Goal: Task Accomplishment & Management: Manage account settings

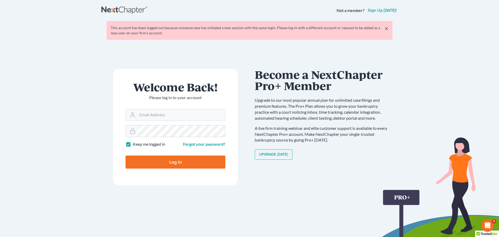
drag, startPoint x: 166, startPoint y: 113, endPoint x: 241, endPoint y: 100, distance: 75.8
click at [167, 113] on input "Email Address" at bounding box center [182, 114] width 88 height 11
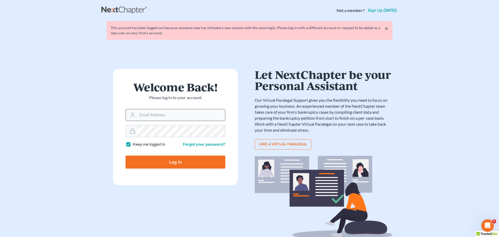
type input "ccd@dimentfirm.com"
drag, startPoint x: 209, startPoint y: 120, endPoint x: 166, endPoint y: 163, distance: 60.9
click at [166, 163] on input "Log In" at bounding box center [176, 162] width 100 height 13
type input "Thinking..."
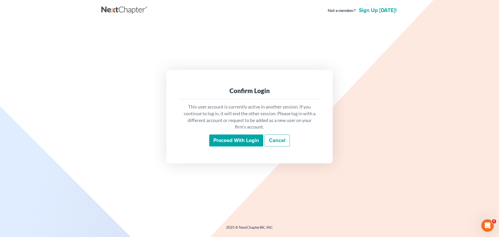
click at [249, 140] on input "Proceed with login" at bounding box center [236, 140] width 54 height 12
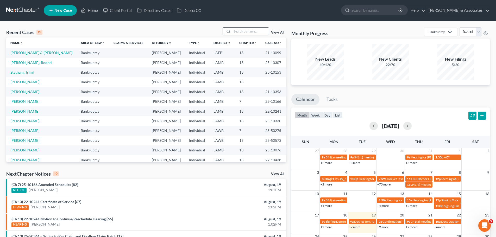
click at [248, 31] on input "search" at bounding box center [250, 32] width 36 height 8
type input "n"
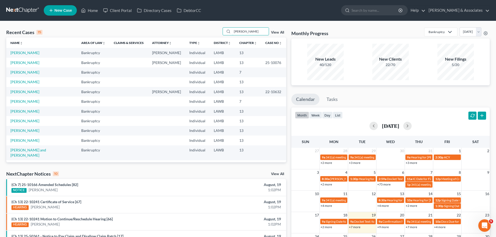
type input "barb"
click at [26, 57] on td "[PERSON_NAME]" at bounding box center [41, 53] width 71 height 10
click at [28, 53] on link "[PERSON_NAME]" at bounding box center [24, 52] width 29 height 4
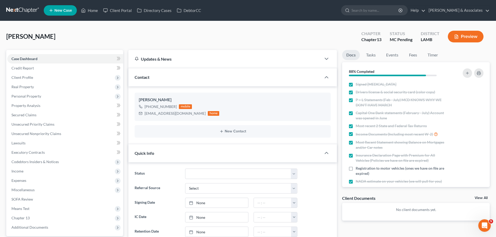
scroll to position [56, 0]
click at [482, 196] on div "Client Documents View All" at bounding box center [415, 199] width 147 height 8
click at [477, 198] on link "View All" at bounding box center [480, 198] width 13 height 4
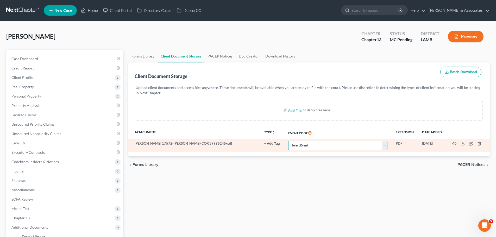
click at [306, 145] on select "Select Event 20 Largest Unsecured Creditors Amended List of Creditors Amended L…" at bounding box center [337, 145] width 99 height 9
select select "13"
click at [288, 141] on select "Select Event 20 Largest Unsecured Creditors Amended List of Creditors Amended L…" at bounding box center [337, 145] width 99 height 9
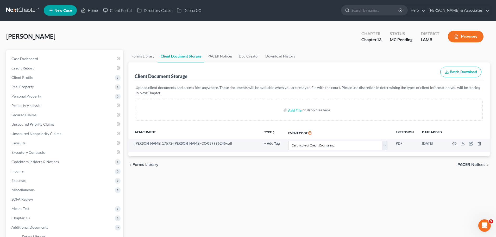
click at [283, 187] on div "Forms Library Client Document Storage PACER Notices Doc Creator Download Histor…" at bounding box center [309, 174] width 366 height 249
click at [35, 59] on span "Case Dashboard" at bounding box center [24, 58] width 27 height 4
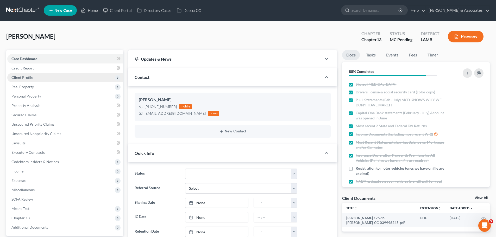
click at [40, 78] on span "Client Profile" at bounding box center [65, 77] width 116 height 9
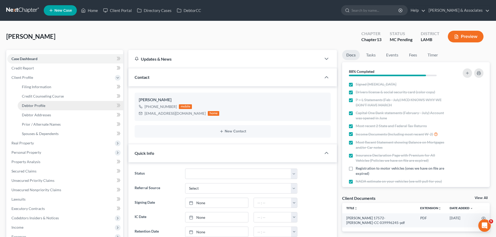
click at [41, 105] on span "Debtor Profile" at bounding box center [33, 105] width 23 height 4
select select "3"
select select "1"
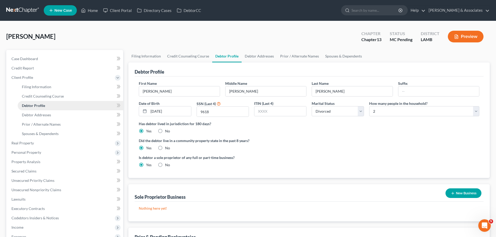
radio input "true"
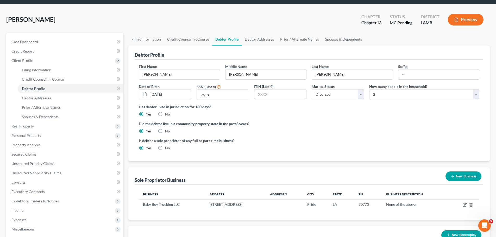
scroll to position [26, 0]
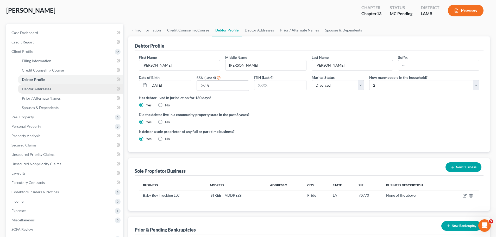
click at [42, 90] on span "Debtor Addresses" at bounding box center [36, 89] width 29 height 4
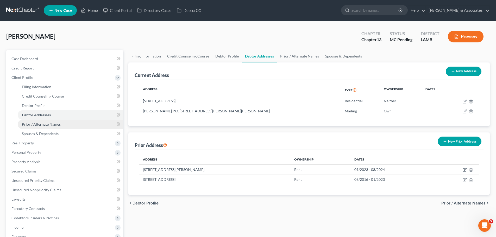
click at [63, 125] on link "Prior / Alternate Names" at bounding box center [70, 124] width 105 height 9
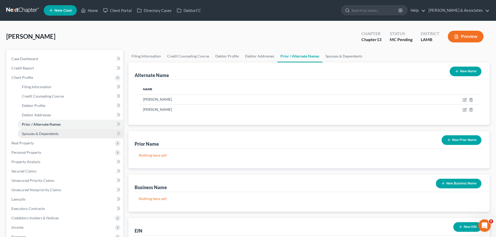
click at [65, 132] on link "Spouses & Dependents" at bounding box center [70, 133] width 105 height 9
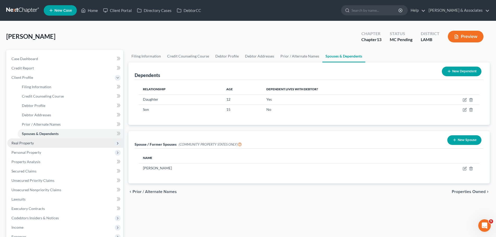
click at [15, 143] on span "Real Property" at bounding box center [22, 143] width 22 height 4
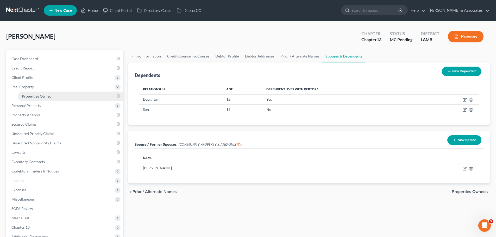
click at [21, 99] on link "Properties Owned" at bounding box center [70, 96] width 105 height 9
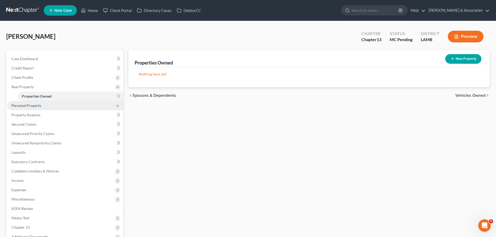
click at [20, 105] on span "Personal Property" at bounding box center [26, 105] width 30 height 4
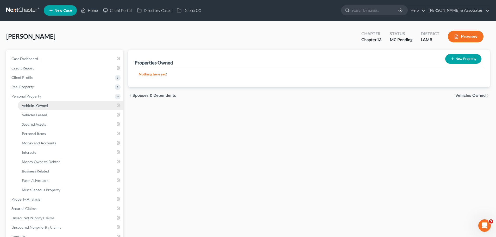
click at [42, 106] on span "Vehicles Owned" at bounding box center [35, 105] width 26 height 4
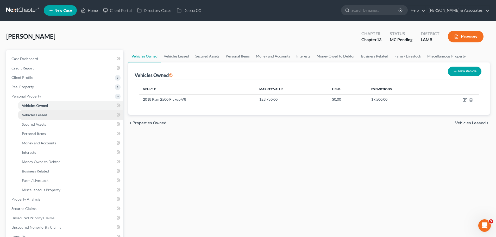
click at [54, 115] on link "Vehicles Leased" at bounding box center [70, 114] width 105 height 9
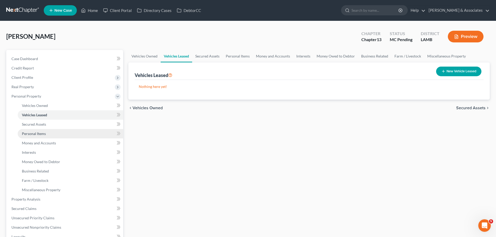
click at [52, 134] on link "Personal Items" at bounding box center [70, 133] width 105 height 9
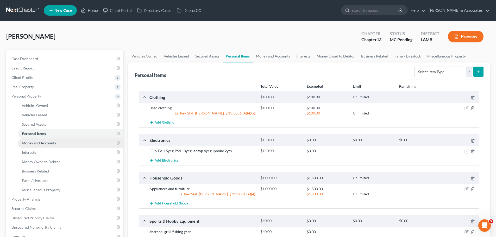
click at [51, 143] on span "Money and Accounts" at bounding box center [39, 143] width 34 height 4
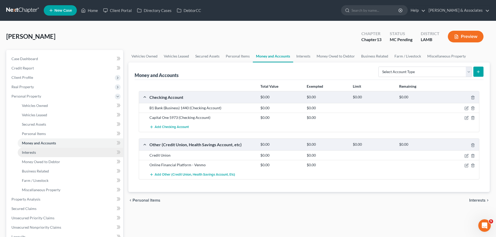
click at [50, 155] on link "Interests" at bounding box center [70, 152] width 105 height 9
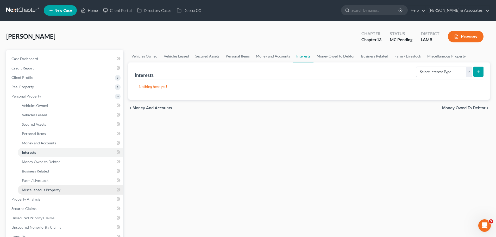
click at [51, 188] on span "Miscellaneous Property" at bounding box center [41, 190] width 39 height 4
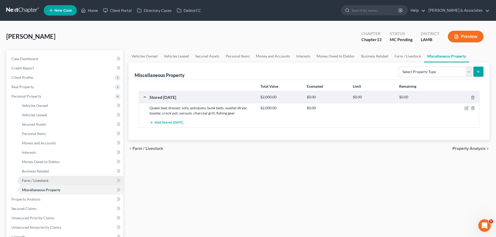
click at [45, 182] on span "Farm / Livestock" at bounding box center [35, 180] width 27 height 4
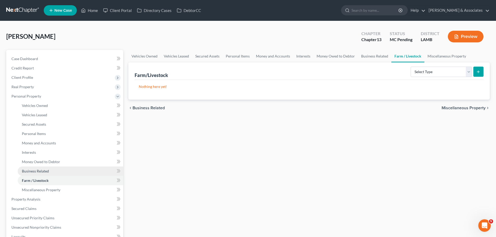
click at [49, 169] on span "Business Related" at bounding box center [35, 171] width 27 height 4
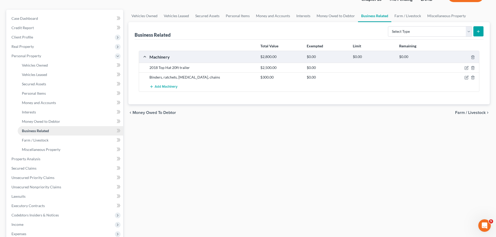
scroll to position [52, 0]
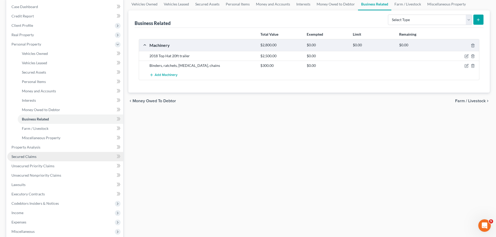
click at [50, 155] on link "Secured Claims" at bounding box center [65, 156] width 116 height 9
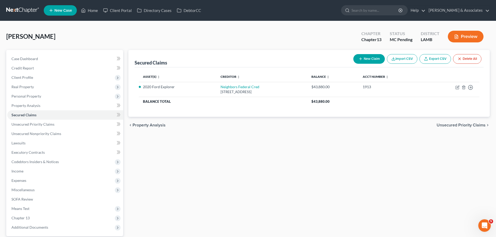
click at [259, 159] on div "Secured Claims New Claim Import CSV Export CSV Delete All Asset(s) expand_more …" at bounding box center [309, 151] width 366 height 203
click at [49, 124] on span "Unsecured Priority Claims" at bounding box center [32, 124] width 43 height 4
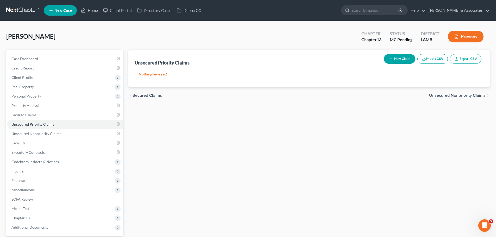
click at [414, 59] on button "New Claim" at bounding box center [398, 59] width 31 height 10
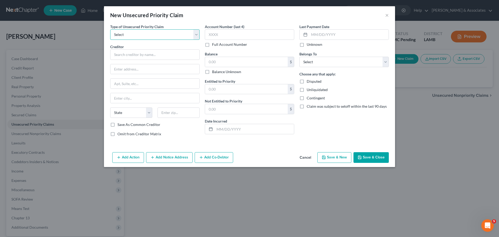
click at [159, 37] on select "Select Taxes & Other Government Units Domestic Support Obligations Extensions o…" at bounding box center [154, 34] width 89 height 10
select select "0"
click at [110, 29] on select "Select Taxes & Other Government Units Domestic Support Obligations Extensions o…" at bounding box center [154, 34] width 89 height 10
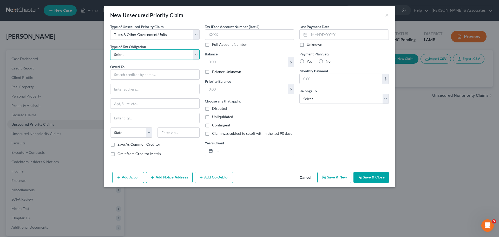
drag, startPoint x: 159, startPoint y: 39, endPoint x: 146, endPoint y: 58, distance: 22.6
click at [146, 58] on select "Select Federal City State Franchise Tax Board Other" at bounding box center [154, 54] width 89 height 10
select select "0"
click at [110, 49] on select "Select Federal City State Franchise Tax Board Other" at bounding box center [154, 54] width 89 height 10
drag, startPoint x: 144, startPoint y: 75, endPoint x: 217, endPoint y: 67, distance: 74.4
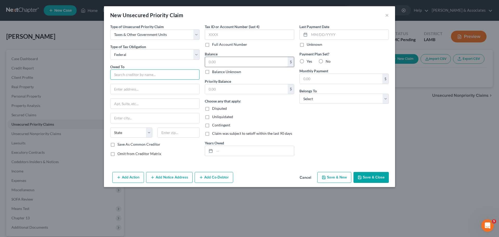
click at [144, 75] on input "text" at bounding box center [154, 74] width 89 height 10
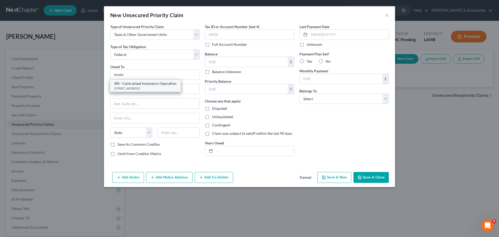
click at [152, 88] on div "PO BOX 7346, Philadelphia, PA 19101" at bounding box center [145, 88] width 62 height 4
type input "IRS - Centralized Insolvency Operation"
type input "PO BOX 7346"
type input "Philadelphia"
select select "39"
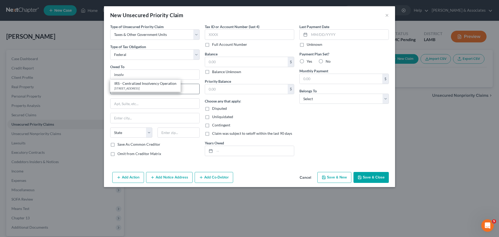
type input "19101"
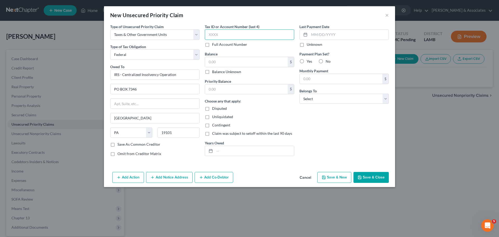
click at [261, 33] on input "text" at bounding box center [249, 34] width 89 height 10
paste input "9618"
type input "9618"
click at [335, 142] on div "Last Payment Date Unknown Payment Plan Set? Yes No Monthly Payment $ Belongs To…" at bounding box center [344, 92] width 95 height 137
click at [241, 60] on input "text" at bounding box center [246, 62] width 83 height 10
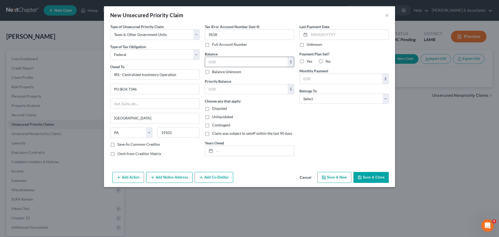
paste input "16,535.95"
type input "16,535.95"
click at [226, 91] on input "text" at bounding box center [246, 89] width 83 height 10
paste input "16,535.95"
type input "16,535.95"
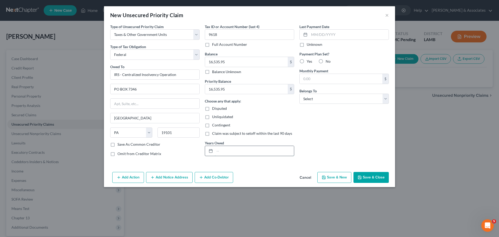
click at [223, 154] on input "text" at bounding box center [254, 151] width 79 height 10
click at [246, 146] on div at bounding box center [249, 151] width 89 height 10
click at [255, 148] on input "text" at bounding box center [254, 151] width 79 height 10
paste input "2022-2023"
type input "2022-2023"
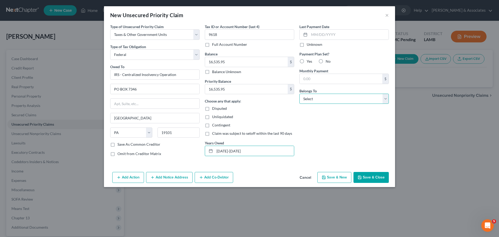
click at [355, 100] on select "Select Debtor 1 Only Debtor 2 Only Debtor 1 And Debtor 2 Only At Least One Of T…" at bounding box center [344, 99] width 89 height 10
select select "0"
click at [300, 94] on select "Select Debtor 1 Only Debtor 2 Only Debtor 1 And Debtor 2 Only At Least One Of T…" at bounding box center [344, 99] width 89 height 10
click at [350, 136] on div "Last Payment Date Unknown Payment Plan Set? Yes No Monthly Payment $ Belongs To…" at bounding box center [344, 92] width 95 height 137
click at [374, 176] on button "Save & Close" at bounding box center [371, 177] width 35 height 11
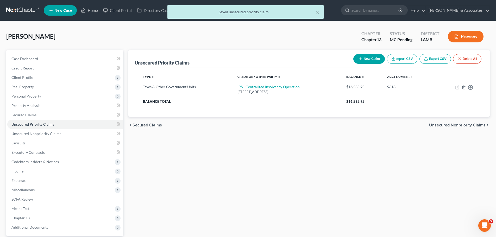
click at [356, 59] on button "New Claim" at bounding box center [368, 59] width 31 height 10
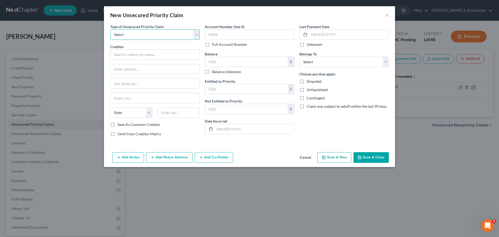
click at [147, 32] on select "Select Taxes & Other Government Units Domestic Support Obligations Extensions o…" at bounding box center [154, 34] width 89 height 10
select select "0"
click at [110, 29] on select "Select Taxes & Other Government Units Domestic Support Obligations Extensions o…" at bounding box center [154, 34] width 89 height 10
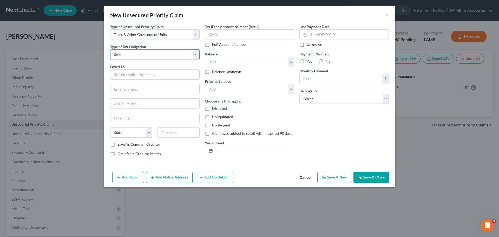
click at [137, 53] on select "Select Federal City State Franchise Tax Board Other" at bounding box center [154, 54] width 89 height 10
select select "2"
click at [110, 49] on select "Select Federal City State Franchise Tax Board Other" at bounding box center [154, 54] width 89 height 10
click at [119, 72] on input "text" at bounding box center [154, 74] width 89 height 10
paste input "Louisiana Department of Revenue"
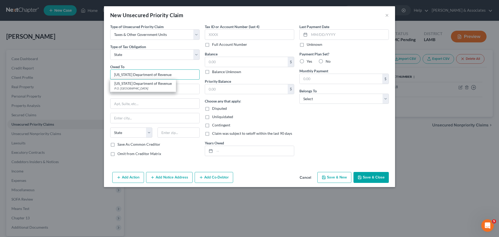
click at [177, 75] on input "Louisiana Department of Revenue" at bounding box center [154, 74] width 89 height 10
type input "Louisiana Department of Revenue"
click at [156, 87] on div "P.O. Box 66658, Baton Rouge, LA 70896" at bounding box center [142, 88] width 57 height 4
type input "P.O. Box 66658"
type input "Baton Rouge"
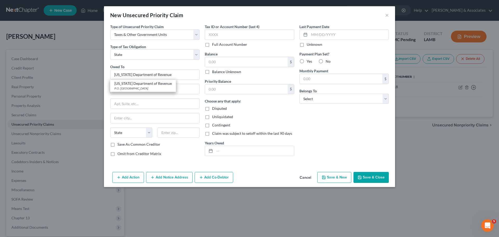
select select "19"
type input "70896"
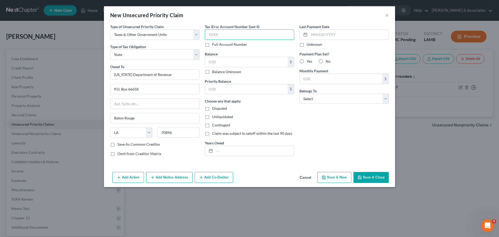
click at [284, 33] on input "text" at bounding box center [249, 34] width 89 height 10
type input "9618"
click at [231, 60] on input "text" at bounding box center [246, 62] width 83 height 10
paste input "1,460.00"
type input "1,460.00"
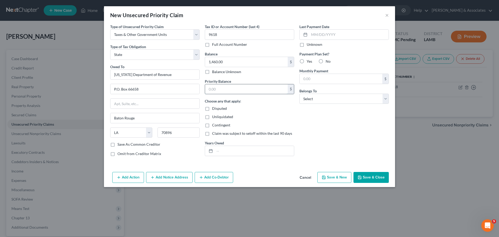
click at [230, 87] on input "text" at bounding box center [246, 89] width 83 height 10
paste input "1,460.00"
type input "1,460.00"
click at [243, 152] on input "text" at bounding box center [254, 151] width 79 height 10
type input "2022-2023"
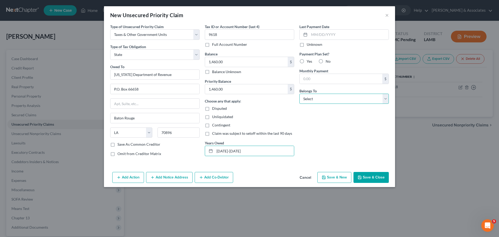
click at [358, 97] on select "Select Debtor 1 Only Debtor 2 Only Debtor 1 And Debtor 2 Only At Least One Of T…" at bounding box center [344, 99] width 89 height 10
select select "0"
click at [300, 94] on select "Select Debtor 1 Only Debtor 2 Only Debtor 1 And Debtor 2 Only At Least One Of T…" at bounding box center [344, 99] width 89 height 10
click at [372, 172] on div "Add Action Add Notice Address Add Co-Debtor Cancel Save & New Save & Close" at bounding box center [249, 178] width 291 height 17
click at [372, 172] on button "Save & Close" at bounding box center [371, 177] width 35 height 11
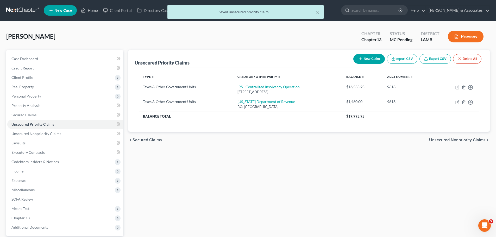
click at [371, 55] on button "New Claim" at bounding box center [368, 59] width 31 height 10
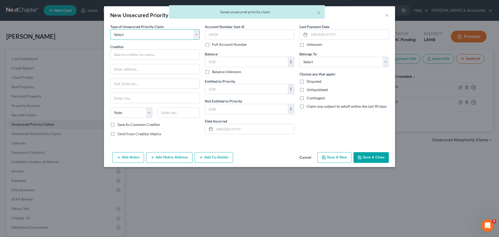
click at [138, 33] on select "Select Taxes & Other Government Units Domestic Support Obligations Extensions o…" at bounding box center [154, 34] width 89 height 10
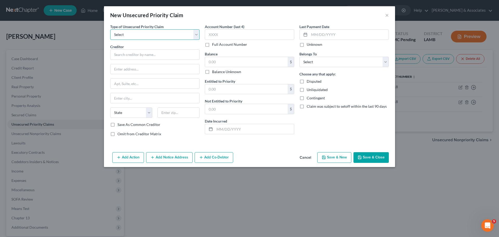
select select "0"
click at [110, 29] on select "Select Taxes & Other Government Units Domestic Support Obligations Extensions o…" at bounding box center [154, 34] width 89 height 10
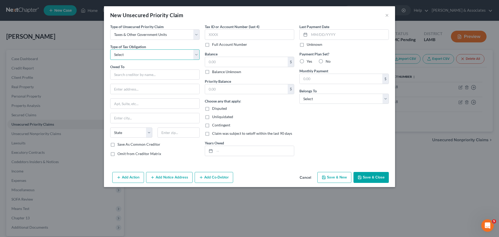
click at [137, 54] on select "Select Federal City State Franchise Tax Board Other" at bounding box center [154, 54] width 89 height 10
select select "0"
click at [110, 49] on select "Select Federal City State Franchise Tax Board Other" at bounding box center [154, 54] width 89 height 10
click at [144, 74] on input "text" at bounding box center [154, 74] width 89 height 10
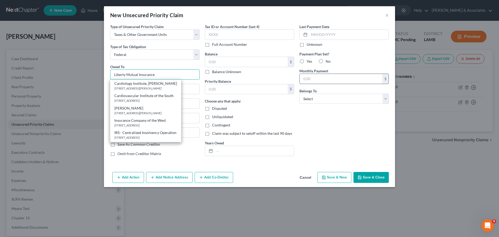
type input "IRS - Centralized Insolvency Operation"
type input "PO BOX 7346"
type input "Philadelphia"
select select "39"
type input "19101"
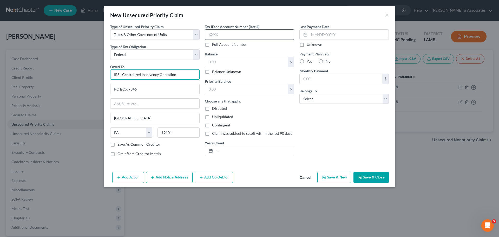
type input "IRS - Centralized Insolvency Operation"
drag, startPoint x: 232, startPoint y: 32, endPoint x: 263, endPoint y: 31, distance: 31.2
click at [233, 32] on input "text" at bounding box center [249, 34] width 89 height 10
type input "9618"
click at [260, 66] on input "text" at bounding box center [246, 62] width 83 height 10
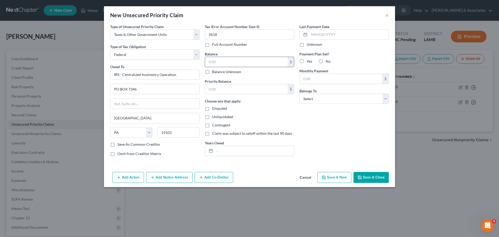
paste input "6,800.00"
type input "6,800.00"
click at [249, 88] on input "text" at bounding box center [246, 89] width 83 height 10
paste input "6,800.00"
type input "6,800.00"
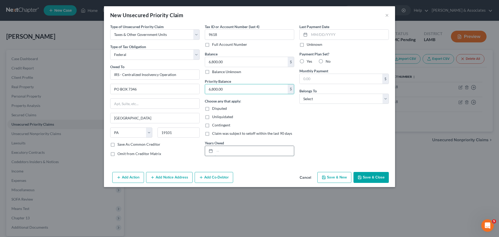
click at [254, 151] on input "text" at bounding box center [254, 151] width 79 height 10
type input "2024 Estimated"
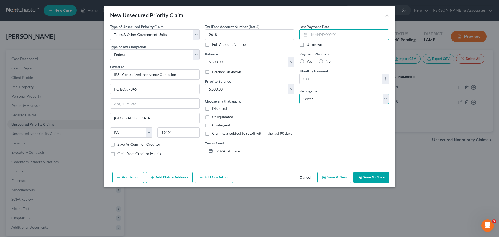
click at [339, 98] on select "Select Debtor 1 Only Debtor 2 Only Debtor 1 And Debtor 2 Only At Least One Of T…" at bounding box center [344, 99] width 89 height 10
select select "0"
click at [300, 94] on select "Select Debtor 1 Only Debtor 2 Only Debtor 1 And Debtor 2 Only At Least One Of T…" at bounding box center [344, 99] width 89 height 10
click at [326, 125] on div "Last Payment Date Unknown Payment Plan Set? Yes No Monthly Payment $ Belongs To…" at bounding box center [344, 92] width 95 height 137
click at [382, 181] on button "Save & Close" at bounding box center [371, 177] width 35 height 11
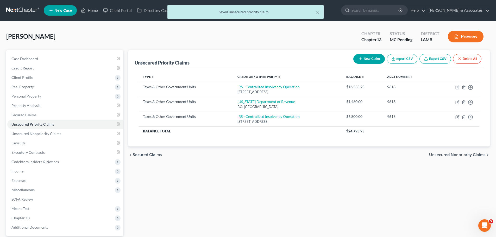
click at [380, 180] on div "Unsecured Priority Claims New Claim Import CSV Export CSV Delete All Type expan…" at bounding box center [309, 151] width 366 height 203
click at [41, 131] on link "Unsecured Nonpriority Claims" at bounding box center [65, 133] width 116 height 9
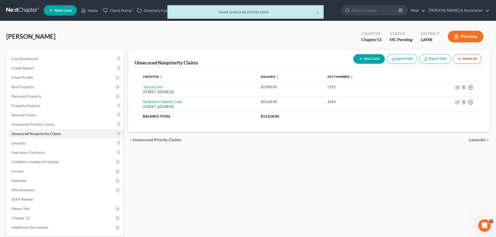
click at [216, 158] on div "Unsecured Nonpriority Claims New Claim Import CSV Export CSV Delete All Credito…" at bounding box center [309, 151] width 366 height 203
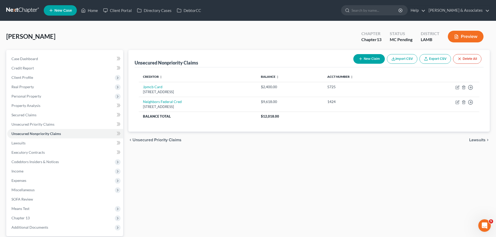
click at [300, 166] on div "Unsecured Nonpriority Claims New Claim Import CSV Export CSV Delete All Credito…" at bounding box center [309, 151] width 366 height 203
click at [357, 56] on button "New Claim" at bounding box center [368, 59] width 31 height 10
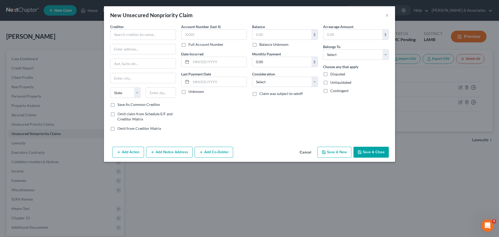
click at [235, 107] on div "Account Number (last 4) Full Account Number Date Incurred Last Payment Date Unk…" at bounding box center [214, 79] width 71 height 111
click at [120, 38] on input "text" at bounding box center [143, 34] width 66 height 10
paste input "Capital One"
type input "Capital One"
click at [123, 51] on input "text" at bounding box center [143, 49] width 65 height 10
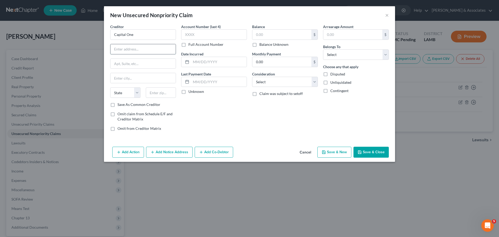
paste input "Po Box 85064"
type input "Po Box 85064"
click at [158, 94] on input "text" at bounding box center [161, 92] width 30 height 10
paste input "23058"
type input "23058"
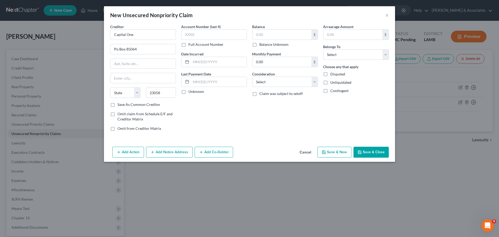
type input "Glen Allen"
select select "48"
drag, startPoint x: 185, startPoint y: 33, endPoint x: 188, endPoint y: 32, distance: 3.1
click at [185, 33] on input "text" at bounding box center [214, 34] width 66 height 10
paste input "0805"
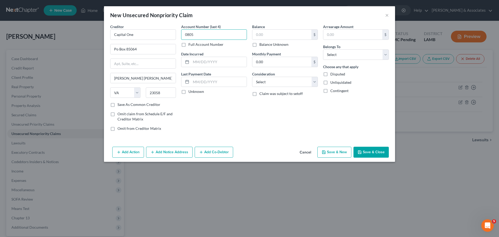
type input "0805"
click at [224, 62] on input "text" at bounding box center [219, 62] width 56 height 10
paste input "05-01-2016"
type input "05-01-2016"
click at [286, 80] on select "Select Cable / Satellite Services Collection Agency Credit Card Debt Debt Couns…" at bounding box center [285, 82] width 66 height 10
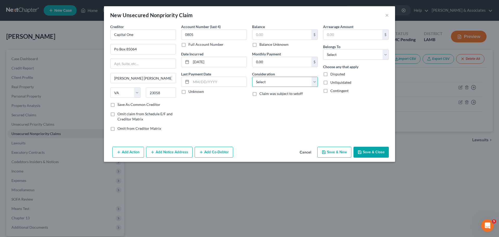
select select "2"
click at [252, 77] on select "Select Cable / Satellite Services Collection Agency Credit Card Debt Debt Couns…" at bounding box center [285, 82] width 66 height 10
click at [344, 58] on select "Select Debtor 1 Only Debtor 2 Only Debtor 1 And Debtor 2 Only At Least One Of T…" at bounding box center [356, 54] width 66 height 10
select select "0"
click at [323, 49] on select "Select Debtor 1 Only Debtor 2 Only Debtor 1 And Debtor 2 Only At Least One Of T…" at bounding box center [356, 54] width 66 height 10
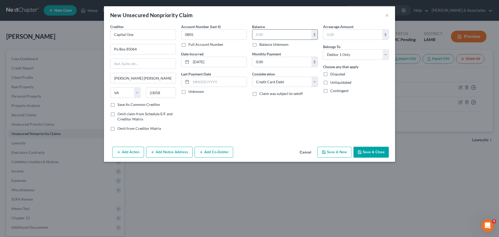
click at [271, 37] on input "text" at bounding box center [282, 35] width 59 height 10
paste input "1,855.00"
type input "1,855.00"
click at [381, 151] on button "Save & Close" at bounding box center [371, 152] width 35 height 11
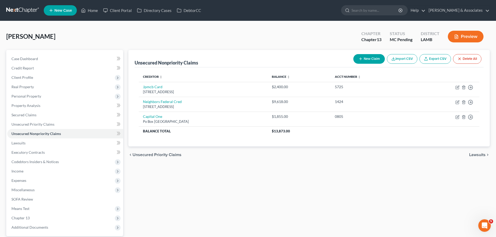
click at [390, 208] on div "Unsecured Nonpriority Claims New Claim Import CSV Export CSV Delete All Credito…" at bounding box center [309, 151] width 366 height 203
click at [367, 58] on button "New Claim" at bounding box center [368, 59] width 31 height 10
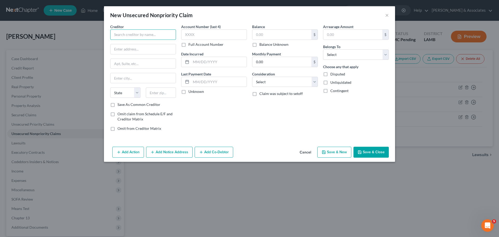
click at [133, 33] on input "text" at bounding box center [143, 34] width 66 height 10
click at [156, 38] on input "text" at bounding box center [143, 34] width 66 height 10
paste input "Harris"
type input "Harris"
click at [135, 46] on input "text" at bounding box center [143, 49] width 65 height 10
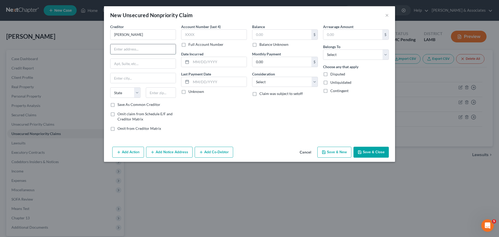
paste input "600 W Jackson"
type input "600 W Jackson"
click at [164, 92] on input "text" at bounding box center [161, 92] width 30 height 10
paste input "60661"
type input "60661"
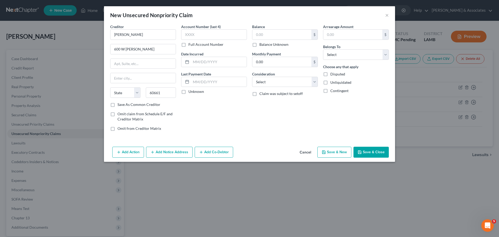
type input "Chicago"
select select "14"
click at [217, 36] on input "text" at bounding box center [214, 34] width 66 height 10
paste input "5589"
type input "5589"
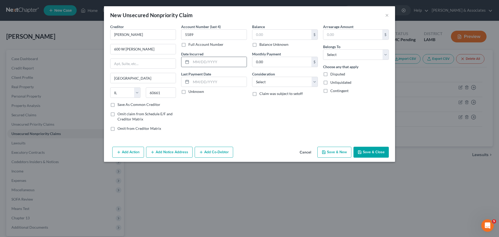
click at [229, 64] on input "text" at bounding box center [219, 62] width 56 height 10
type input "2024"
type input "543"
select select "1"
select select "0"
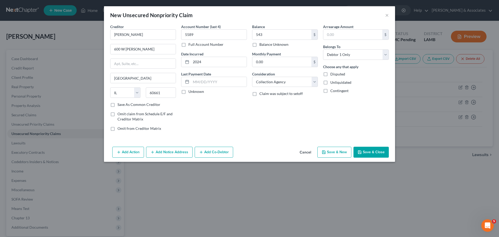
click at [386, 155] on button "Save & Close" at bounding box center [371, 152] width 35 height 11
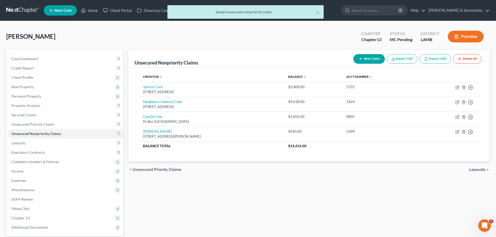
click at [362, 65] on div "New Claim Import CSV Export CSV Delete All" at bounding box center [417, 59] width 132 height 14
click at [362, 60] on button "New Claim" at bounding box center [368, 59] width 31 height 10
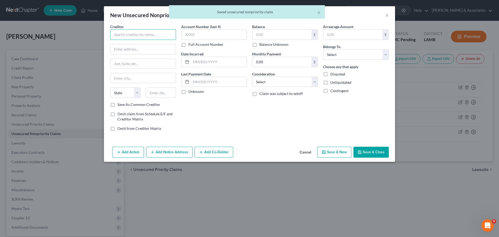
click at [155, 36] on input "text" at bounding box center [143, 34] width 66 height 10
paste input "Imperial C"
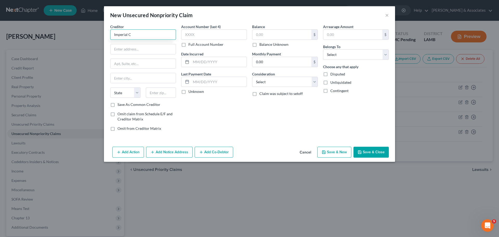
type input "Imperial C"
click at [146, 47] on input "text" at bounding box center [143, 49] width 65 height 10
paste input "4205 North Blvd"
type input "4205 North Blvd"
click at [155, 91] on input "text" at bounding box center [161, 92] width 30 height 10
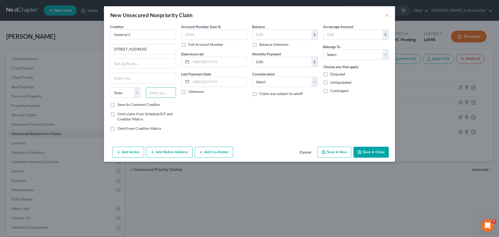
paste input "70806"
type input "70806"
type input "Baton Rouge"
select select "19"
click at [230, 35] on input "text" at bounding box center [214, 34] width 66 height 10
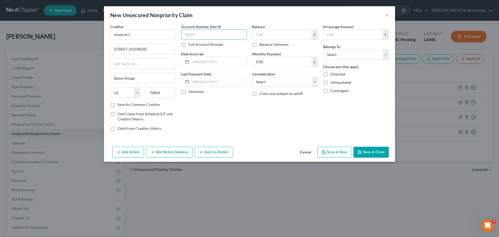
paste input "9374"
type input "9374"
click at [229, 61] on input "text" at bounding box center [219, 62] width 56 height 10
paste input "11-03-2023"
type input "11-03-2023"
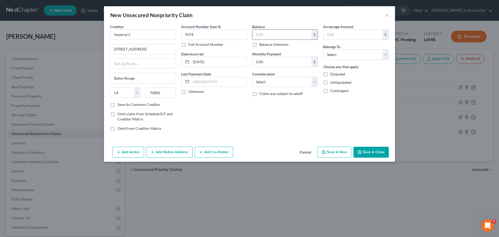
click at [282, 37] on input "text" at bounding box center [282, 35] width 59 height 10
type input "6,752"
select select "10"
select select "0"
click at [376, 152] on button "Save & Close" at bounding box center [371, 152] width 35 height 11
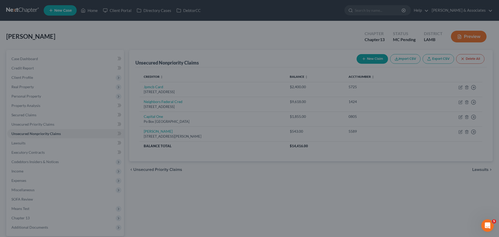
type input "6,752.00"
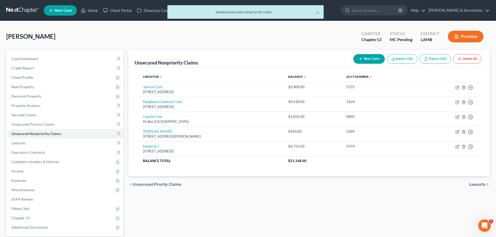
click at [378, 62] on button "New Claim" at bounding box center [368, 59] width 31 height 10
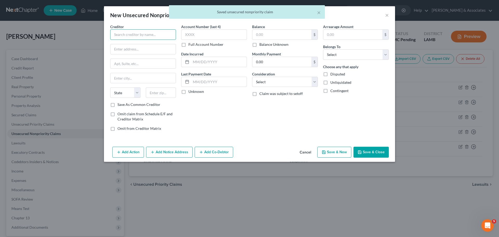
click at [120, 34] on input "text" at bounding box center [143, 34] width 66 height 10
paste input "Jefferson Capital Syst"
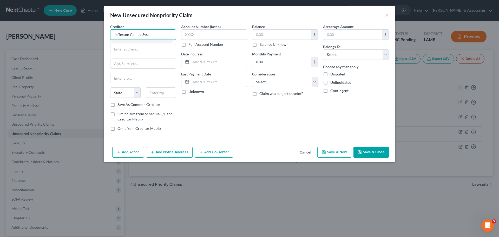
type input "Jefferson Capital Syst"
click at [155, 45] on input "text" at bounding box center [143, 49] width 65 height 10
paste input "16 Mcleland Rd"
type input "16 Mcleland Rd"
click at [154, 93] on input "text" at bounding box center [161, 92] width 30 height 10
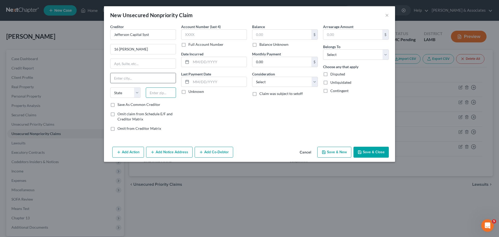
paste input "56303"
type input "56303"
type input "Saint Cloud"
select select "24"
click at [197, 35] on input "text" at bounding box center [214, 34] width 66 height 10
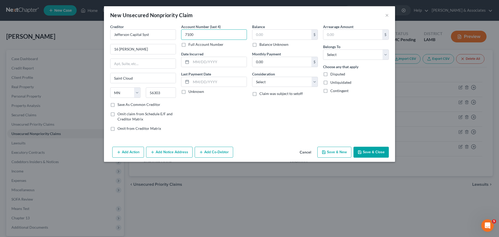
type input "7100"
type input "2024"
type input "510"
select select "1"
select select "0"
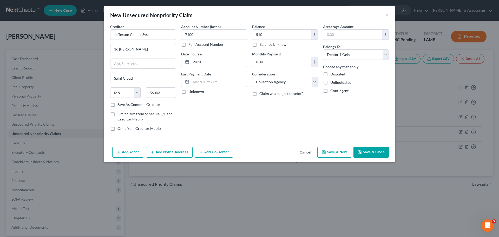
click at [368, 153] on button "Save & Close" at bounding box center [371, 152] width 35 height 11
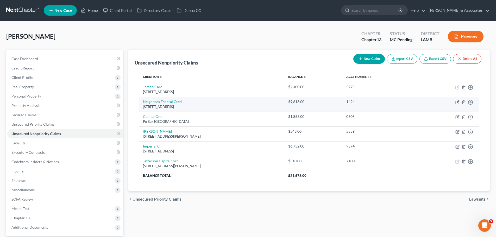
click at [456, 103] on icon "button" at bounding box center [457, 102] width 4 height 4
select select "19"
select select "0"
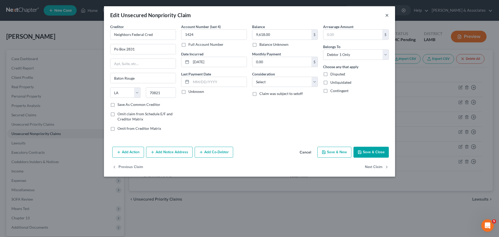
click at [388, 15] on button "×" at bounding box center [388, 15] width 4 height 6
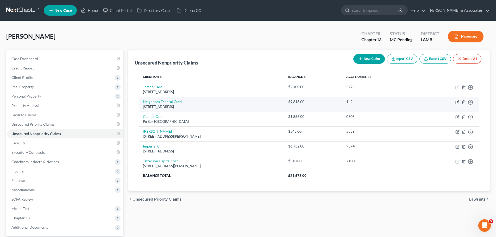
click at [456, 103] on icon "button" at bounding box center [456, 102] width 3 height 3
select select "19"
select select "0"
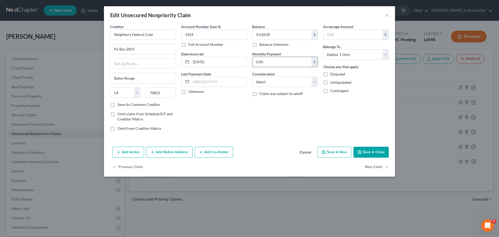
click at [268, 64] on input "0.00" at bounding box center [282, 62] width 59 height 10
click at [269, 79] on select "Select Cable / Satellite Services Collection Agency Credit Card Debt Debt Couns…" at bounding box center [285, 82] width 66 height 10
select select "10"
click at [252, 77] on select "Select Cable / Satellite Services Collection Agency Credit Card Debt Debt Couns…" at bounding box center [285, 82] width 66 height 10
click at [292, 121] on div "Balance 9,618.00 $ Balance Unknown Balance Undetermined 9,618.00 $ Balance Unkn…" at bounding box center [285, 79] width 71 height 111
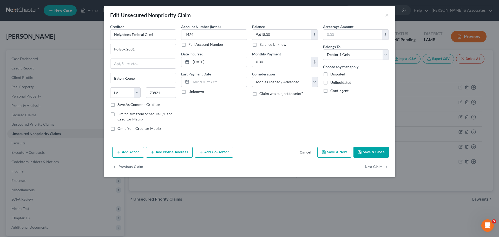
click at [373, 153] on button "Save & Close" at bounding box center [371, 152] width 35 height 11
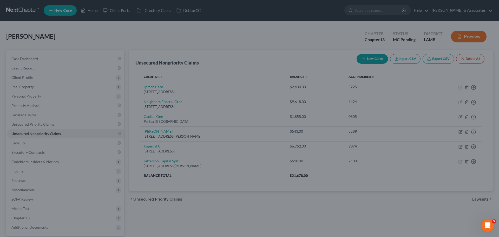
type input "0"
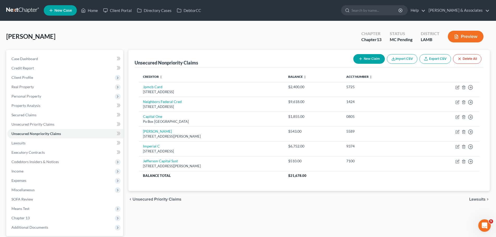
click at [361, 60] on icon "button" at bounding box center [360, 59] width 4 height 4
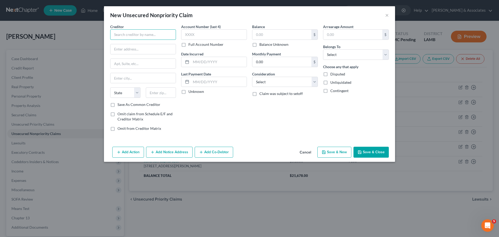
click at [137, 37] on input "text" at bounding box center [143, 34] width 66 height 10
paste input "Neighbors"
type input "Neighbors"
click at [146, 53] on input "text" at bounding box center [143, 49] width 65 height 10
paste input "12529 Perkins Rd"
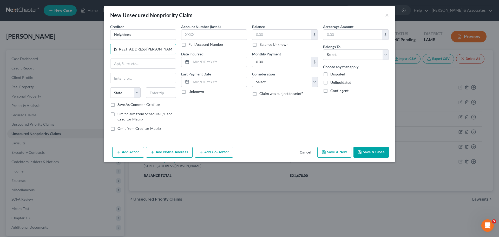
type input "12529 Perkins Rd"
click at [160, 93] on input "text" at bounding box center [161, 92] width 30 height 10
paste input "70810"
type input "70810"
type input "Baton Rouge"
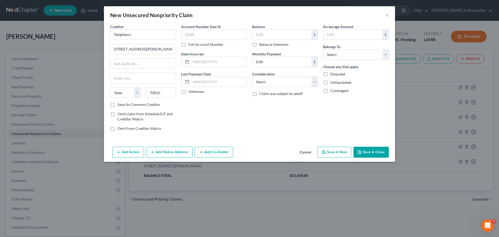
select select "19"
click at [228, 37] on input "text" at bounding box center [214, 34] width 66 height 10
paste input "3681"
type input "3681"
drag, startPoint x: 190, startPoint y: 65, endPoint x: 193, endPoint y: 63, distance: 3.7
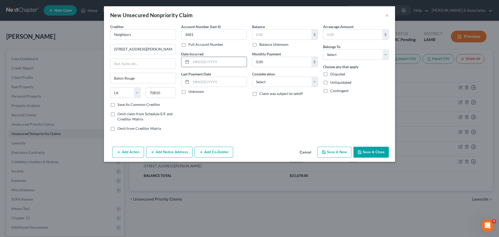
click at [190, 65] on div at bounding box center [187, 62] width 10 height 10
click at [198, 60] on input "text" at bounding box center [219, 62] width 56 height 10
paste input "05-10-2016"
type input "05-10-2016"
click at [293, 32] on input "text" at bounding box center [282, 35] width 59 height 10
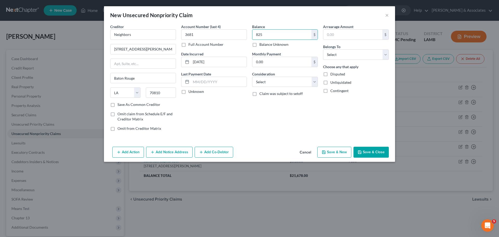
type input "825"
select select "2"
select select "0"
click at [377, 150] on button "Save & Close" at bounding box center [371, 152] width 35 height 11
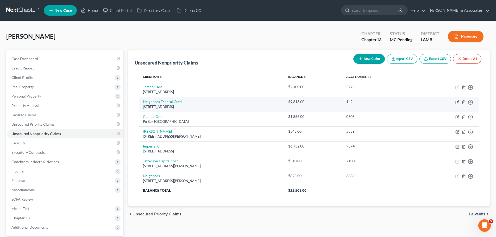
click at [457, 103] on icon "button" at bounding box center [457, 101] width 2 height 2
select select "19"
select select "10"
select select "0"
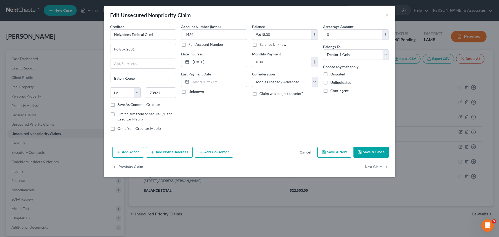
click at [378, 153] on button "Save & Close" at bounding box center [371, 152] width 35 height 11
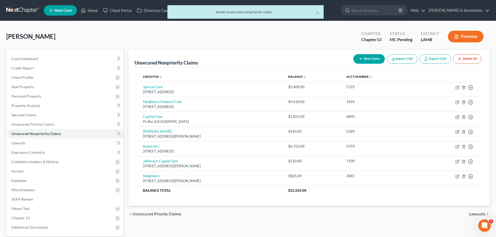
click at [356, 56] on button "New Claim" at bounding box center [368, 59] width 31 height 10
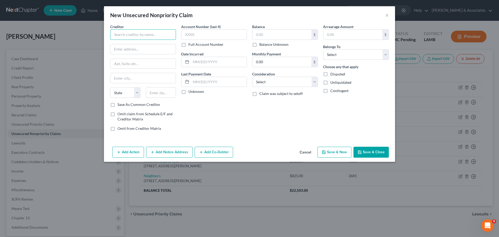
click at [175, 36] on input "text" at bounding box center [143, 34] width 66 height 10
paste input "St Amant & Tessier"
type input "St Amant & Tessier"
click at [164, 47] on input "text" at bounding box center [143, 49] width 65 height 10
paste input "3127 North Blvd"
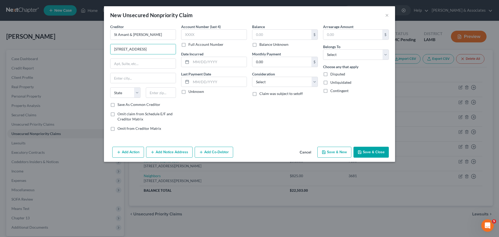
type input "3127 North Blvd"
click at [165, 91] on input "text" at bounding box center [161, 92] width 30 height 10
paste input "70806"
type input "70806"
type input "Baton Rouge"
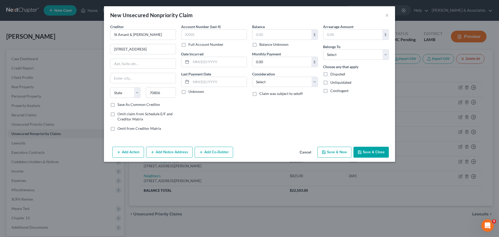
select select "19"
drag, startPoint x: 228, startPoint y: 64, endPoint x: 251, endPoint y: 55, distance: 24.4
click at [228, 63] on input "text" at bounding box center [219, 62] width 56 height 10
paste input "2024"
type input "2024"
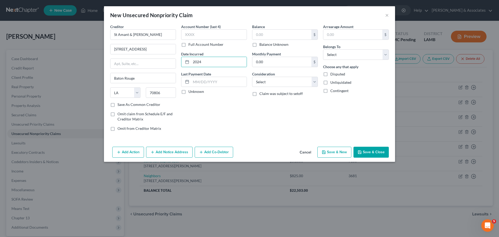
click at [292, 28] on div "Balance $ Balance Unknown Balance Undetermined $ Balance Unknown" at bounding box center [285, 35] width 66 height 23
drag, startPoint x: 287, startPoint y: 36, endPoint x: 341, endPoint y: 34, distance: 53.9
click at [287, 35] on input "text" at bounding box center [282, 35] width 59 height 10
type input "12,700.65"
select select "14"
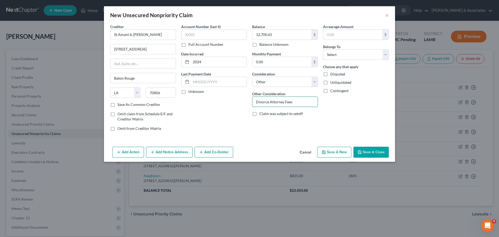
type input "Divorce Attorney Fees"
select select "0"
click at [372, 156] on button "Save & Close" at bounding box center [371, 152] width 35 height 11
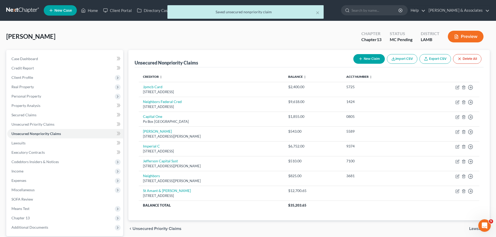
click at [363, 57] on button "New Claim" at bounding box center [368, 59] width 31 height 10
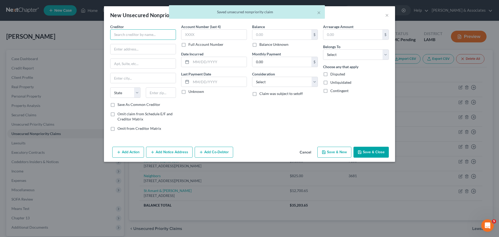
click at [161, 33] on input "text" at bounding box center [143, 34] width 66 height 10
paste input "The Bureaus Inc"
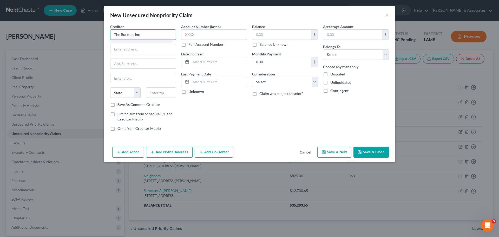
type input "The Bureaus Inc"
click at [150, 50] on input "text" at bounding box center [143, 49] width 65 height 10
paste input "1717 Central St"
type input "1717 Central St"
click at [164, 92] on input "text" at bounding box center [161, 92] width 30 height 10
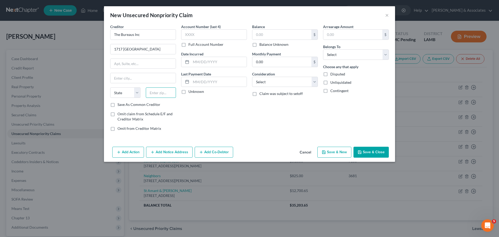
paste input "60201"
type input "60201"
type input "Evanston"
select select "14"
click at [213, 36] on input "text" at bounding box center [214, 34] width 66 height 10
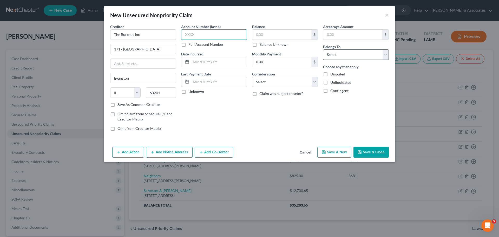
paste input "6260"
type input "6260"
type input "2024"
type input "415"
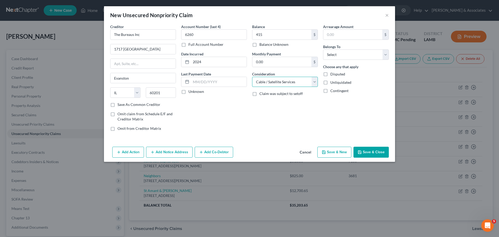
select select "1"
select select "0"
click at [380, 151] on button "Save & Close" at bounding box center [371, 152] width 35 height 11
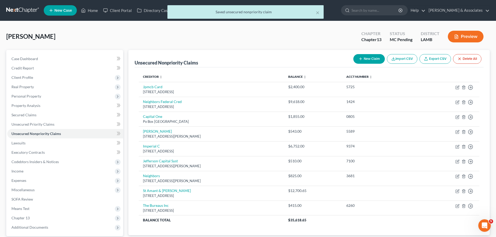
click at [367, 54] on button "New Claim" at bounding box center [368, 59] width 31 height 10
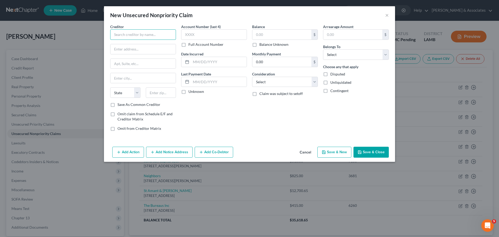
click at [130, 38] on input "text" at bounding box center [143, 34] width 66 height 10
paste input "Verizon Wireless"
type input "Verizon Wireless"
click at [160, 49] on input "text" at bounding box center [143, 49] width 65 height 10
paste input "One Alpharetta Place"
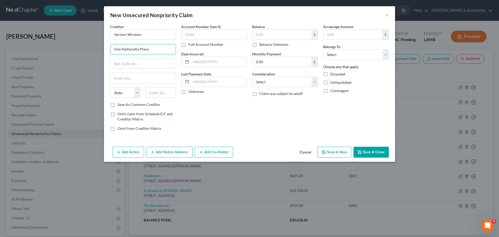
type input "One Alpharetta Place"
paste input "30004"
click at [171, 93] on input "text" at bounding box center [161, 92] width 30 height 10
type input "30004"
drag, startPoint x: 368, startPoint y: 111, endPoint x: 360, endPoint y: 115, distance: 8.7
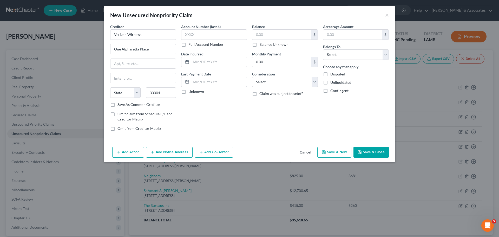
click at [368, 111] on div "Arrearage Amount $ Belongs To * Select Debtor 1 Only Debtor 2 Only Debtor 1 And…" at bounding box center [356, 79] width 71 height 111
type input "Alpharetta"
select select "10"
click at [232, 39] on input "text" at bounding box center [214, 34] width 66 height 10
paste input "0001"
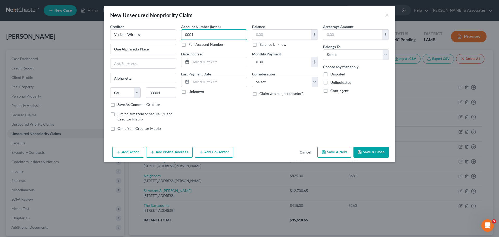
type input "0001"
click at [235, 65] on input "text" at bounding box center [219, 62] width 56 height 10
paste input "08-22-2012"
type input "08-22-2012"
click at [282, 36] on input "text" at bounding box center [282, 35] width 59 height 10
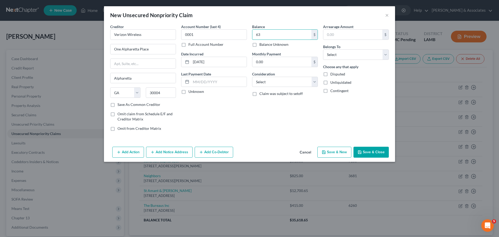
type input "63"
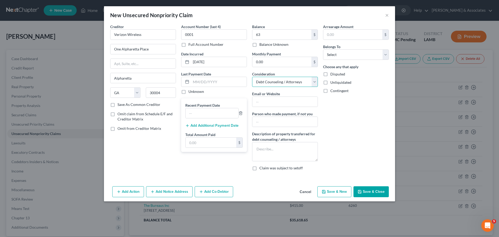
select select "4"
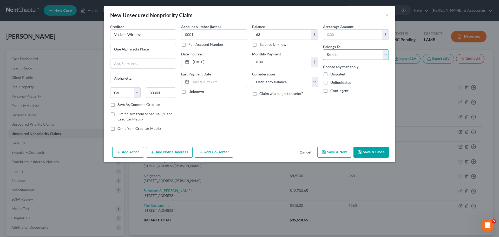
select select "0"
click at [367, 147] on button "Save & Close" at bounding box center [371, 152] width 35 height 11
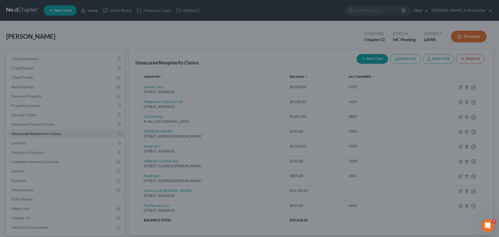
type input "63.00"
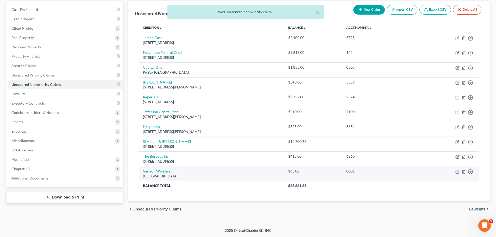
scroll to position [49, 0]
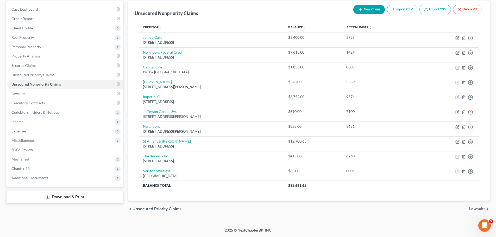
drag, startPoint x: 57, startPoint y: 207, endPoint x: 149, endPoint y: 192, distance: 93.6
click at [57, 207] on div "Case Dashboard Payments Invoices Payments Payments Credit Report Client Profile" at bounding box center [65, 109] width 122 height 217
click at [52, 97] on link "Lawsuits" at bounding box center [65, 93] width 116 height 9
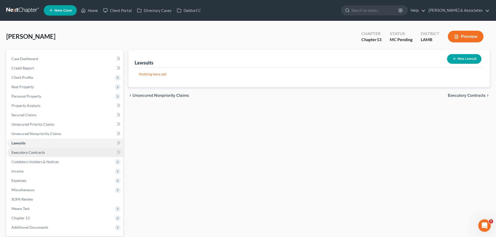
click at [32, 156] on link "Executory Contracts" at bounding box center [65, 152] width 116 height 9
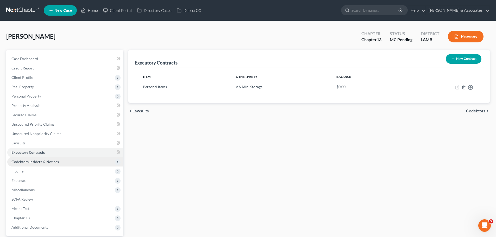
click at [20, 158] on span "Codebtors Insiders & Notices" at bounding box center [65, 161] width 116 height 9
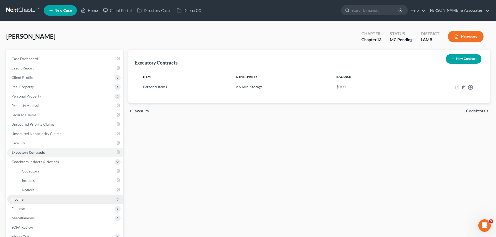
click at [23, 200] on span "Income" at bounding box center [17, 199] width 12 height 4
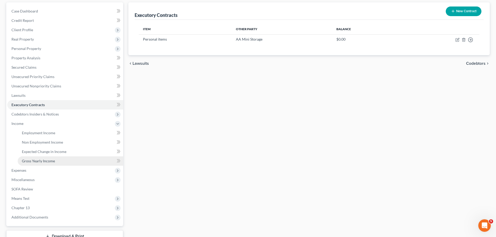
scroll to position [52, 0]
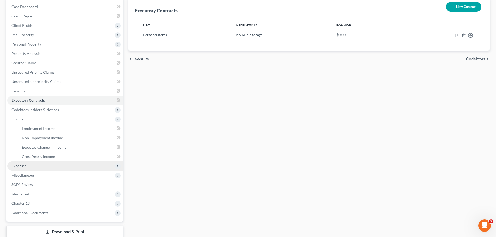
click at [35, 165] on span "Expenses" at bounding box center [65, 165] width 116 height 9
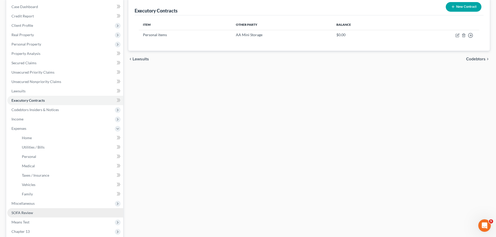
click at [44, 208] on link "SOFA Review" at bounding box center [65, 212] width 116 height 9
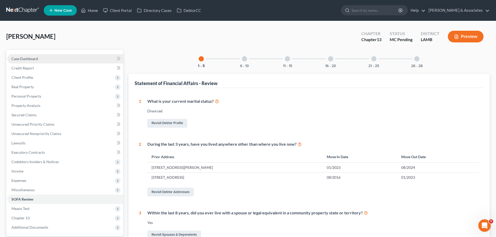
click at [30, 56] on link "Case Dashboard" at bounding box center [65, 58] width 116 height 9
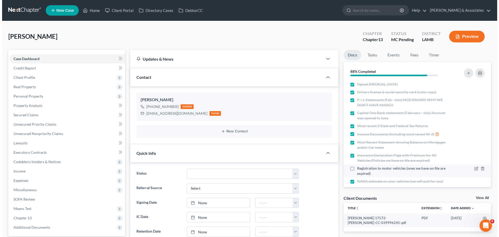
scroll to position [56, 0]
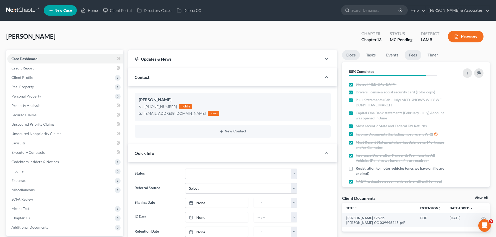
click at [414, 50] on link "Fees" at bounding box center [412, 55] width 17 height 10
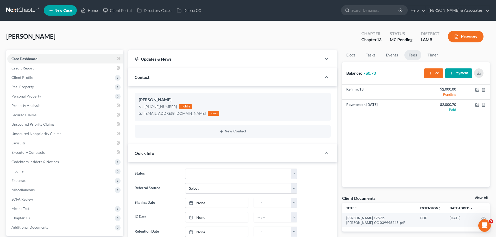
click at [463, 38] on button "Preview" at bounding box center [465, 37] width 36 height 12
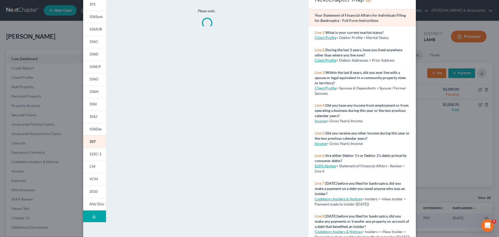
scroll to position [52, 0]
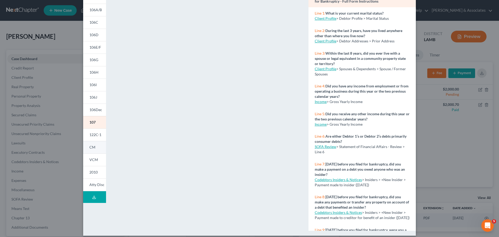
click at [95, 148] on link "CM" at bounding box center [94, 147] width 23 height 12
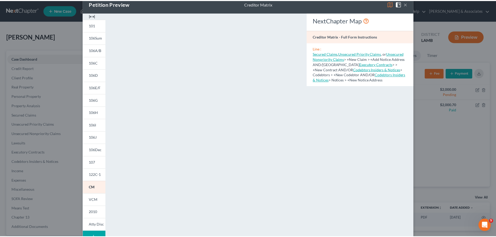
scroll to position [0, 0]
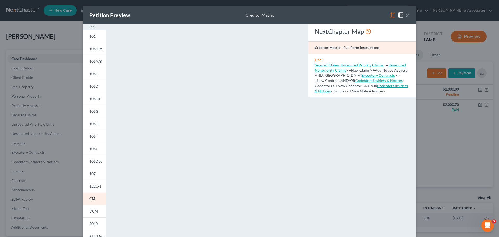
click at [406, 17] on button "×" at bounding box center [408, 15] width 4 height 6
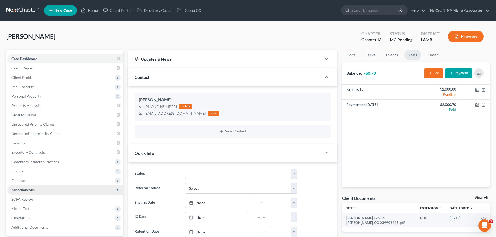
click at [15, 190] on span "Miscellaneous" at bounding box center [22, 190] width 23 height 4
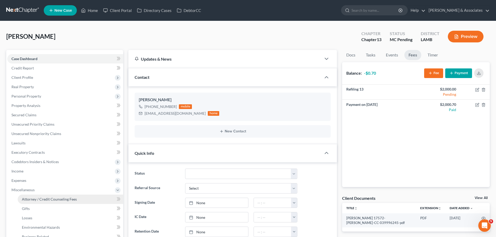
click at [63, 201] on span "Attorney / Credit Counseling Fees" at bounding box center [49, 199] width 55 height 4
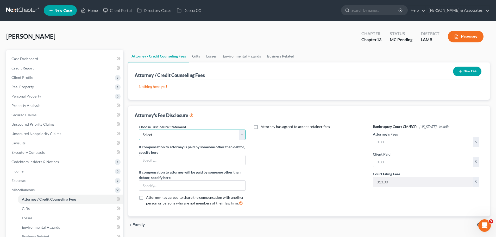
click at [174, 137] on select "Select LAWB 13 ALL CHECK NOT KOLWE LAWB 13 ONLY KOLWE TEST LAMB 13 LAMB 7 Ch 11…" at bounding box center [192, 135] width 106 height 10
select select "3"
click at [139, 130] on select "Select LAWB 13 ALL CHECK NOT KOLWE LAWB 13 ONLY KOLWE TEST LAMB 13 LAMB 7 Ch 11…" at bounding box center [192, 135] width 106 height 10
click at [466, 71] on button "New Fee" at bounding box center [467, 72] width 28 height 10
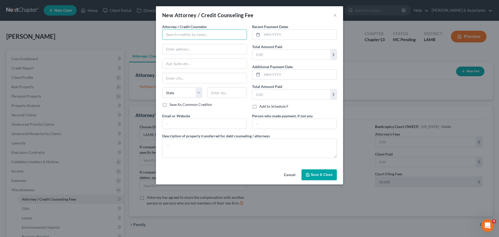
click at [214, 34] on input "text" at bounding box center [204, 34] width 85 height 10
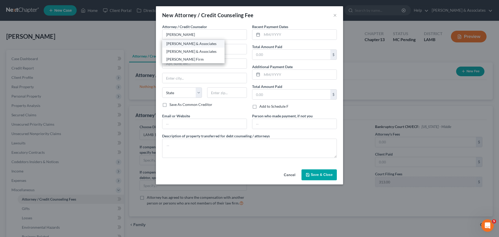
click at [185, 45] on div "[PERSON_NAME] & Associates" at bounding box center [193, 43] width 54 height 5
type input "[PERSON_NAME] & Associates"
type input "2644 S. Sherwood Forest Blvd."
type input "Baton Rouge"
select select "19"
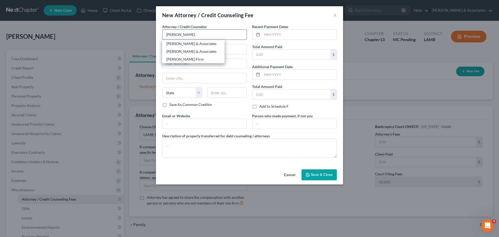
type input "70816"
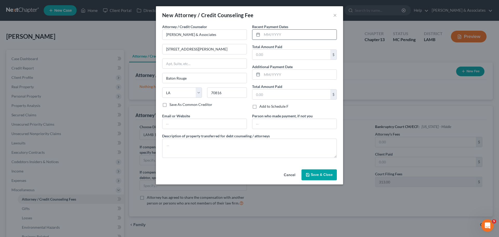
click at [262, 35] on input "text" at bounding box center [299, 35] width 75 height 10
type input "08/2025"
type input "500.00"
click at [197, 151] on textarea at bounding box center [249, 148] width 175 height 19
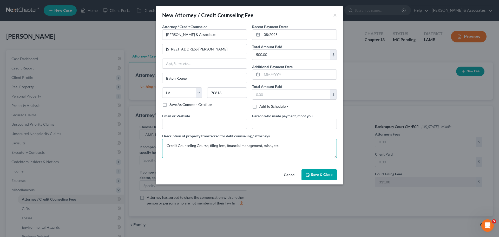
type textarea "Credit Counseling Course, filing fees, financial management, misc., etc."
click at [315, 175] on span "Save & Close" at bounding box center [322, 174] width 22 height 4
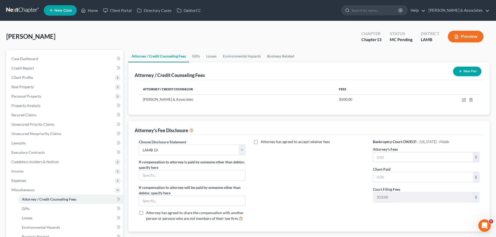
click at [455, 72] on button "New Fee" at bounding box center [467, 72] width 28 height 10
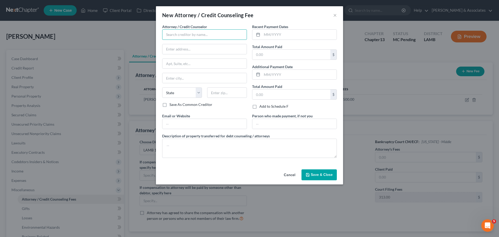
click at [211, 36] on input "text" at bounding box center [204, 34] width 85 height 10
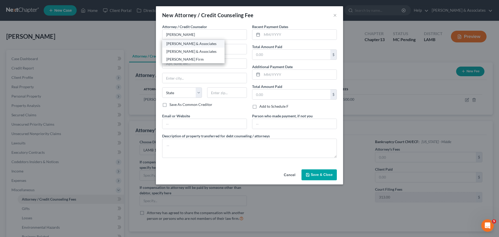
click at [203, 47] on div "[PERSON_NAME] & Associates" at bounding box center [193, 44] width 62 height 8
type input "[PERSON_NAME] & Associates"
type input "2644 S. Sherwood Forest Blvd."
type input "Baton Rouge"
select select "19"
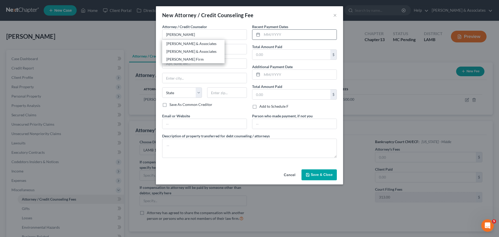
type input "70816"
drag, startPoint x: 315, startPoint y: 36, endPoint x: 348, endPoint y: 31, distance: 32.9
click at [317, 36] on input "text" at bounding box center [299, 35] width 75 height 10
type input "0"
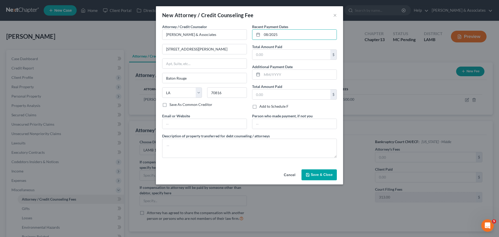
type input "08/2025"
type input "1,500"
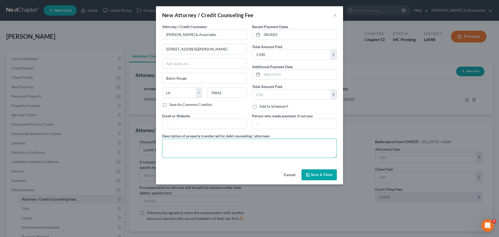
click at [273, 147] on textarea at bounding box center [249, 148] width 175 height 19
type textarea "Attorney fees"
drag, startPoint x: 273, startPoint y: 147, endPoint x: 120, endPoint y: 141, distance: 152.8
click at [126, 141] on div "New Attorney / Credit Counseling Fee × Attorney / Credit Counselor * Diment & A…" at bounding box center [249, 118] width 499 height 237
click at [325, 171] on button "Save & Close" at bounding box center [319, 174] width 35 height 11
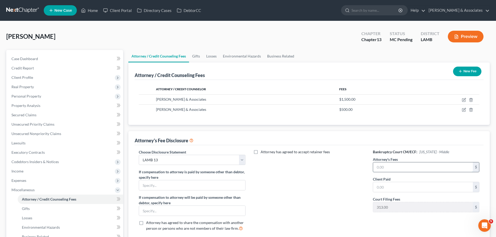
click at [412, 166] on input "text" at bounding box center [423, 167] width 100 height 10
type input "4,800"
type input "1,500"
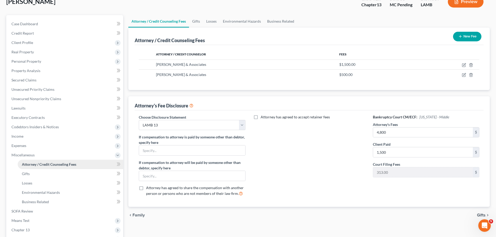
scroll to position [82, 0]
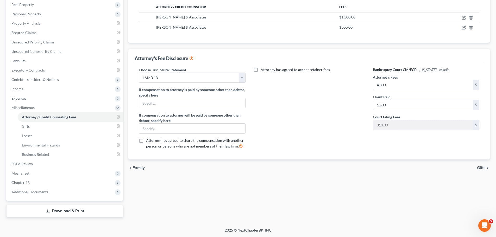
click at [300, 208] on div "Attorney / Credit Counseling Fees Gifts Losses Environmental Hazards Business R…" at bounding box center [309, 92] width 366 height 249
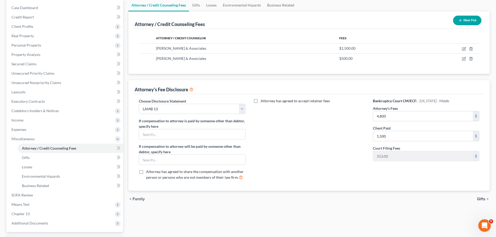
scroll to position [0, 0]
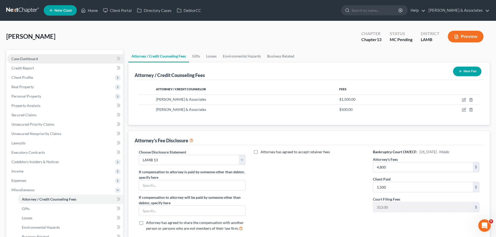
click at [38, 58] on link "Case Dashboard" at bounding box center [65, 58] width 116 height 9
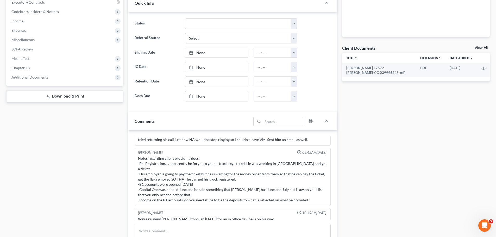
scroll to position [156, 0]
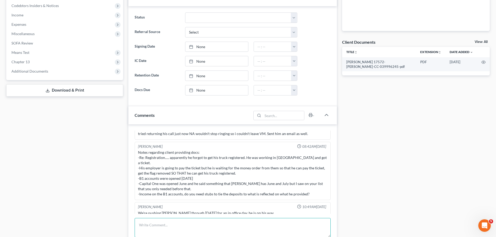
drag, startPoint x: 240, startPoint y: 225, endPoint x: 258, endPoint y: 221, distance: 17.8
click at [240, 225] on textarea at bounding box center [232, 227] width 196 height 19
paste textarea "-CS went to $840/mo; current; pay to ex via venmo -does not know current addres…"
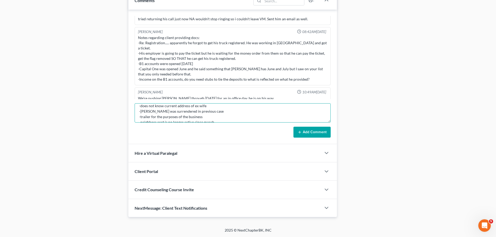
scroll to position [4, 0]
type textarea "MC complete 1.5hr -CS went to $840/mo; current; pay to ex via venmo -does not k…"
click at [319, 136] on button "Add Comment" at bounding box center [311, 132] width 37 height 11
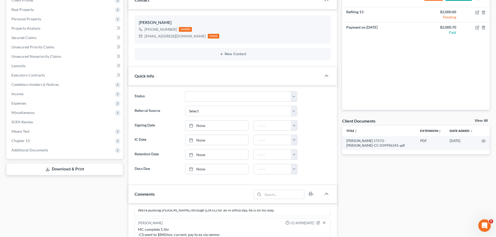
scroll to position [78, 0]
drag, startPoint x: 38, startPoint y: 73, endPoint x: 384, endPoint y: 121, distance: 348.8
click at [38, 73] on span "Executory Contracts" at bounding box center [27, 74] width 33 height 4
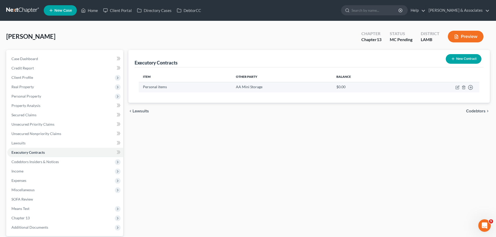
click at [454, 87] on td "Move to D Move to E Move to F Move to Notice Only" at bounding box center [438, 87] width 81 height 10
click at [457, 87] on icon "button" at bounding box center [457, 87] width 2 height 2
select select "3"
select select "19"
select select "0"
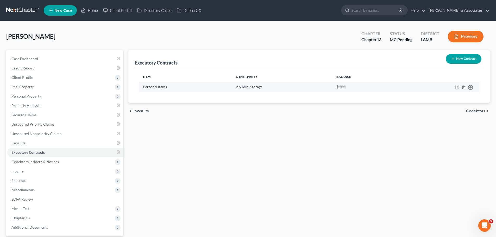
select select "2"
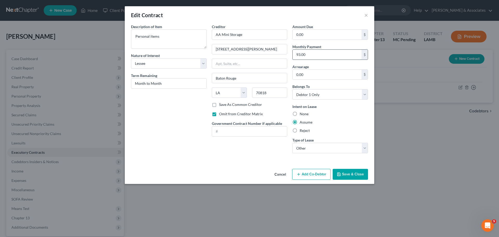
click at [309, 54] on input "93.00" at bounding box center [327, 55] width 69 height 10
type input "96.00"
click at [361, 173] on button "Save & Close" at bounding box center [350, 174] width 35 height 11
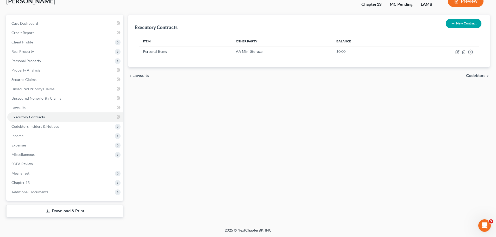
click at [34, 212] on link "Download & Print" at bounding box center [64, 211] width 117 height 12
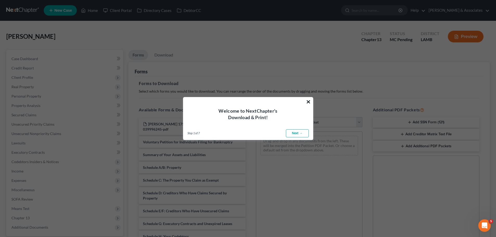
click at [309, 103] on button "×" at bounding box center [308, 102] width 5 height 8
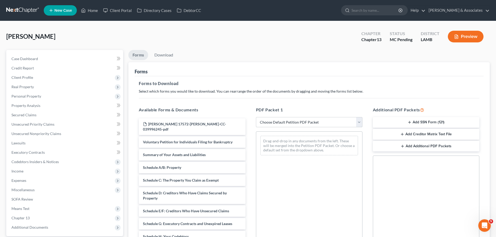
click at [344, 121] on select "Choose Default Petition PDF Packet Complete Bankruptcy Petition (all forms and …" at bounding box center [309, 122] width 106 height 10
select select "0"
click at [256, 117] on select "Choose Default Petition PDF Packet Complete Bankruptcy Petition (all forms and …" at bounding box center [309, 122] width 106 height 10
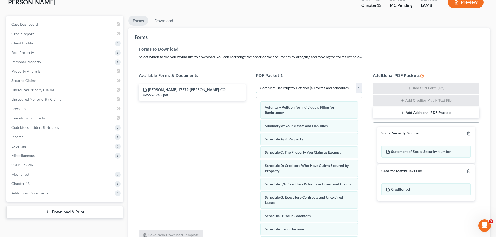
scroll to position [85, 0]
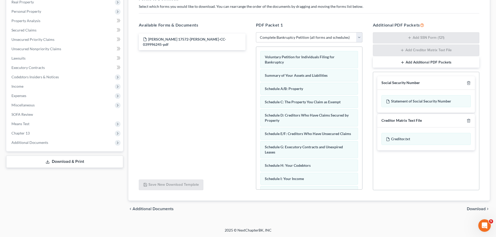
drag, startPoint x: 471, startPoint y: 80, endPoint x: 466, endPoint y: 84, distance: 5.8
click at [469, 82] on div "Social Security Number" at bounding box center [426, 83] width 98 height 14
click at [466, 84] on div at bounding box center [467, 82] width 6 height 5
click at [466, 84] on icon "button" at bounding box center [468, 83] width 4 height 4
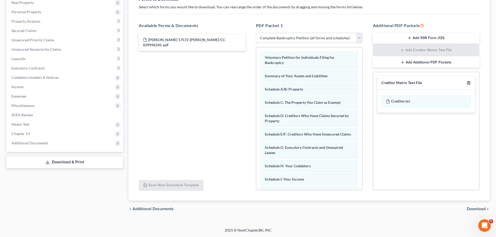
click at [466, 84] on icon "button" at bounding box center [468, 83] width 4 height 4
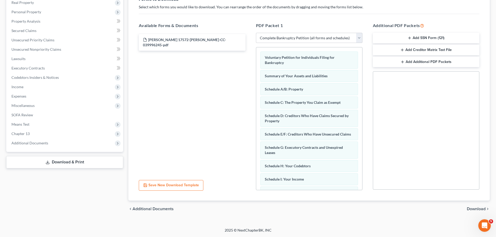
click at [477, 210] on span "Download" at bounding box center [475, 209] width 19 height 4
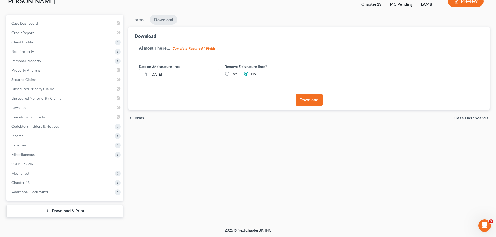
click at [232, 74] on label "Yes" at bounding box center [234, 73] width 5 height 5
click at [234, 74] on input "Yes" at bounding box center [235, 72] width 3 height 3
radio input "true"
radio input "false"
click at [325, 98] on div "Download" at bounding box center [308, 100] width 349 height 20
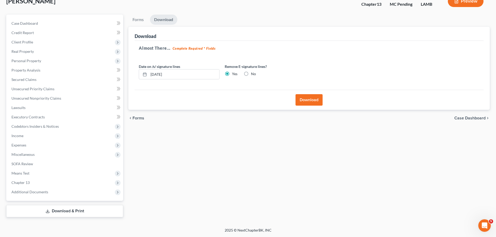
click at [322, 99] on button "Download" at bounding box center [308, 99] width 27 height 11
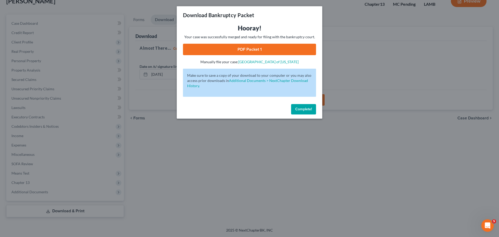
click at [283, 50] on link "PDF Packet 1" at bounding box center [249, 49] width 133 height 11
click at [307, 112] on button "Complete!" at bounding box center [303, 109] width 25 height 10
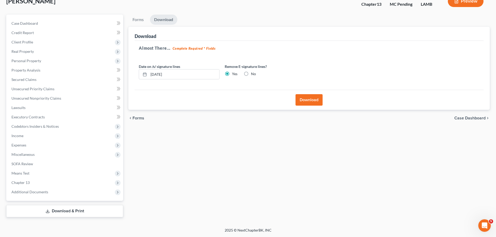
click at [290, 137] on div "Forms Download Forms Forms to Download Select which forms you would like to dow…" at bounding box center [309, 116] width 366 height 203
drag, startPoint x: 370, startPoint y: 130, endPoint x: 441, endPoint y: 130, distance: 71.3
click at [441, 130] on div "Forms Download Forms Forms to Download Select which forms you would like to dow…" at bounding box center [309, 116] width 366 height 203
click at [432, 141] on div "Forms Download Forms Forms to Download Select which forms you would like to dow…" at bounding box center [309, 116] width 366 height 203
click at [197, 147] on div "Forms Download Forms Forms to Download Select which forms you would like to dow…" at bounding box center [309, 116] width 366 height 203
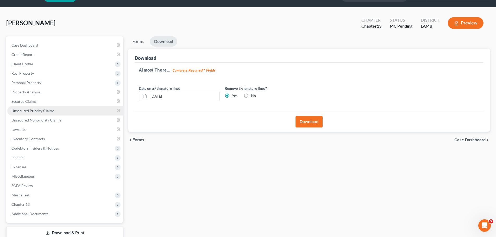
scroll to position [0, 0]
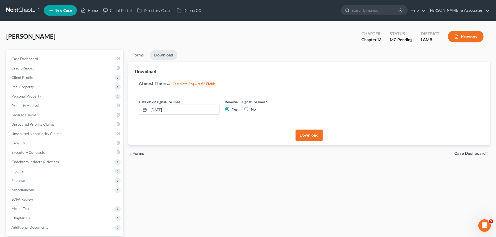
click at [22, 11] on link at bounding box center [22, 10] width 33 height 9
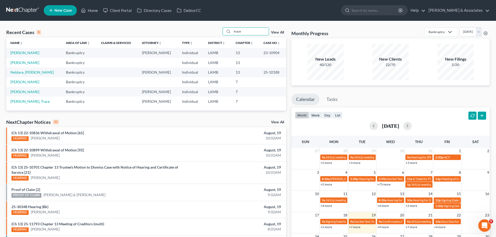
drag, startPoint x: 254, startPoint y: 31, endPoint x: 217, endPoint y: 28, distance: 36.3
click at [215, 29] on div "Recent Cases 6 trace View All" at bounding box center [146, 32] width 280 height 10
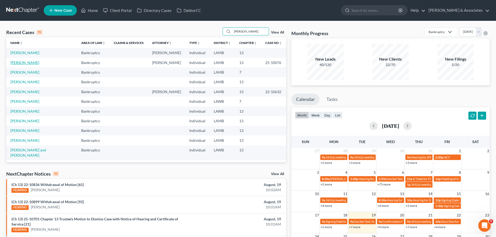
type input "barb"
click at [20, 62] on link "[PERSON_NAME]" at bounding box center [24, 62] width 29 height 4
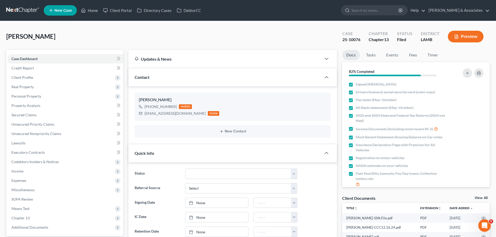
scroll to position [1740, 0]
drag, startPoint x: 48, startPoint y: 132, endPoint x: 7, endPoint y: 106, distance: 48.8
click at [48, 132] on span "Unsecured Nonpriority Claims" at bounding box center [36, 133] width 50 height 4
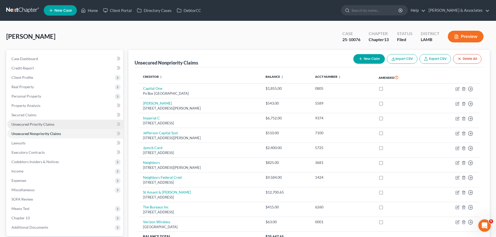
click at [34, 125] on span "Unsecured Priority Claims" at bounding box center [32, 124] width 43 height 4
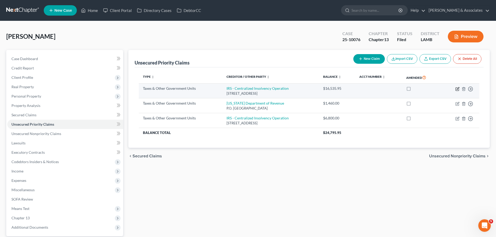
click at [457, 88] on icon "button" at bounding box center [457, 89] width 4 height 4
select select "0"
select select "39"
select select "0"
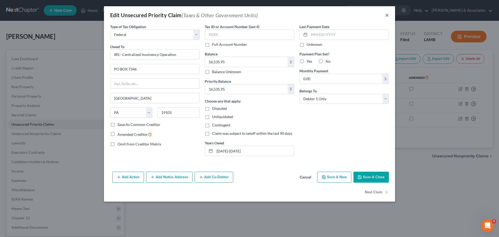
drag, startPoint x: 387, startPoint y: 17, endPoint x: 384, endPoint y: 17, distance: 2.9
click at [387, 16] on button "×" at bounding box center [388, 15] width 4 height 6
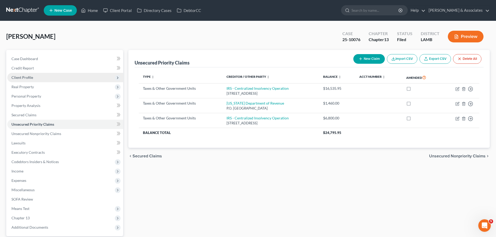
click at [41, 77] on span "Client Profile" at bounding box center [65, 77] width 116 height 9
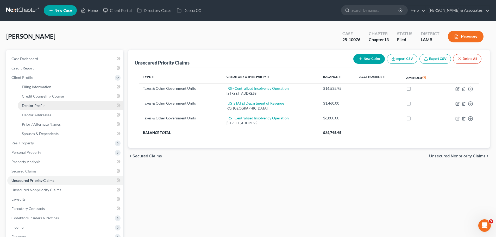
click at [38, 107] on span "Debtor Profile" at bounding box center [33, 105] width 23 height 4
select select "3"
select select "1"
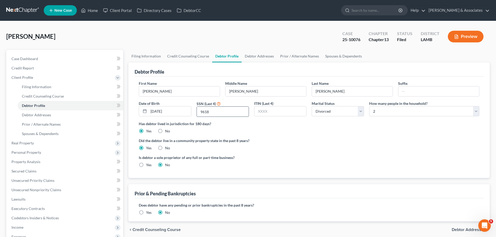
click at [223, 114] on input "9618" at bounding box center [223, 112] width 52 height 10
click at [266, 132] on div "Has debtor lived in jurisdiction for 180 days? Yes No Debtor must reside in jur…" at bounding box center [309, 127] width 340 height 13
click at [54, 115] on link "Debtor Addresses" at bounding box center [70, 114] width 105 height 9
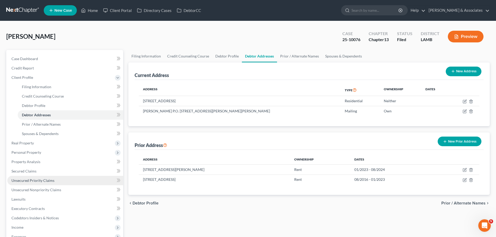
click at [37, 180] on span "Unsecured Priority Claims" at bounding box center [32, 180] width 43 height 4
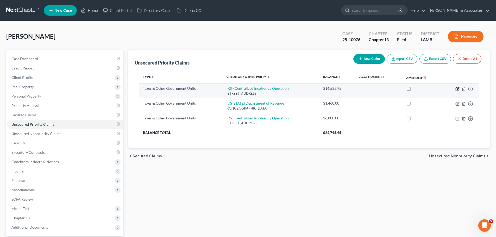
click at [457, 89] on icon "button" at bounding box center [457, 88] width 2 height 2
select select "0"
select select "39"
select select "0"
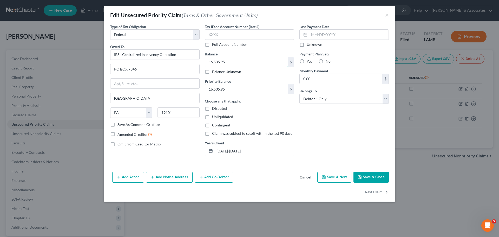
click at [219, 62] on input "16,535.95" at bounding box center [246, 62] width 83 height 10
drag, startPoint x: 253, startPoint y: 149, endPoint x: 184, endPoint y: 149, distance: 68.7
click at [184, 149] on div "Type of Tax Obligation * Select Federal City State Franchise Tax Board Other Ow…" at bounding box center [250, 92] width 284 height 136
click at [351, 131] on div "Last Payment Date Unknown Payment Plan Set? Yes No Monthly Payment 0.00 $ Belon…" at bounding box center [344, 92] width 95 height 136
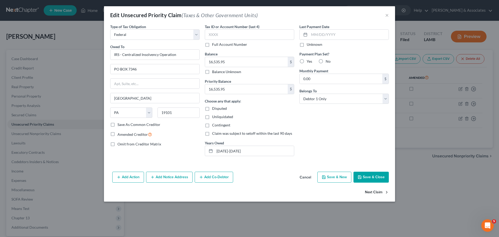
click at [378, 193] on button "Next Claim" at bounding box center [377, 192] width 24 height 11
select select "2"
select select "19"
select select "0"
click at [168, 59] on input "Louisiana Department of Revenue" at bounding box center [154, 54] width 89 height 10
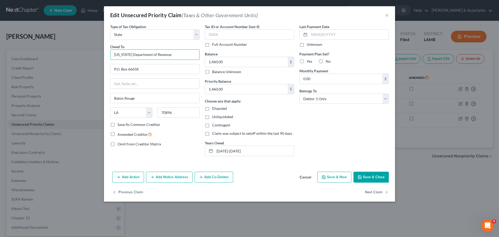
click at [168, 59] on input "Louisiana Department of Revenue" at bounding box center [154, 54] width 89 height 10
click at [215, 60] on input "1,460.00" at bounding box center [246, 62] width 83 height 10
click at [379, 189] on button "Next Claim" at bounding box center [377, 192] width 24 height 11
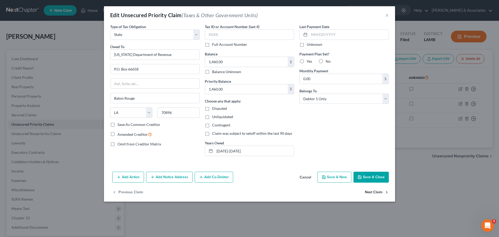
select select "0"
select select "39"
select select "0"
click at [245, 62] on input "6,800.00" at bounding box center [246, 62] width 83 height 10
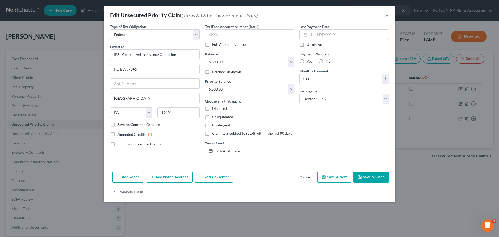
click at [388, 17] on button "×" at bounding box center [388, 15] width 4 height 6
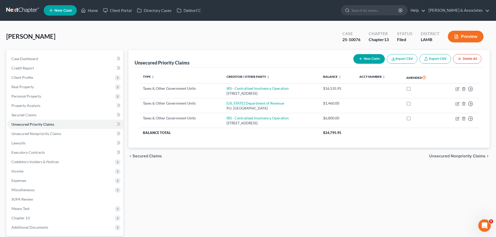
click at [253, 180] on div "Unsecured Priority Claims New Claim Import CSV Export CSV Delete All Type expan…" at bounding box center [309, 151] width 366 height 203
click at [37, 136] on link "Unsecured Nonpriority Claims" at bounding box center [65, 133] width 116 height 9
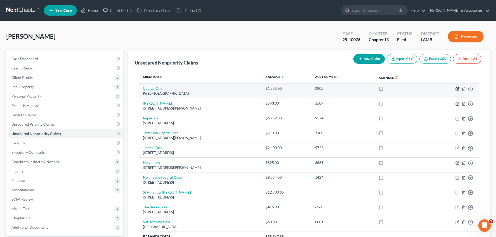
click at [456, 89] on icon "button" at bounding box center [457, 89] width 4 height 4
select select "48"
select select "2"
select select "0"
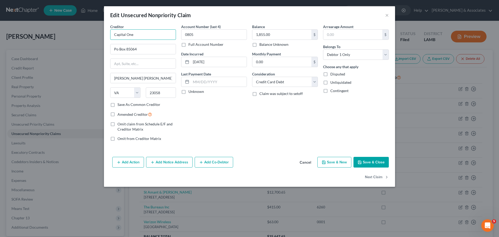
click at [124, 37] on input "Capital One" at bounding box center [143, 34] width 66 height 10
click at [132, 34] on input "Capital One" at bounding box center [143, 34] width 66 height 10
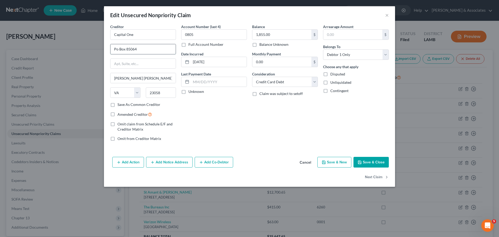
click at [127, 50] on input "Po Box 85064" at bounding box center [143, 49] width 65 height 10
click at [206, 117] on div "Account Number (last 4) 0805 Full Account Number Date Incurred 05-01-2016 Last …" at bounding box center [214, 84] width 71 height 121
click at [158, 89] on input "23058" at bounding box center [161, 92] width 30 height 10
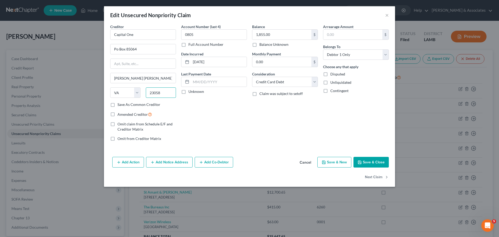
click at [158, 89] on input "23058" at bounding box center [161, 92] width 30 height 10
click at [191, 34] on input "0805" at bounding box center [214, 34] width 66 height 10
click at [201, 62] on input "05-01-2016" at bounding box center [219, 62] width 56 height 10
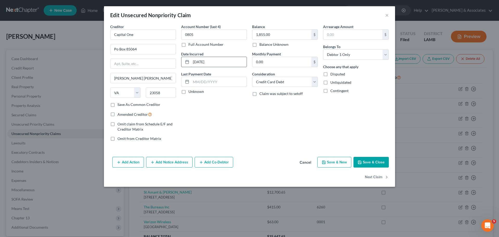
click at [201, 62] on input "05-01-2016" at bounding box center [219, 62] width 56 height 10
click at [264, 34] on input "1,855.00" at bounding box center [282, 35] width 59 height 10
click at [373, 176] on button "Next Claim" at bounding box center [377, 177] width 24 height 11
select select "14"
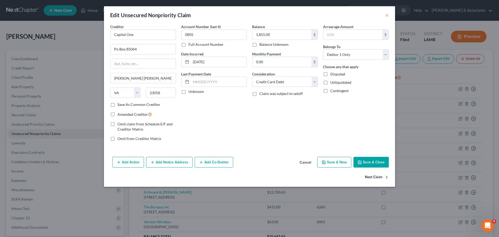
select select "1"
select select "0"
click at [123, 35] on input "Harris" at bounding box center [143, 34] width 66 height 10
click at [124, 36] on input "Harris" at bounding box center [143, 34] width 66 height 10
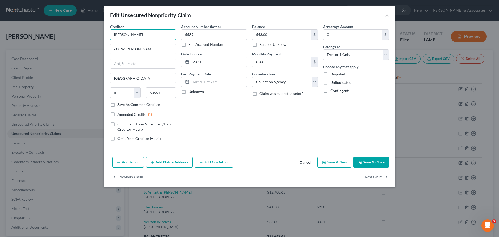
drag, startPoint x: 133, startPoint y: 34, endPoint x: 101, endPoint y: 33, distance: 31.7
click at [101, 33] on div "Edit Unsecured Nonpriority Claim × Creditor * Harris 600 W Jackson Chicago Stat…" at bounding box center [249, 118] width 499 height 237
click at [127, 43] on div "Creditor * Harris 600 W Jackson Chicago State AL AK AR AZ CA CO CT DE DC FL GA …" at bounding box center [143, 63] width 66 height 78
click at [126, 48] on input "600 W Jackson" at bounding box center [143, 49] width 65 height 10
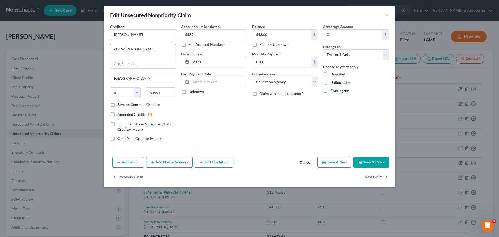
click at [126, 48] on input "600 W Jackson" at bounding box center [143, 49] width 65 height 10
click at [157, 94] on input "60661" at bounding box center [161, 92] width 30 height 10
click at [186, 34] on input "5589" at bounding box center [214, 34] width 66 height 10
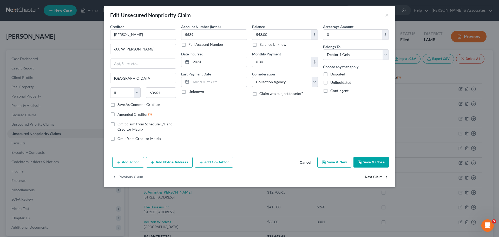
click at [382, 180] on button "Next Claim" at bounding box center [377, 177] width 24 height 11
select select "19"
select select "10"
select select "0"
click at [117, 33] on input "Imperial C" at bounding box center [143, 34] width 66 height 10
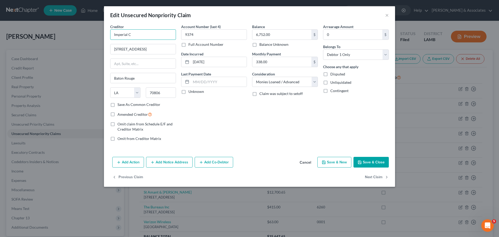
click at [117, 33] on input "Imperial C" at bounding box center [143, 34] width 66 height 10
click at [123, 48] on input "4205 North Blvd" at bounding box center [143, 49] width 65 height 10
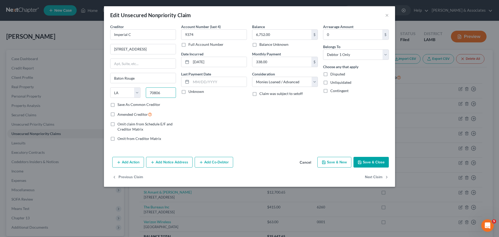
click at [156, 91] on input "70806" at bounding box center [161, 92] width 30 height 10
click at [196, 33] on input "9374" at bounding box center [214, 34] width 66 height 10
click at [201, 60] on input "11-03-2023" at bounding box center [219, 62] width 56 height 10
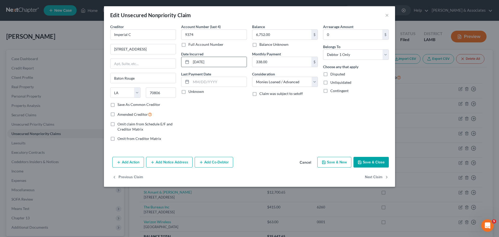
click at [201, 60] on input "11-03-2023" at bounding box center [219, 62] width 56 height 10
click at [382, 176] on button "Next Claim" at bounding box center [377, 177] width 24 height 11
select select "24"
select select "1"
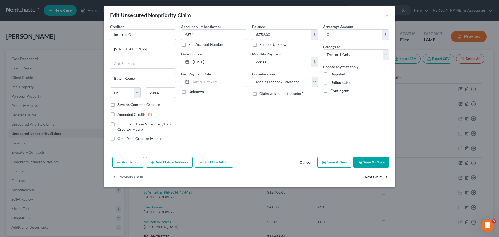
select select "0"
click at [145, 34] on input "Jefferson Capital Syst" at bounding box center [143, 34] width 66 height 10
click at [121, 44] on input "16 Mcleland Rd" at bounding box center [143, 49] width 65 height 10
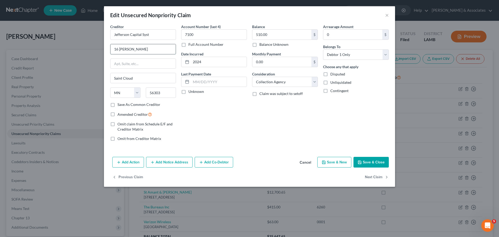
click at [121, 44] on input "16 Mcleland Rd" at bounding box center [143, 49] width 65 height 10
click at [163, 95] on input "56303" at bounding box center [161, 92] width 30 height 10
click at [368, 176] on button "Next Claim" at bounding box center [377, 177] width 24 height 11
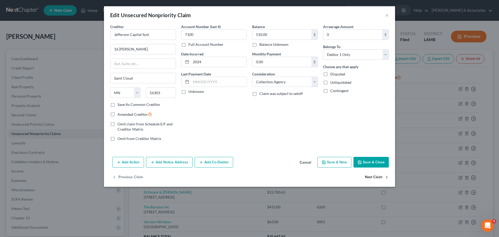
select select "7"
select select "2"
select select "0"
click at [373, 175] on button "Next Claim" at bounding box center [377, 177] width 24 height 11
select select "19"
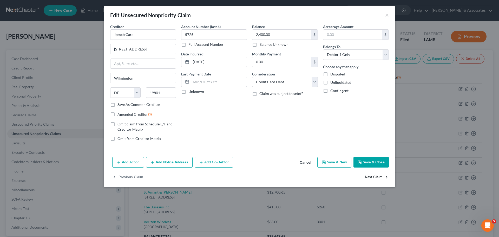
select select "2"
select select "0"
click at [122, 34] on input "Neighbors" at bounding box center [143, 34] width 66 height 10
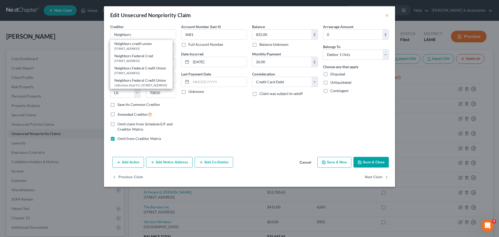
click at [242, 134] on div "Account Number (last 4) 3681 Full Account Number Date Incurred 05-10-2016 Last …" at bounding box center [214, 84] width 71 height 121
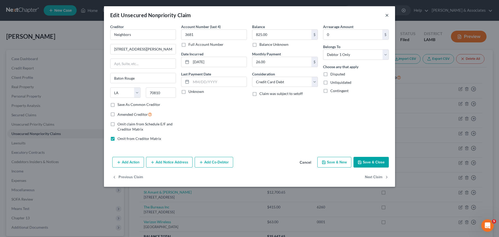
click at [386, 15] on button "×" at bounding box center [388, 15] width 4 height 6
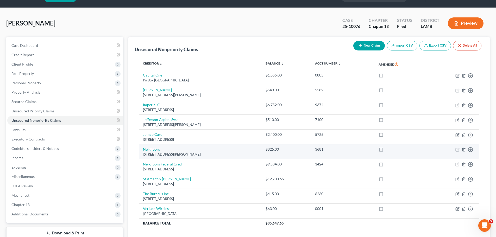
scroll to position [26, 0]
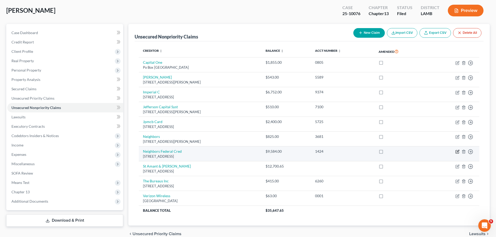
click at [456, 152] on icon "button" at bounding box center [457, 152] width 4 height 4
select select "19"
select select "10"
select select "0"
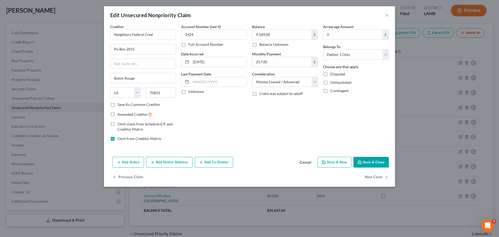
click at [384, 18] on div "Edit Unsecured Nonpriority Claim ×" at bounding box center [249, 15] width 291 height 18
click at [388, 17] on button "×" at bounding box center [388, 15] width 4 height 6
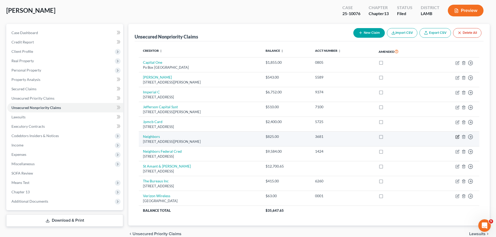
click at [456, 138] on icon "button" at bounding box center [457, 137] width 4 height 4
select select "19"
select select "2"
select select "0"
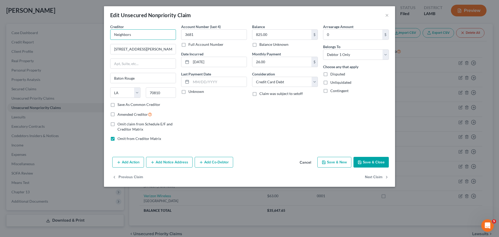
click at [134, 39] on input "Neighbors" at bounding box center [143, 34] width 66 height 10
click at [124, 35] on input "Neighbors" at bounding box center [143, 34] width 66 height 10
click at [138, 49] on input "12529 Perkins Rd" at bounding box center [143, 49] width 65 height 10
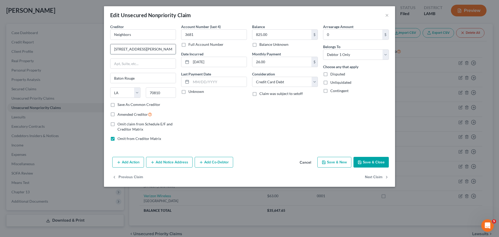
click at [138, 49] on input "12529 Perkins Rd" at bounding box center [143, 49] width 65 height 10
click at [160, 97] on input "70810" at bounding box center [161, 92] width 30 height 10
click at [160, 96] on input "70810" at bounding box center [161, 92] width 30 height 10
click at [181, 33] on input "3681" at bounding box center [214, 34] width 66 height 10
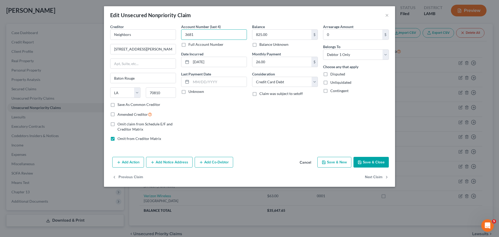
click at [188, 35] on input "3681" at bounding box center [214, 34] width 66 height 10
click at [208, 65] on input "05-10-2016" at bounding box center [219, 62] width 56 height 10
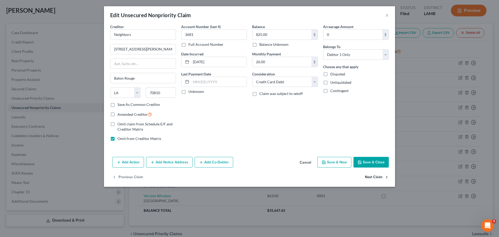
click at [374, 178] on button "Next Claim" at bounding box center [377, 177] width 24 height 11
select select "19"
select select "10"
select select "0"
click at [375, 177] on button "Next Claim" at bounding box center [377, 177] width 24 height 11
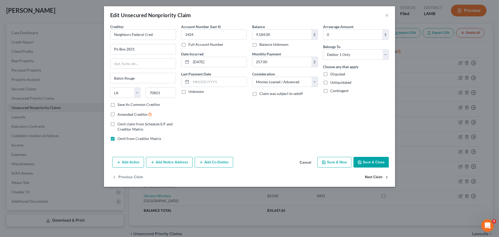
select select "19"
select select "14"
select select "0"
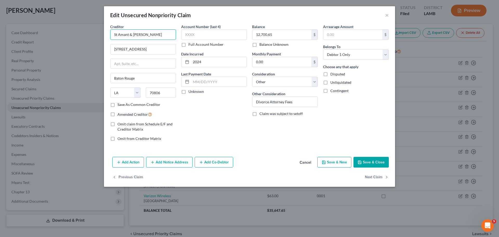
click at [126, 35] on input "St Amant & Tessier" at bounding box center [143, 34] width 66 height 10
click at [124, 49] on input "3127 North Blvd" at bounding box center [143, 49] width 65 height 10
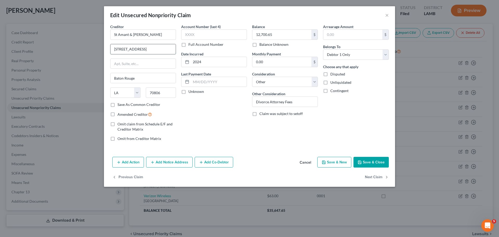
click at [124, 49] on input "3127 North Blvd" at bounding box center [143, 49] width 65 height 10
click at [152, 93] on input "70806" at bounding box center [161, 92] width 30 height 10
click at [197, 60] on input "2024" at bounding box center [219, 62] width 56 height 10
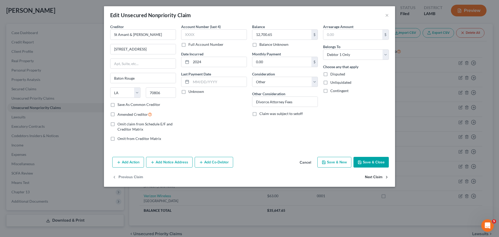
click at [380, 177] on button "Next Claim" at bounding box center [377, 177] width 24 height 11
select select "14"
select select "1"
select select "0"
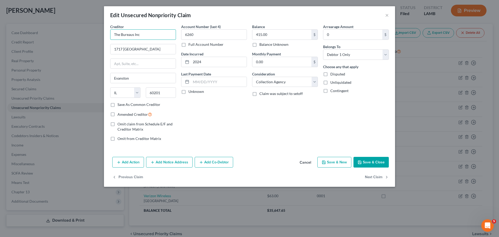
click at [136, 33] on input "The Bureaus Inc" at bounding box center [143, 34] width 66 height 10
drag, startPoint x: 114, startPoint y: 55, endPoint x: 116, endPoint y: 51, distance: 4.3
click at [114, 55] on div "Creditor * The Bureaus Inc 1717 Central St Evanston State AL AK AR AZ CA CO CT …" at bounding box center [143, 63] width 66 height 78
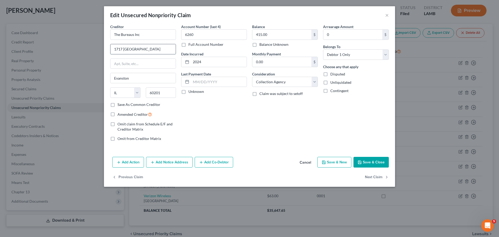
click at [116, 50] on input "1717 Central St" at bounding box center [143, 49] width 65 height 10
click at [150, 91] on input "60201" at bounding box center [161, 92] width 30 height 10
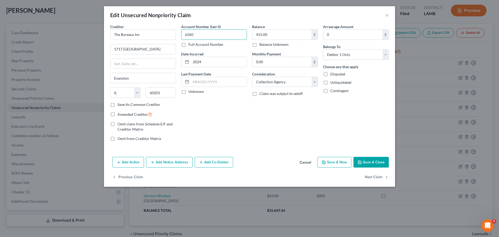
click at [191, 36] on input "6260" at bounding box center [214, 34] width 66 height 10
click at [376, 178] on button "Next Claim" at bounding box center [377, 177] width 24 height 11
select select "10"
select select "4"
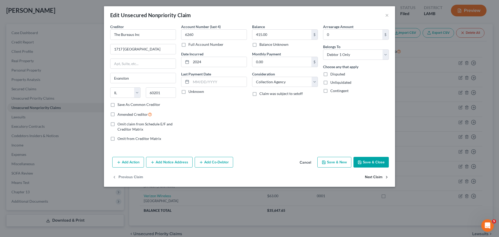
select select "0"
click at [131, 36] on input "Verizon Wireless" at bounding box center [143, 34] width 66 height 10
click at [114, 51] on input "One Alpharetta Place" at bounding box center [143, 49] width 65 height 10
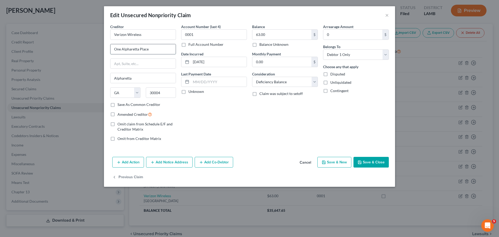
click at [114, 50] on input "One Alpharetta Place" at bounding box center [143, 49] width 65 height 10
click at [154, 89] on input "30004" at bounding box center [161, 92] width 30 height 10
click at [159, 92] on input "30004" at bounding box center [161, 92] width 30 height 10
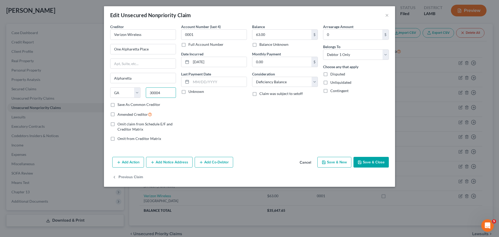
click at [159, 92] on input "30004" at bounding box center [161, 92] width 30 height 10
click at [186, 34] on input "0001" at bounding box center [214, 34] width 66 height 10
click at [209, 65] on input "08-22-2012" at bounding box center [219, 62] width 56 height 10
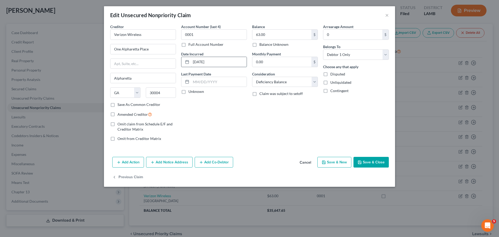
click at [209, 65] on input "08-22-2012" at bounding box center [219, 62] width 56 height 10
click at [384, 162] on button "Save & Close" at bounding box center [371, 162] width 35 height 11
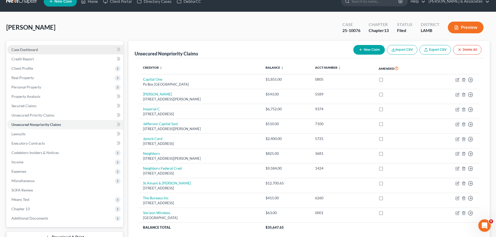
scroll to position [0, 0]
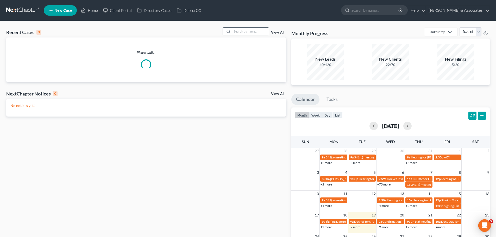
click at [252, 35] on input "search" at bounding box center [250, 32] width 36 height 8
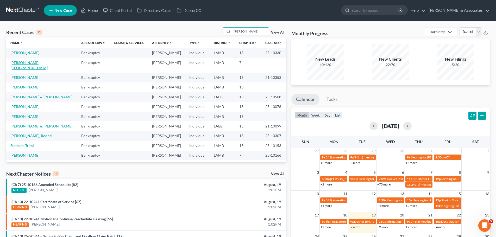
type input "[PERSON_NAME]"
click at [20, 62] on link "[PERSON_NAME][GEOGRAPHIC_DATA]" at bounding box center [28, 65] width 37 height 10
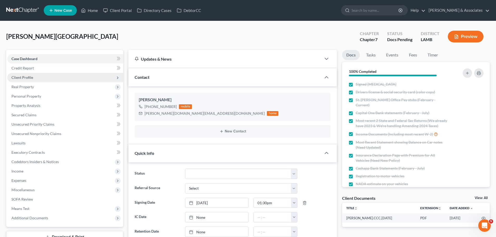
click at [50, 77] on span "Client Profile" at bounding box center [65, 77] width 116 height 9
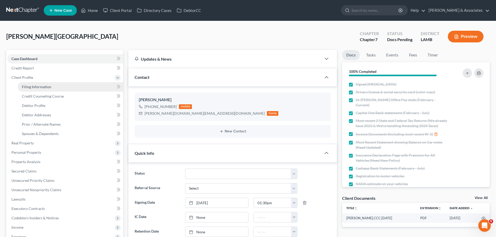
click at [52, 89] on link "Filing Information" at bounding box center [70, 86] width 105 height 9
select select "1"
select select "0"
select select "19"
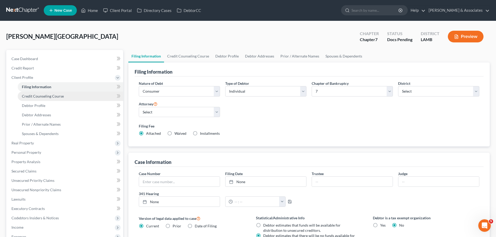
click at [52, 99] on link "Credit Counseling Course" at bounding box center [70, 96] width 105 height 9
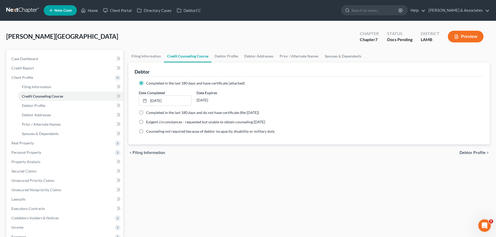
click at [249, 164] on div "Filing Information Credit Counseling Course Debtor Profile Debtor Addresses Pri…" at bounding box center [309, 174] width 366 height 249
click at [41, 57] on link "Case Dashboard" at bounding box center [65, 58] width 116 height 9
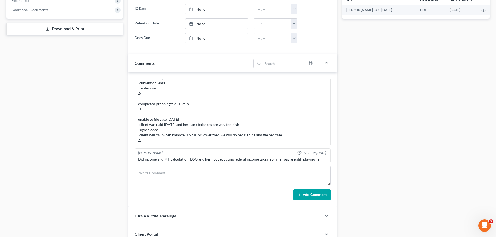
scroll to position [184, 0]
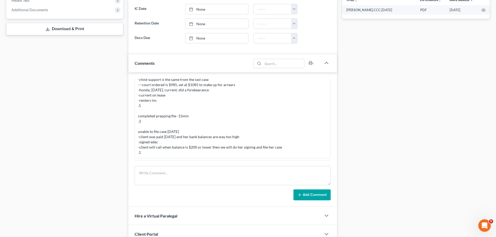
drag, startPoint x: 140, startPoint y: 146, endPoint x: 288, endPoint y: 147, distance: 148.0
click at [288, 147] on div "MC complete, 30min -never married -daughter, full time, dep -child support is t…" at bounding box center [232, 108] width 189 height 94
click at [55, 157] on div "Case Dashboard Payments Invoices Payments Payments Credit Report Client Profile" at bounding box center [65, 61] width 122 height 438
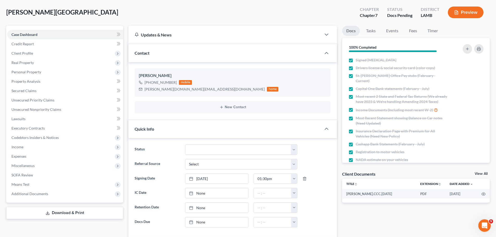
scroll to position [0, 0]
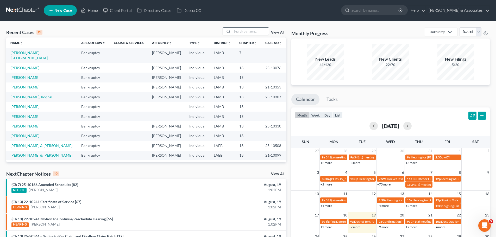
click at [264, 33] on input "search" at bounding box center [250, 32] width 36 height 8
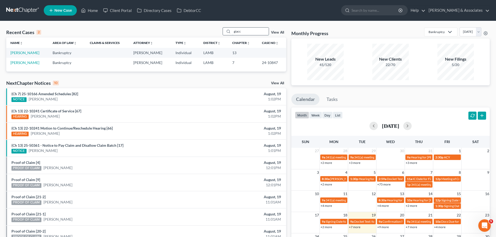
click at [248, 32] on input "giacc" at bounding box center [250, 32] width 36 height 8
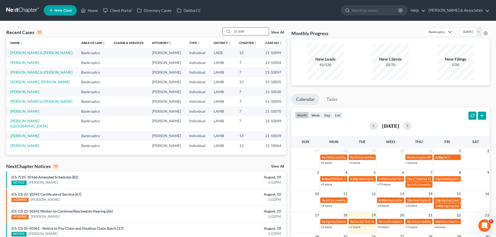
click at [250, 31] on input "21-100" at bounding box center [250, 32] width 36 height 8
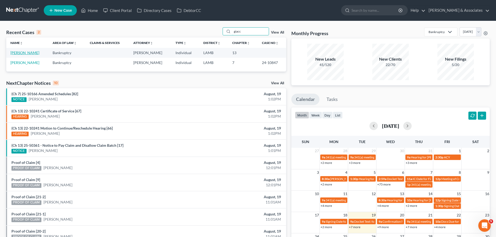
type input "giacc"
click at [23, 52] on link "[PERSON_NAME]" at bounding box center [24, 52] width 29 height 4
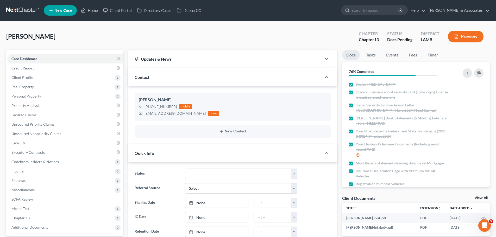
scroll to position [855, 0]
click at [408, 55] on link "Fees" at bounding box center [412, 55] width 17 height 10
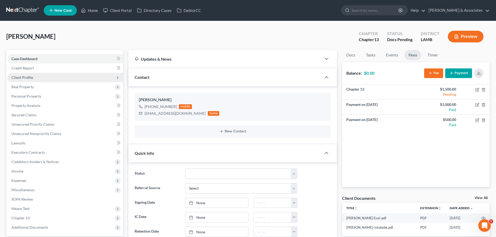
click at [54, 79] on span "Client Profile" at bounding box center [65, 77] width 116 height 9
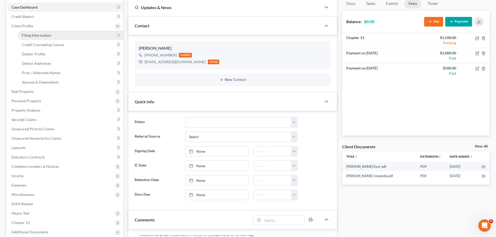
scroll to position [26, 0]
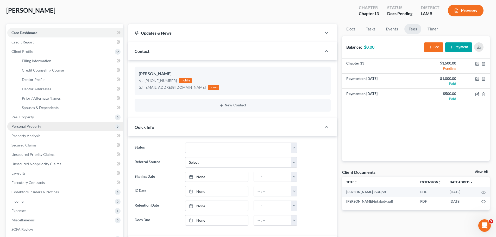
click at [27, 127] on span "Personal Property" at bounding box center [26, 126] width 30 height 4
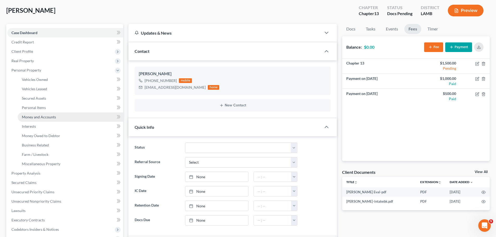
click at [45, 116] on span "Money and Accounts" at bounding box center [39, 117] width 34 height 4
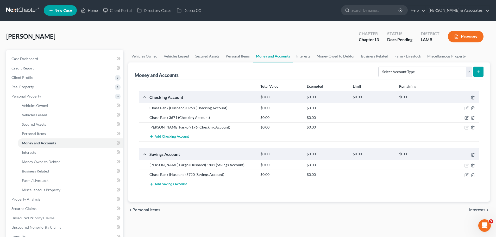
click at [204, 205] on div "chevron_left Personal Items Interests chevron_right" at bounding box center [308, 210] width 361 height 17
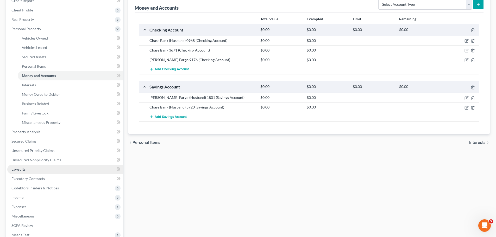
scroll to position [78, 0]
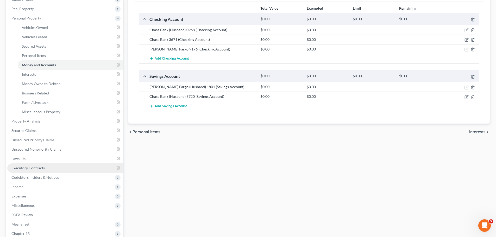
click at [21, 169] on span "Executory Contracts" at bounding box center [27, 168] width 33 height 4
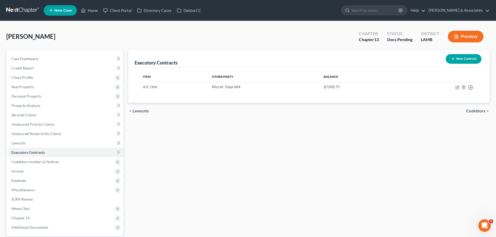
click at [466, 39] on button "Preview" at bounding box center [465, 37] width 36 height 12
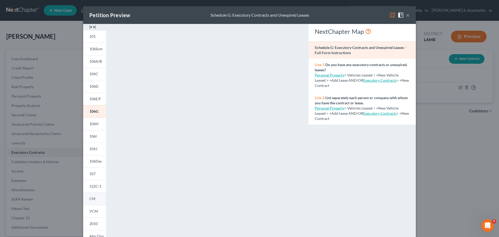
click at [94, 196] on link "CM" at bounding box center [94, 199] width 23 height 12
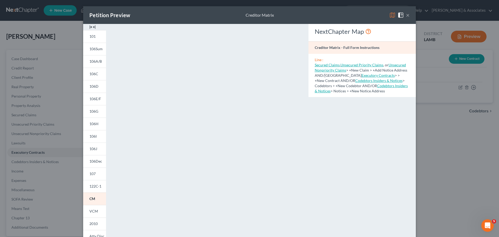
click at [407, 15] on button "×" at bounding box center [408, 15] width 4 height 6
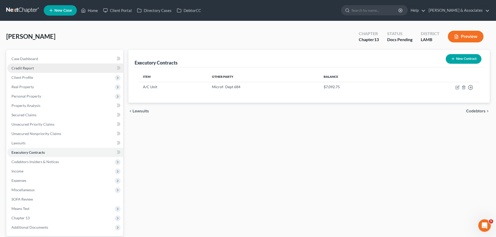
click at [23, 68] on span "Credit Report" at bounding box center [22, 68] width 22 height 4
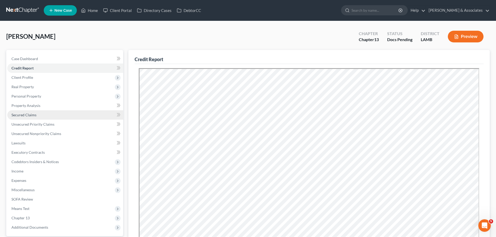
click at [22, 116] on span "Secured Claims" at bounding box center [23, 115] width 25 height 4
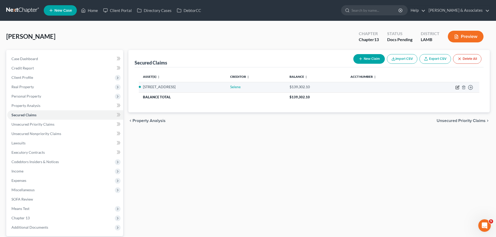
click at [457, 86] on icon "button" at bounding box center [457, 87] width 4 height 4
select select "2"
select select "4"
select select "0"
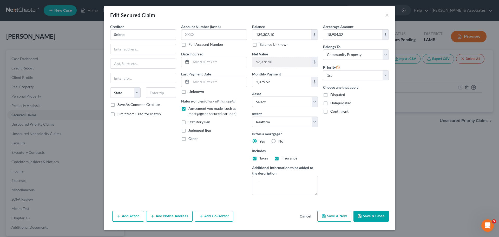
click at [143, 29] on div "Creditor * Selene" at bounding box center [143, 32] width 66 height 16
click at [144, 34] on input "Selene" at bounding box center [143, 34] width 66 height 10
drag, startPoint x: 140, startPoint y: 34, endPoint x: 161, endPoint y: 16, distance: 27.8
click at [141, 34] on input "Selene" at bounding box center [143, 34] width 66 height 10
click at [148, 32] on input "Selene" at bounding box center [143, 34] width 66 height 10
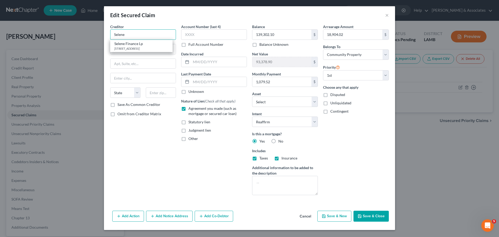
click at [148, 34] on input "Selene" at bounding box center [143, 34] width 66 height 10
click at [149, 66] on input "text" at bounding box center [143, 64] width 65 height 10
type input "Selene"
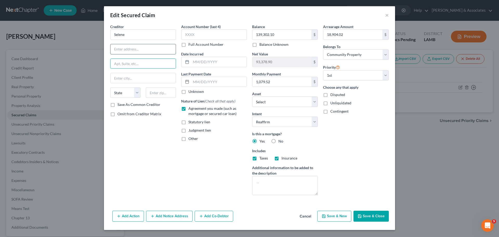
click at [149, 50] on input "text" at bounding box center [143, 49] width 65 height 10
type input "PO Box 660369"
type input "75266"
type input "Dallas"
select select "45"
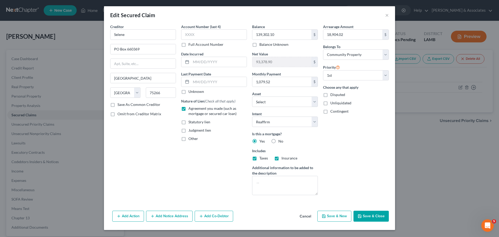
click at [129, 173] on div "Creditor * Selene PO Box 660369 Dallas State AL AK AR AZ CA CO CT DE DC FL GA G…" at bounding box center [143, 111] width 71 height 175
click at [230, 60] on input "text" at bounding box center [219, 62] width 56 height 10
click at [213, 59] on input "text" at bounding box center [219, 62] width 56 height 10
click at [218, 64] on input "text" at bounding box center [219, 62] width 56 height 10
type input "2002"
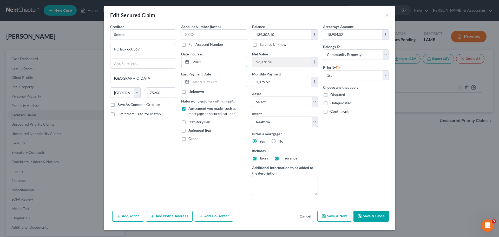
click at [368, 217] on button "Save & Close" at bounding box center [371, 216] width 35 height 11
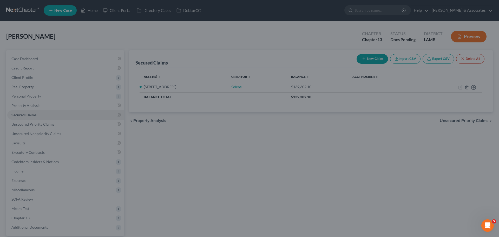
select select "12"
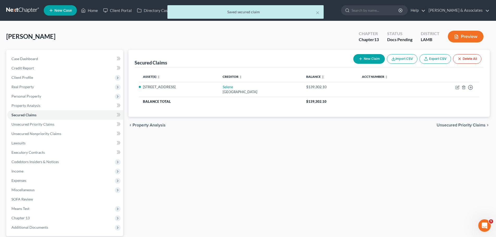
click at [348, 192] on div "Secured Claims New Claim Import CSV Export CSV Delete All Asset(s) expand_more …" at bounding box center [309, 151] width 366 height 203
click at [57, 124] on link "Unsecured Priority Claims" at bounding box center [65, 124] width 116 height 9
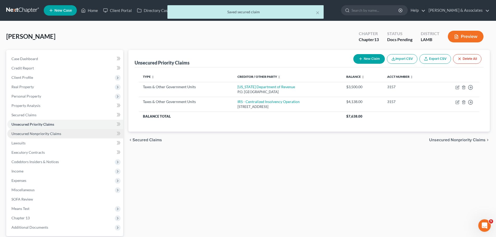
click at [55, 134] on span "Unsecured Nonpriority Claims" at bounding box center [36, 133] width 50 height 4
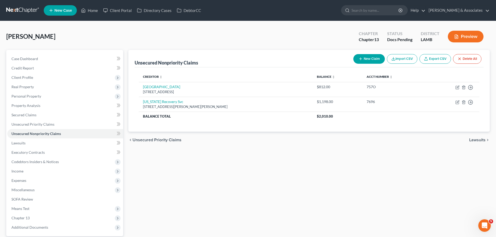
click at [313, 177] on div "Unsecured Nonpriority Claims New Claim Import CSV Export CSV Delete All Credito…" at bounding box center [309, 151] width 366 height 203
click at [230, 170] on div "Unsecured Nonpriority Claims New Claim Import CSV Export CSV Delete All Credito…" at bounding box center [309, 151] width 366 height 203
click at [48, 124] on span "Unsecured Priority Claims" at bounding box center [32, 124] width 43 height 4
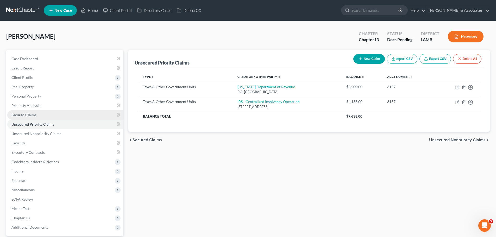
click at [55, 113] on link "Secured Claims" at bounding box center [65, 114] width 116 height 9
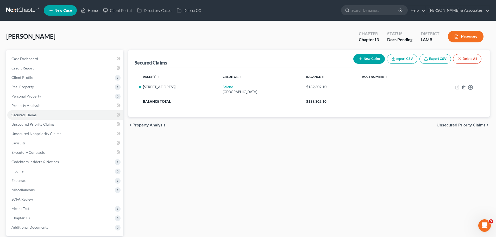
click at [324, 158] on div "Secured Claims New Claim Import CSV Export CSV Delete All Asset(s) expand_more …" at bounding box center [309, 151] width 366 height 203
click at [23, 122] on span "Unsecured Priority Claims" at bounding box center [32, 124] width 43 height 4
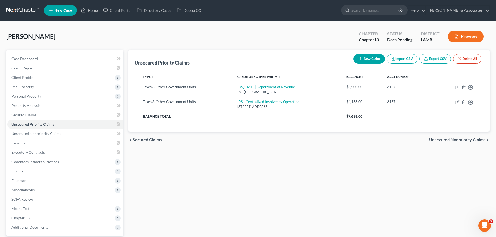
click at [267, 194] on div "Unsecured Priority Claims New Claim Import CSV Export CSV Delete All Type expan…" at bounding box center [309, 151] width 366 height 203
click at [27, 60] on span "Case Dashboard" at bounding box center [24, 58] width 27 height 4
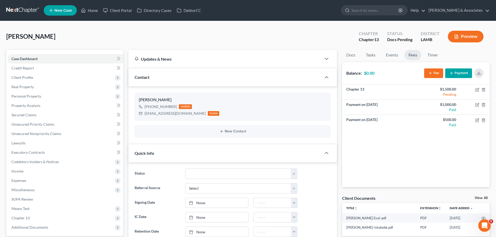
click at [480, 35] on button "Preview" at bounding box center [465, 37] width 36 height 12
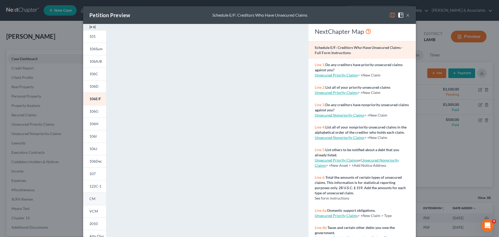
click at [93, 197] on span "CM" at bounding box center [92, 198] width 6 height 4
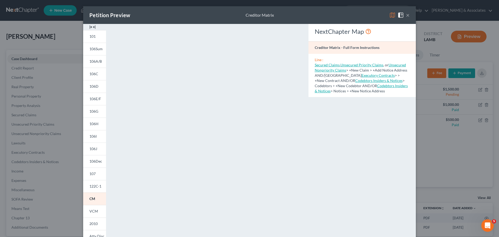
click at [407, 15] on button "×" at bounding box center [408, 15] width 4 height 6
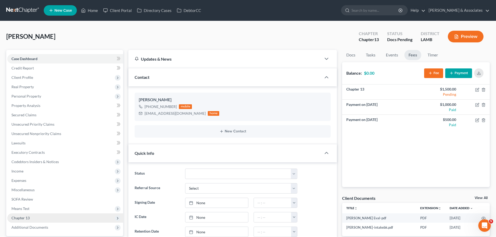
click at [51, 217] on span "Chapter 13" at bounding box center [65, 217] width 116 height 9
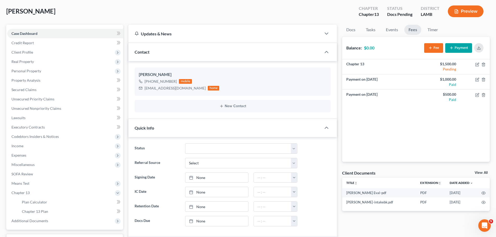
scroll to position [78, 0]
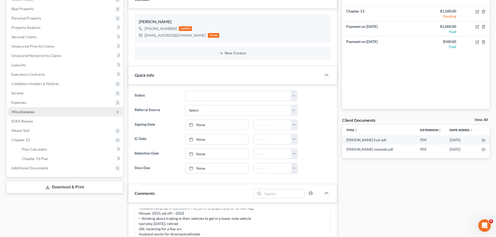
click at [31, 112] on span "Miscellaneous" at bounding box center [22, 112] width 23 height 4
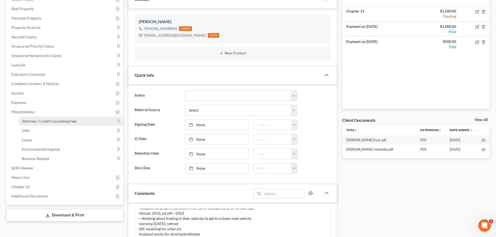
click at [42, 120] on span "Attorney / Credit Counseling Fees" at bounding box center [49, 121] width 55 height 4
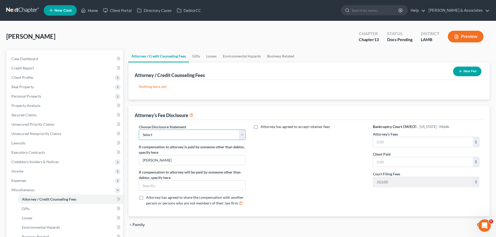
click at [180, 133] on select "Select LAWB 13 ALL CHECK NOT KOLWE LAWB 13 ONLY KOLWE TEST LAMB 13 LAMB 7 Ch 11…" at bounding box center [192, 135] width 106 height 10
click at [139, 130] on select "Select LAWB 13 ALL CHECK NOT KOLWE LAWB 13 ONLY KOLWE TEST LAMB 13 LAMB 7 Ch 11…" at bounding box center [192, 135] width 106 height 10
select select "3"
click at [411, 144] on input "text" at bounding box center [423, 142] width 100 height 10
type input "4,800"
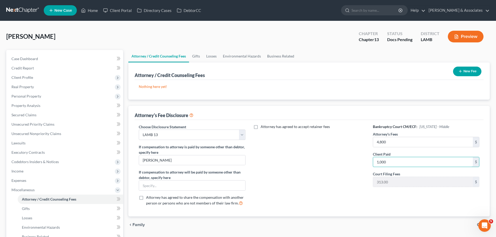
type input "1,000"
click at [466, 69] on button "New Fee" at bounding box center [467, 72] width 28 height 10
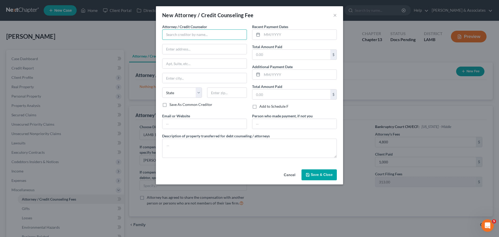
click at [196, 33] on input "text" at bounding box center [204, 34] width 85 height 10
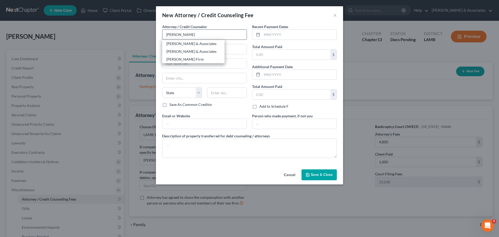
click at [196, 43] on div "[PERSON_NAME] & Associates" at bounding box center [193, 43] width 54 height 5
type input "[PERSON_NAME] & Associates"
type input "2644 S. Sherwood Forest Blvd."
type input "Baton Rouge"
select select "19"
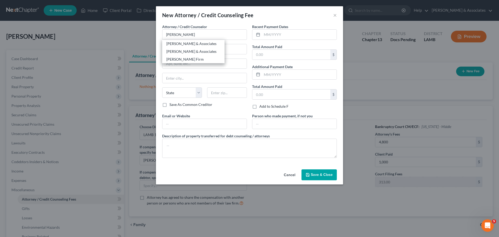
type input "70816"
click at [289, 33] on input "text" at bounding box center [299, 35] width 75 height 10
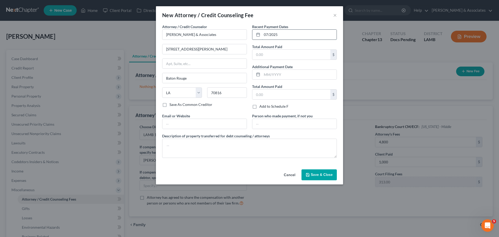
type input "07/2025"
type input "500.00"
click at [222, 141] on textarea at bounding box center [249, 148] width 175 height 19
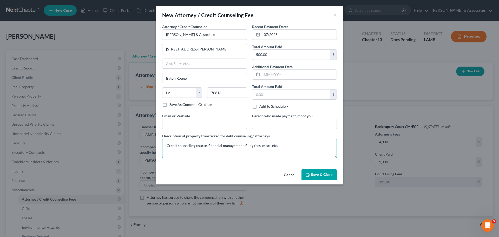
type textarea "Credit counseling course, financial management, filing fees, misc., etc."
click at [308, 171] on button "Save & Close" at bounding box center [319, 174] width 35 height 11
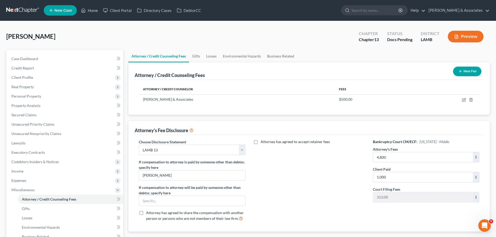
click at [459, 71] on icon "button" at bounding box center [460, 71] width 4 height 4
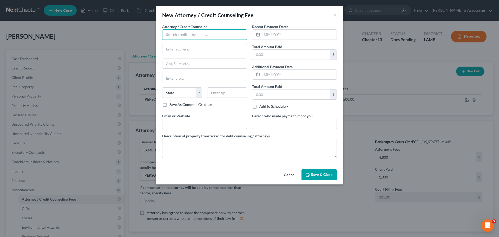
click at [214, 35] on input "text" at bounding box center [204, 34] width 85 height 10
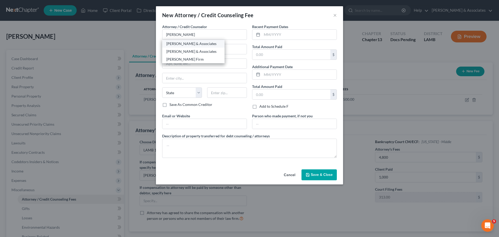
click at [188, 42] on div "[PERSON_NAME] & Associates" at bounding box center [193, 43] width 54 height 5
type input "[PERSON_NAME] & Associates"
type input "2644 S. Sherwood Forest Blvd."
type input "Baton Rouge"
select select "19"
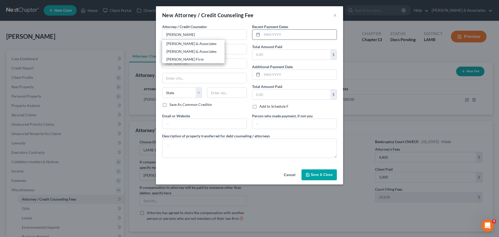
type input "70816"
click at [307, 30] on input "text" at bounding box center [299, 35] width 75 height 10
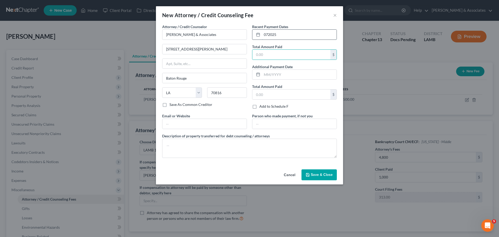
click at [267, 33] on input "072025" at bounding box center [299, 35] width 75 height 10
type input "07/2025"
type input "1,000"
click at [319, 174] on span "Save & Close" at bounding box center [322, 174] width 22 height 4
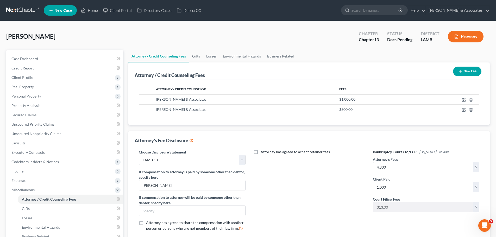
click at [378, 215] on div "Bankruptcy Court CM/ECF: Louisiana - Middle Attorney's Fees 4,800 $ Client Paid…" at bounding box center [425, 192] width 117 height 86
click at [48, 54] on link "Case Dashboard" at bounding box center [65, 58] width 116 height 9
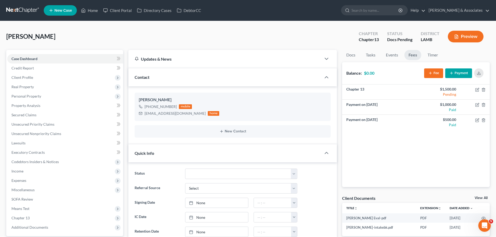
scroll to position [855, 0]
click at [217, 45] on div "Giaccone, Cherie Upgraded Chapter Chapter 13 Status Docs Pending District LAMB …" at bounding box center [247, 38] width 483 height 23
click at [49, 76] on span "Client Profile" at bounding box center [65, 77] width 116 height 9
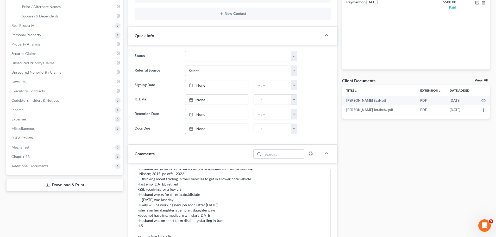
scroll to position [130, 0]
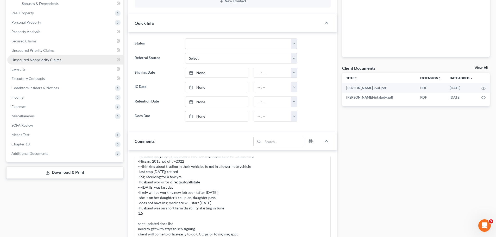
click at [84, 60] on link "Unsecured Nonpriority Claims" at bounding box center [65, 59] width 116 height 9
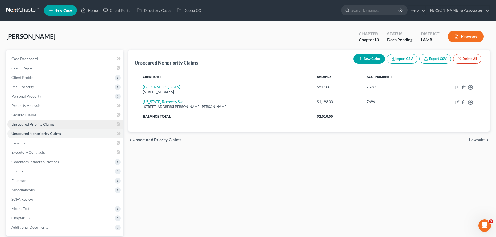
click at [55, 121] on link "Unsecured Priority Claims" at bounding box center [65, 124] width 116 height 9
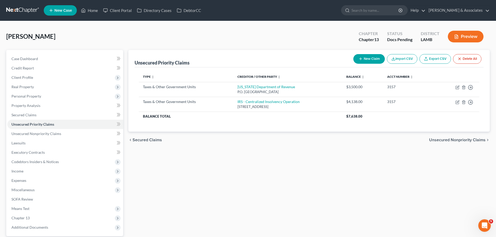
click at [400, 176] on div "Unsecured Priority Claims New Claim Import CSV Export CSV Delete All Type expan…" at bounding box center [309, 151] width 366 height 203
click at [191, 177] on div "Unsecured Priority Claims New Claim Import CSV Export CSV Delete All Type expan…" at bounding box center [309, 151] width 366 height 203
drag, startPoint x: 241, startPoint y: 182, endPoint x: 238, endPoint y: 181, distance: 3.3
click at [241, 182] on div "Unsecured Priority Claims New Claim Import CSV Export CSV Delete All Type expan…" at bounding box center [309, 151] width 366 height 203
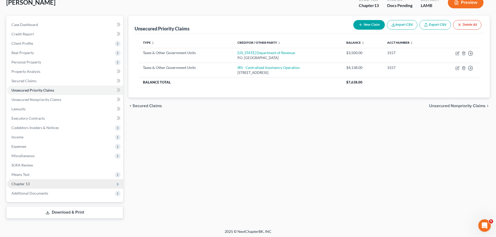
scroll to position [35, 0]
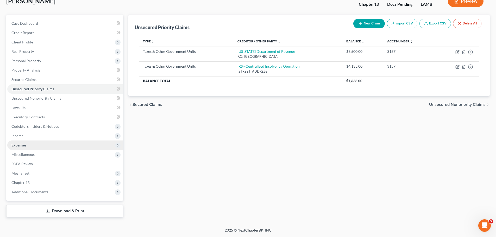
click at [26, 147] on span "Expenses" at bounding box center [65, 144] width 116 height 9
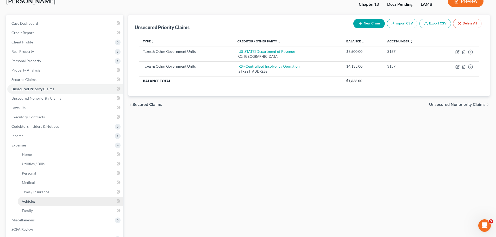
click at [31, 200] on span "Vehicles" at bounding box center [29, 201] width 14 height 4
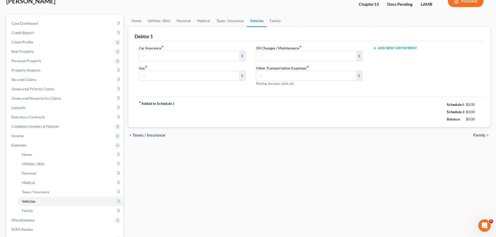
type input "231.88"
type input "150.00"
type input "12.00"
type input "0.00"
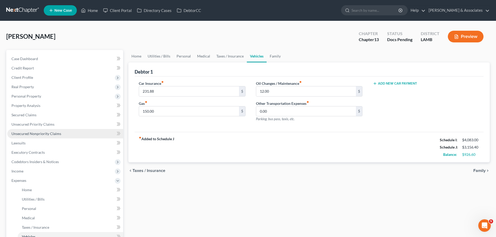
click at [46, 134] on span "Unsecured Nonpriority Claims" at bounding box center [36, 133] width 50 height 4
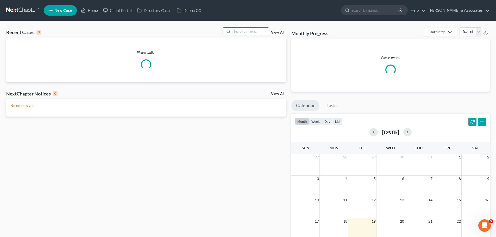
click at [251, 33] on input "search" at bounding box center [250, 32] width 36 height 8
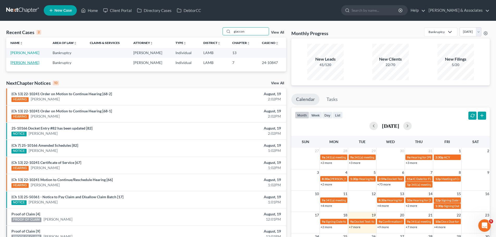
type input "giaccon"
click at [21, 63] on link "[PERSON_NAME]" at bounding box center [24, 62] width 29 height 4
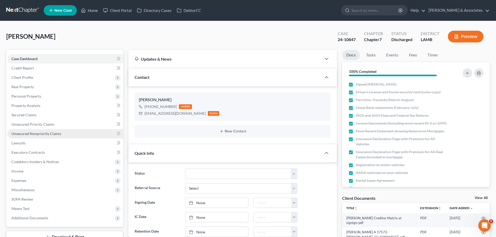
scroll to position [855, 0]
click at [34, 133] on span "Unsecured Nonpriority Claims" at bounding box center [36, 133] width 50 height 4
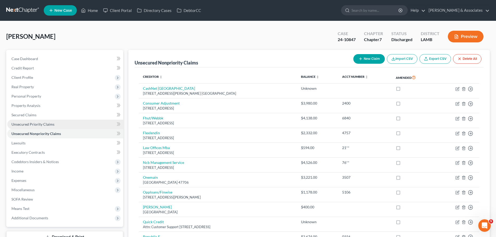
click at [45, 123] on span "Unsecured Priority Claims" at bounding box center [32, 124] width 43 height 4
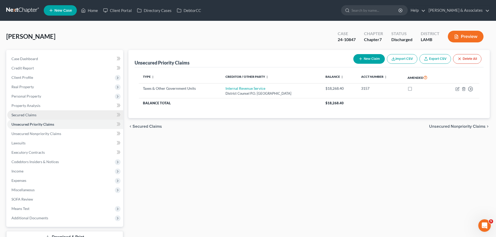
click at [53, 113] on link "Secured Claims" at bounding box center [65, 114] width 116 height 9
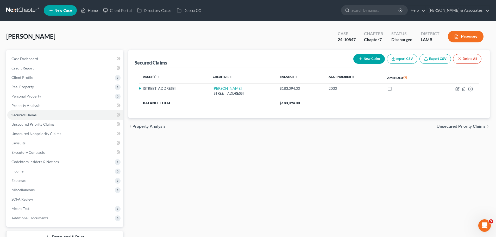
click at [273, 182] on div "Secured Claims New Claim Import CSV Export CSV Delete All Asset(s) expand_more …" at bounding box center [309, 146] width 366 height 193
click at [82, 137] on link "Unsecured Nonpriority Claims" at bounding box center [65, 133] width 116 height 9
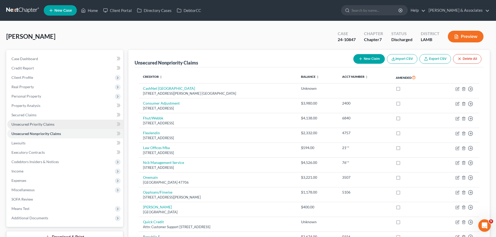
click at [45, 125] on span "Unsecured Priority Claims" at bounding box center [32, 124] width 43 height 4
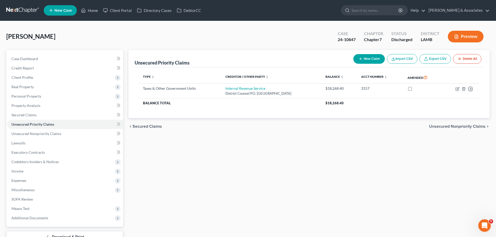
click at [265, 151] on div "Unsecured Priority Claims New Claim Import CSV Export CSV Delete All Type expan…" at bounding box center [309, 146] width 366 height 193
drag, startPoint x: 35, startPoint y: 58, endPoint x: 67, endPoint y: 61, distance: 32.1
click at [35, 58] on span "Case Dashboard" at bounding box center [24, 58] width 27 height 4
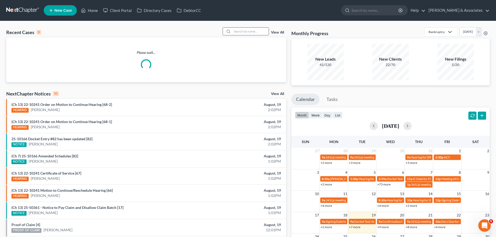
click at [254, 34] on input "search" at bounding box center [250, 32] width 36 height 8
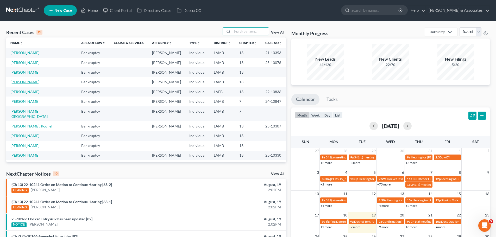
click at [28, 82] on link "[PERSON_NAME]" at bounding box center [24, 82] width 29 height 4
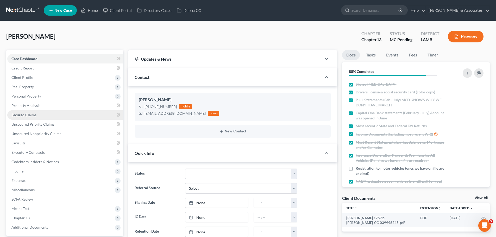
scroll to position [156, 0]
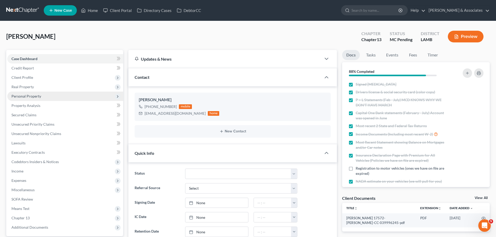
click at [20, 93] on span "Personal Property" at bounding box center [65, 96] width 116 height 9
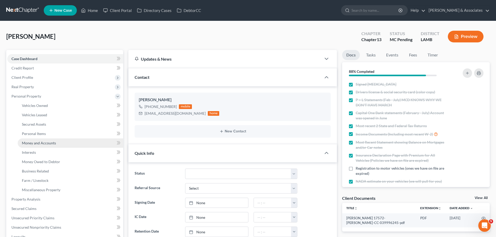
click at [34, 142] on span "Money and Accounts" at bounding box center [39, 143] width 34 height 4
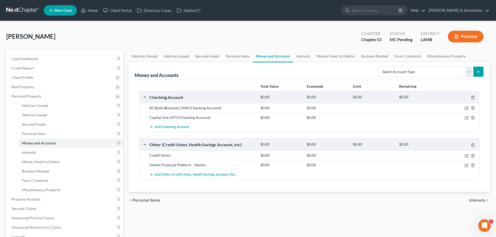
click at [465, 116] on div at bounding box center [460, 117] width 37 height 5
click at [465, 117] on icon "button" at bounding box center [466, 118] width 4 height 4
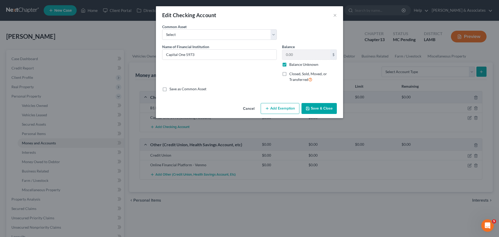
click at [292, 66] on label "Balance Unknown" at bounding box center [304, 64] width 29 height 5
click at [292, 65] on input "Balance Unknown" at bounding box center [293, 63] width 3 height 3
checkbox input "false"
click at [294, 55] on input "0.00" at bounding box center [307, 55] width 48 height 10
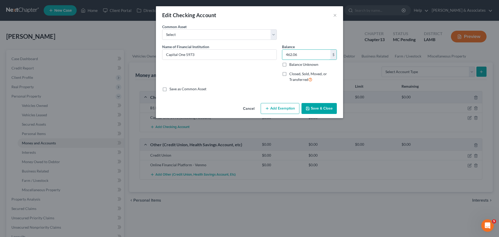
type input "462.06"
click at [310, 108] on icon "button" at bounding box center [308, 108] width 4 height 4
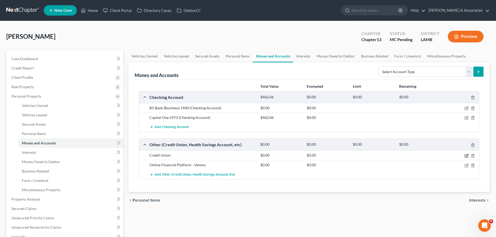
click at [466, 157] on icon "button" at bounding box center [466, 156] width 4 height 4
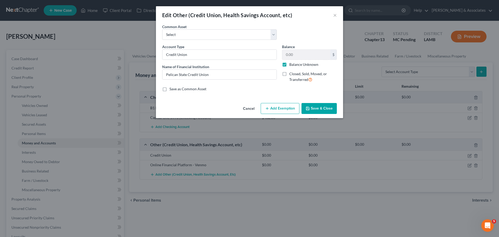
click at [305, 66] on label "Balance Unknown" at bounding box center [304, 64] width 29 height 5
click at [295, 65] on input "Balance Unknown" at bounding box center [293, 63] width 3 height 3
checkbox input "false"
click at [296, 54] on input "0.00" at bounding box center [307, 55] width 48 height 10
type input "24.72"
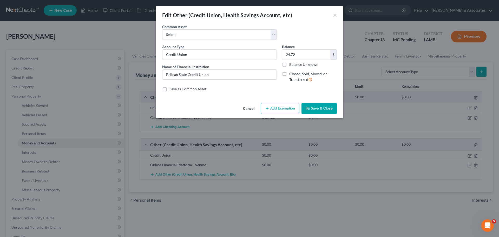
click at [318, 110] on button "Save & Close" at bounding box center [319, 108] width 35 height 11
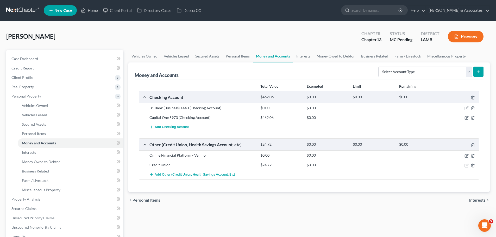
click at [385, 184] on div "Total Value Exempted Limit Remaining Checking Account $462.06 $0.00 $0.00 $0.00…" at bounding box center [308, 136] width 349 height 112
click at [394, 230] on div "Vehicles Owned Vehicles Leased Secured Assets Personal Items Money and Accounts…" at bounding box center [309, 198] width 366 height 296
click at [425, 210] on div "Vehicles Owned Vehicles Leased Secured Assets Personal Items Money and Accounts…" at bounding box center [309, 198] width 366 height 296
click at [465, 110] on icon "button" at bounding box center [466, 108] width 4 height 4
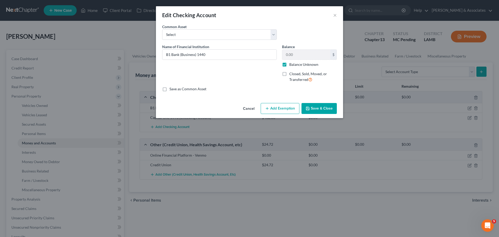
click at [306, 66] on label "Balance Unknown" at bounding box center [304, 64] width 29 height 5
click at [295, 65] on input "Balance Unknown" at bounding box center [293, 63] width 3 height 3
checkbox input "false"
click at [303, 54] on input "0.00" at bounding box center [307, 55] width 48 height 10
type input "1,478.49"
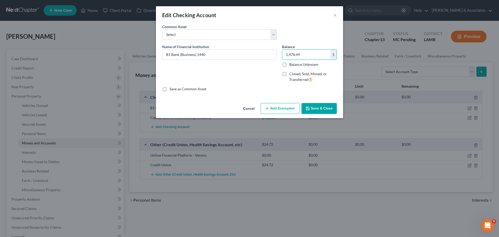
click at [323, 105] on button "Save & Close" at bounding box center [319, 108] width 35 height 11
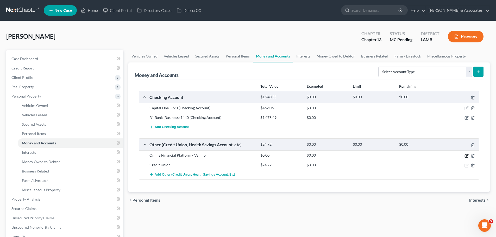
click at [466, 156] on icon "button" at bounding box center [466, 155] width 2 height 2
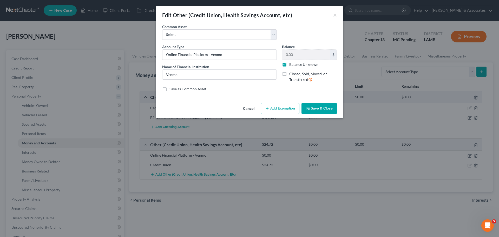
click at [299, 63] on label "Balance Unknown" at bounding box center [304, 64] width 29 height 5
click at [295, 63] on input "Balance Unknown" at bounding box center [293, 63] width 3 height 3
checkbox input "false"
click at [306, 55] on input "0.00" at bounding box center [307, 55] width 48 height 10
type input "8.00"
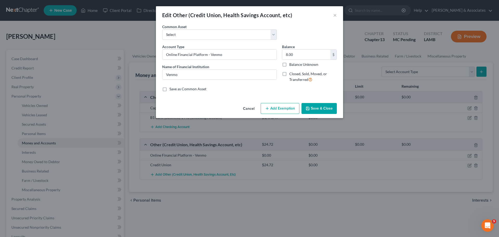
click at [318, 104] on button "Save & Close" at bounding box center [319, 108] width 35 height 11
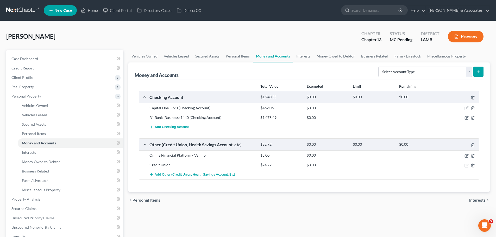
click at [356, 215] on div "Vehicles Owned Vehicles Leased Secured Assets Personal Items Money and Accounts…" at bounding box center [309, 198] width 366 height 296
click at [69, 106] on link "Vehicles Owned" at bounding box center [70, 105] width 105 height 9
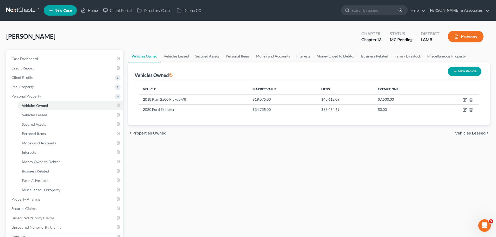
click at [196, 216] on div "Vehicles Owned Vehicles Leased Secured Assets Personal Items Money and Accounts…" at bounding box center [309, 198] width 366 height 296
click at [21, 60] on span "Case Dashboard" at bounding box center [24, 58] width 27 height 4
select select "15"
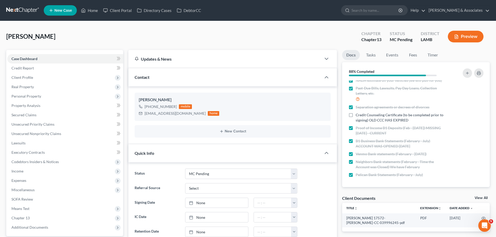
scroll to position [81, 0]
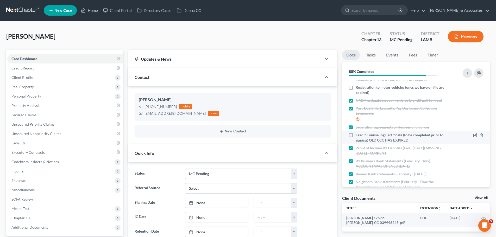
click at [400, 142] on span "Credit Counseling Certificate (to be completed prior to signing) OLD CCC HAS EX…" at bounding box center [401, 137] width 93 height 10
click at [361, 136] on input "Credit Counseling Certificate (to be completed prior to signing) OLD CCC HAS EX…" at bounding box center [358, 133] width 3 height 3
checkbox input "true"
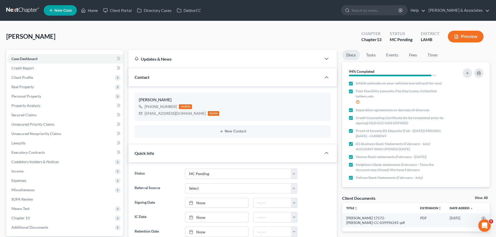
scroll to position [101, 0]
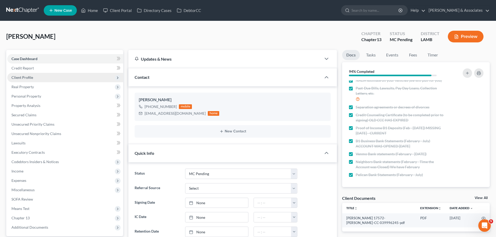
click at [20, 81] on span "Client Profile" at bounding box center [65, 77] width 116 height 9
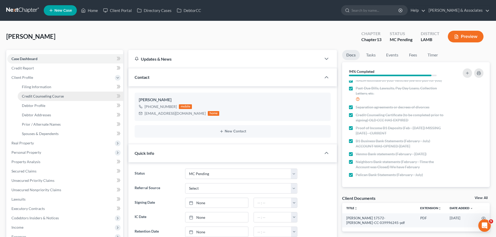
click at [67, 97] on link "Credit Counseling Course" at bounding box center [70, 96] width 105 height 9
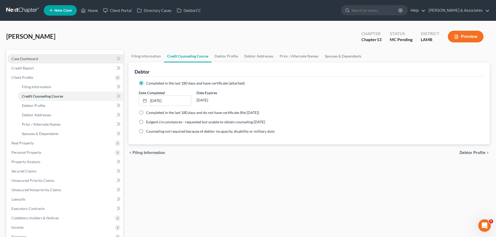
click at [82, 57] on link "Case Dashboard" at bounding box center [65, 58] width 116 height 9
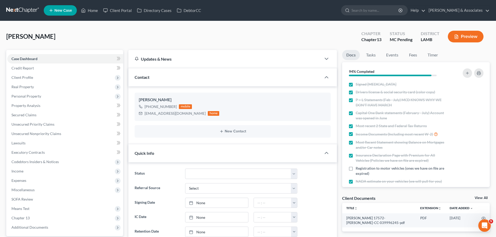
scroll to position [2, 0]
click at [42, 100] on span "Personal Property" at bounding box center [65, 96] width 116 height 9
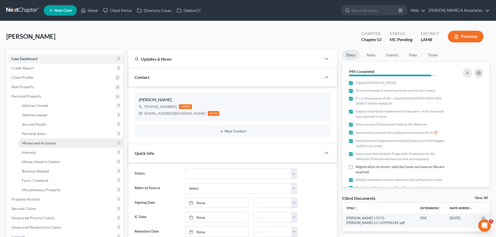
click at [53, 144] on span "Money and Accounts" at bounding box center [39, 143] width 34 height 4
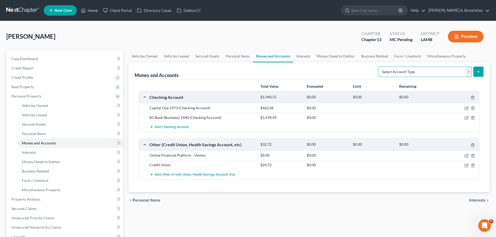
click at [434, 72] on select "Select Account Type Brokerage Cash on Hand Certificates of Deposit Checking Acc…" at bounding box center [425, 72] width 94 height 10
select select "checking"
click at [379, 67] on select "Select Account Type Brokerage Cash on Hand Certificates of Deposit Checking Acc…" at bounding box center [425, 72] width 94 height 10
click at [478, 72] on line "submit" at bounding box center [478, 71] width 0 height 2
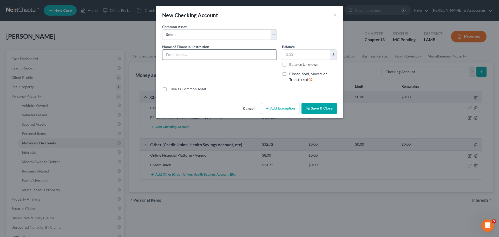
click at [213, 50] on input "text" at bounding box center [220, 55] width 114 height 10
click at [213, 30] on select "Select Essential Federal Credit Union USAA Federal Savings Bank Neighbors Feder…" at bounding box center [219, 34] width 115 height 10
select select "2"
click at [162, 29] on select "Select Essential Federal Credit Union USAA Federal Savings Bank Neighbors Feder…" at bounding box center [219, 34] width 115 height 10
type input "Neighbors Federal Credit Union"
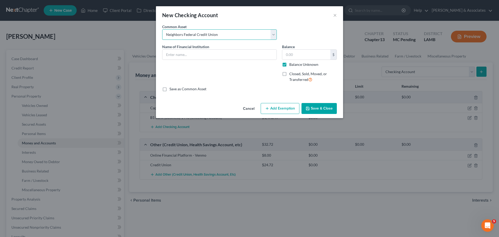
type input "0.00"
checkbox input "true"
click at [302, 71] on label "Closed, Sold, Moved, or Transferred" at bounding box center [314, 76] width 48 height 11
click at [295, 71] on input "Closed, Sold, Moved, or Transferred" at bounding box center [293, 72] width 3 height 3
checkbox input "true"
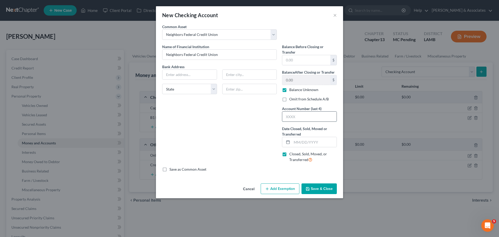
click at [315, 119] on input "text" at bounding box center [310, 117] width 54 height 10
type input "2432"
click at [318, 146] on input "text" at bounding box center [314, 142] width 45 height 10
click at [300, 148] on div "Balance Before Closing or Transfer $ Balance After Closing or Transfer 0.00 $ B…" at bounding box center [310, 105] width 60 height 123
click at [302, 141] on input "text" at bounding box center [314, 142] width 45 height 10
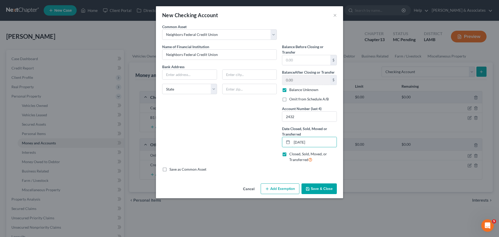
type input "11/30/2024"
click at [306, 97] on label "Omit from Schedule A/B" at bounding box center [310, 99] width 40 height 5
click at [295, 97] on input "Omit from Schedule A/B" at bounding box center [293, 98] width 3 height 3
checkbox input "true"
click at [311, 89] on label "Balance Unknown" at bounding box center [304, 89] width 29 height 5
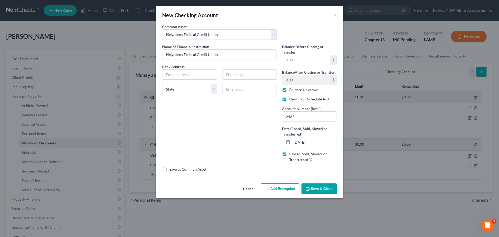
click at [295, 89] on input "Balance Unknown" at bounding box center [293, 88] width 3 height 3
checkbox input "false"
click at [323, 188] on button "Save & Close" at bounding box center [319, 188] width 35 height 11
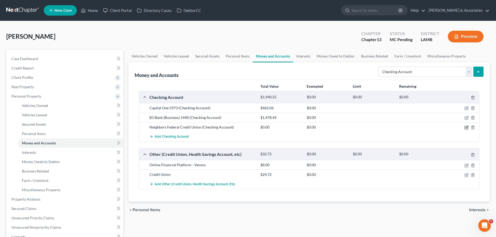
click at [466, 128] on icon "button" at bounding box center [466, 127] width 4 height 4
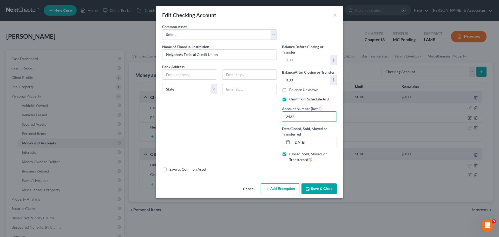
drag, startPoint x: 305, startPoint y: 117, endPoint x: 256, endPoint y: 117, distance: 48.9
click at [256, 117] on div "Name of Financial Institution * Neighbors Federal Credit Union Bank Address Sta…" at bounding box center [250, 105] width 180 height 123
click at [333, 188] on button "Save & Close" at bounding box center [319, 188] width 35 height 11
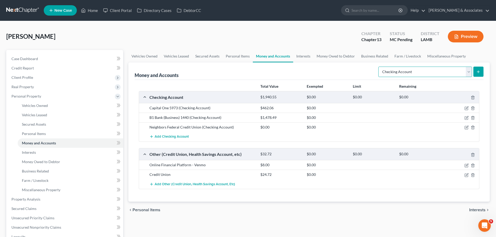
click at [386, 74] on select "Select Account Type Brokerage Cash on Hand Certificates of Deposit Checking Acc…" at bounding box center [425, 72] width 94 height 10
select select "savings"
click at [379, 67] on select "Select Account Type Brokerage Cash on Hand Certificates of Deposit Checking Acc…" at bounding box center [425, 72] width 94 height 10
click at [476, 73] on icon "submit" at bounding box center [478, 72] width 4 height 4
click at [483, 74] on button "submit" at bounding box center [478, 72] width 10 height 10
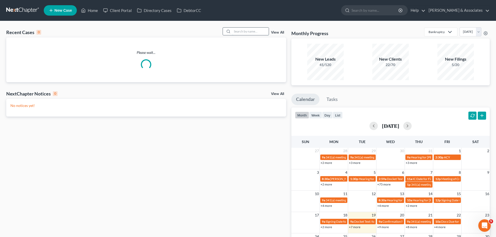
click at [249, 35] on input "search" at bounding box center [250, 32] width 36 height 8
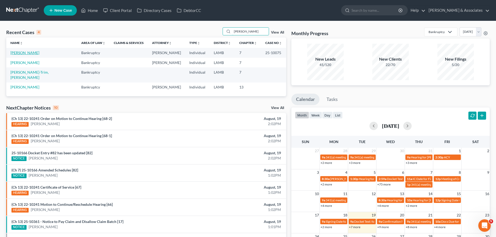
type input "[PERSON_NAME]"
click at [29, 51] on link "[PERSON_NAME]" at bounding box center [24, 52] width 29 height 4
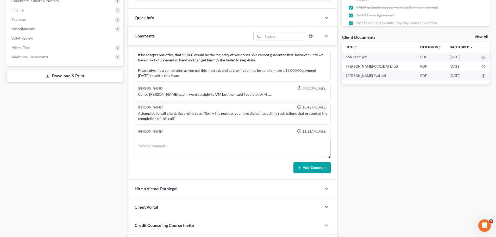
scroll to position [1235, 0]
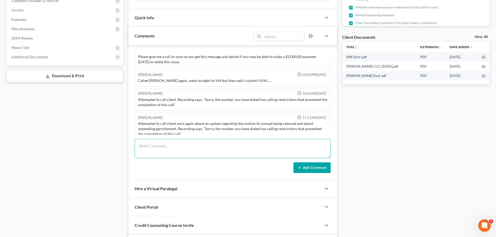
click at [274, 147] on textarea at bounding box center [232, 148] width 196 height 19
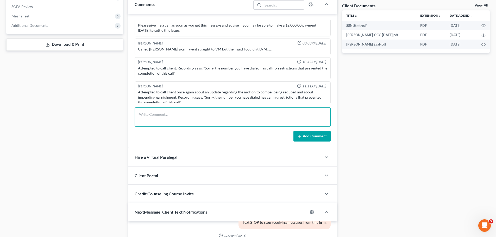
scroll to position [179, 0]
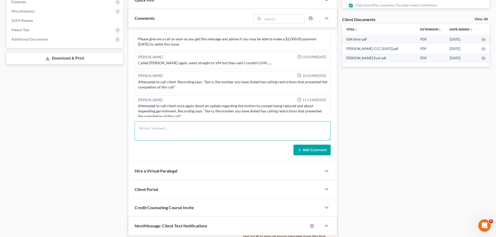
click at [202, 134] on textarea at bounding box center [232, 130] width 196 height 19
type textarea "-"
click at [244, 129] on textarea "new phone number [PHONE_NUMBER] [STREET_ADDRESS][PERSON_NAME][PERSON_NAME] last…" at bounding box center [232, 130] width 196 height 19
click at [244, 132] on textarea "new phone number [PHONE_NUMBER] [STREET_ADDRESS][PERSON_NAME][PERSON_NAME] last…" at bounding box center [232, 130] width 196 height 19
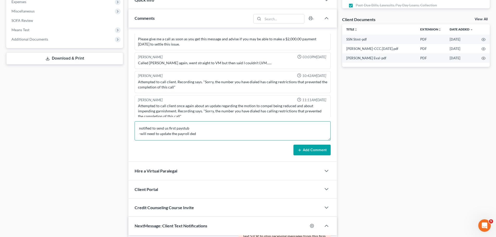
type textarea "new phone number [PHONE_NUMBER] [STREET_ADDRESS][PERSON_NAME][PERSON_NAME] last…"
click at [310, 147] on button "Add Comment" at bounding box center [311, 150] width 37 height 11
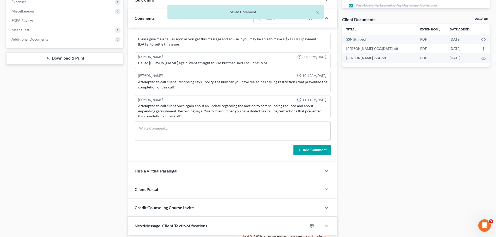
scroll to position [1322, 0]
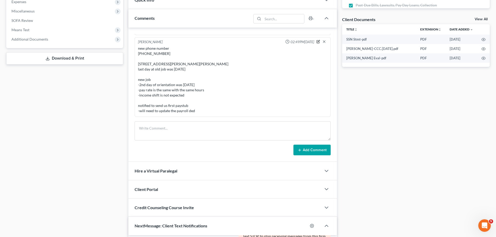
click at [317, 40] on icon "button" at bounding box center [318, 41] width 2 height 2
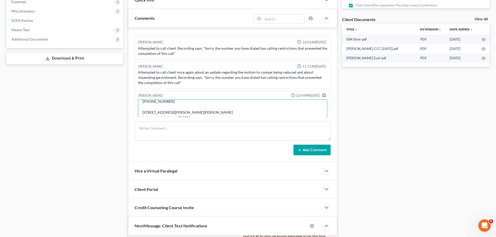
scroll to position [21, 0]
click at [197, 102] on textarea "new phone number 225-828-4372 1432 West Amber Street Gonzales, LA 70737 last da…" at bounding box center [232, 108] width 189 height 19
click at [161, 105] on textarea "new phone number 225-828-4372 1432 West Amber Street Gonzales, LA 70737 - last …" at bounding box center [232, 108] width 189 height 19
type textarea "new phone number 225-828-4372 1432 West Amber Street Gonzales, LA 70737 -moved …"
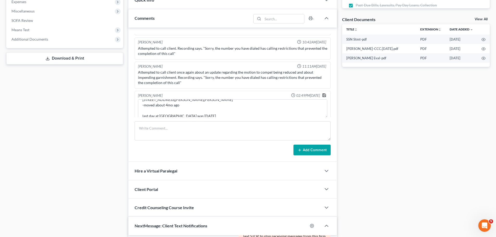
click at [322, 93] on icon "button" at bounding box center [324, 95] width 4 height 4
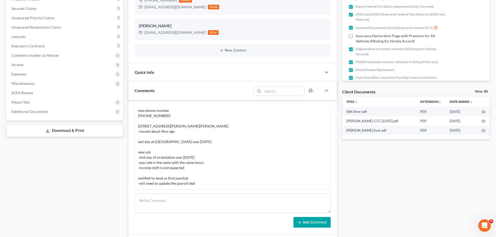
scroll to position [107, 0]
click at [34, 217] on div "Case Dashboard Payments Invoices Payments Payments Credit Report Client Profile" at bounding box center [65, 183] width 122 height 480
click at [31, 110] on span "Additional Documents" at bounding box center [29, 111] width 37 height 4
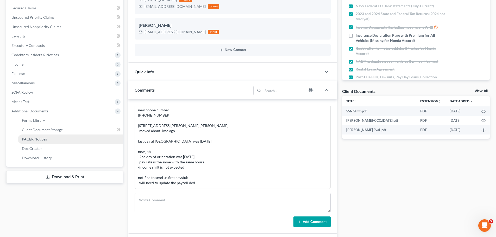
click at [43, 139] on span "PACER Notices" at bounding box center [34, 139] width 25 height 4
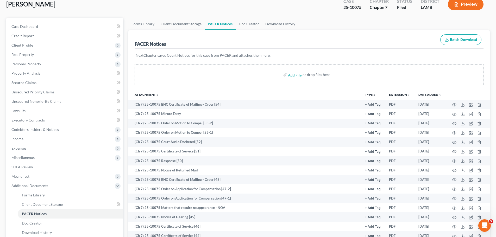
scroll to position [34, 0]
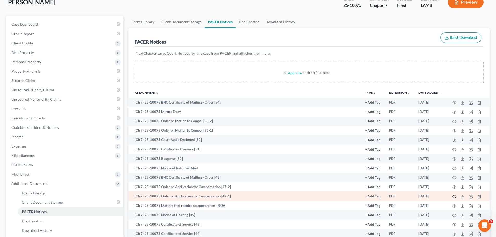
click at [453, 196] on icon "button" at bounding box center [454, 197] width 4 height 4
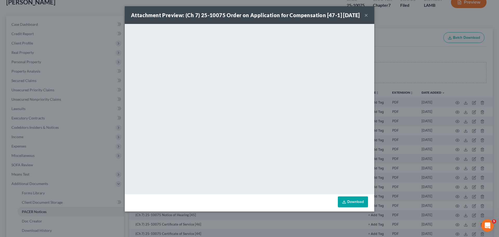
click at [366, 18] on button "×" at bounding box center [367, 15] width 4 height 6
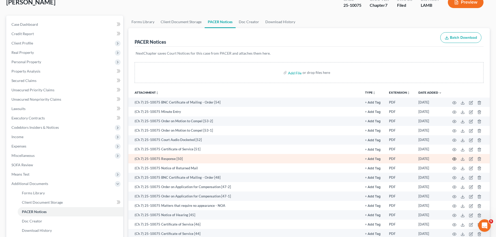
click at [454, 159] on circle "button" at bounding box center [453, 158] width 1 height 1
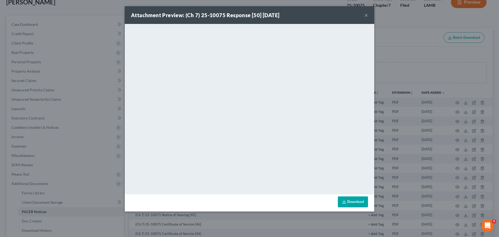
click at [366, 16] on button "×" at bounding box center [367, 15] width 4 height 6
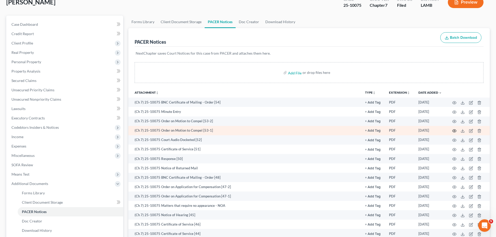
click at [455, 131] on icon "button" at bounding box center [454, 131] width 4 height 4
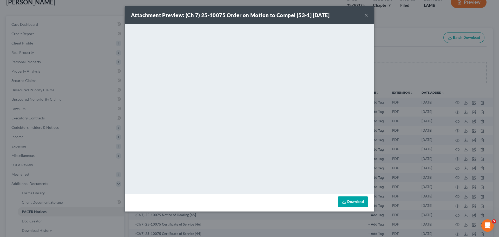
click at [366, 16] on button "×" at bounding box center [367, 15] width 4 height 6
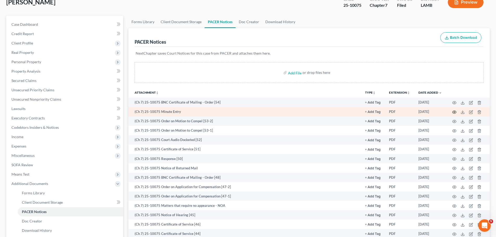
click at [453, 112] on icon "button" at bounding box center [454, 112] width 4 height 4
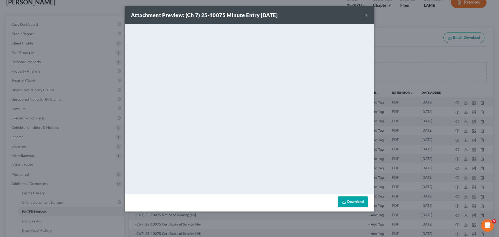
click at [365, 16] on button "×" at bounding box center [367, 15] width 4 height 6
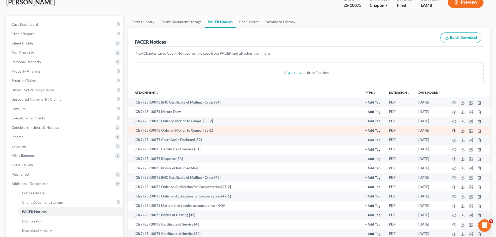
click at [455, 131] on icon "button" at bounding box center [454, 131] width 4 height 4
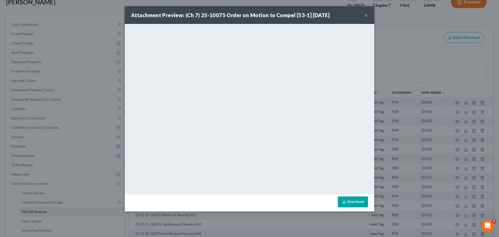
click at [367, 15] on button "×" at bounding box center [367, 15] width 4 height 6
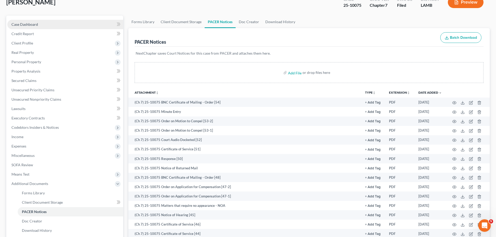
click at [42, 26] on link "Case Dashboard" at bounding box center [65, 24] width 116 height 9
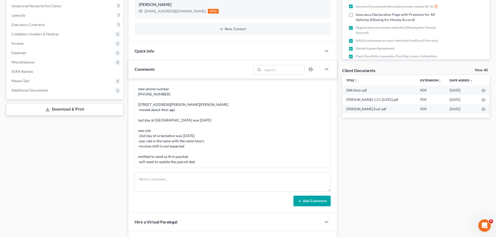
scroll to position [133, 0]
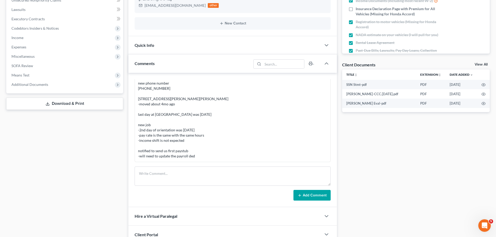
click at [201, 137] on div "new phone number 225-828-4372 1432 West Amber Street Gonzales, LA 70737 -moved …" at bounding box center [232, 120] width 189 height 78
click at [187, 139] on div "new phone number 225-828-4372 1432 West Amber Street Gonzales, LA 70737 -moved …" at bounding box center [232, 120] width 189 height 78
click at [182, 141] on div "new phone number 225-828-4372 1432 West Amber Street Gonzales, LA 70737 -moved …" at bounding box center [232, 120] width 189 height 78
click at [185, 141] on div "new phone number 225-828-4372 1432 West Amber Street Gonzales, LA 70737 -moved …" at bounding box center [232, 120] width 189 height 78
click at [181, 140] on div "new phone number 225-828-4372 1432 West Amber Street Gonzales, LA 70737 -moved …" at bounding box center [232, 120] width 189 height 78
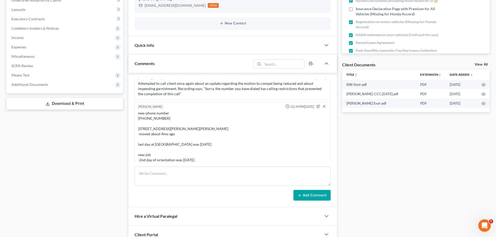
scroll to position [1288, 0]
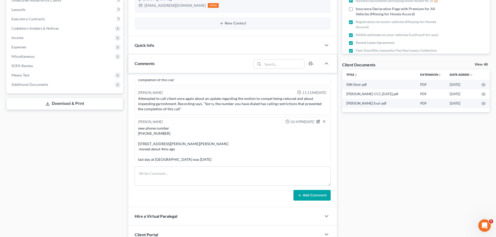
click at [317, 120] on icon "button" at bounding box center [318, 121] width 2 height 2
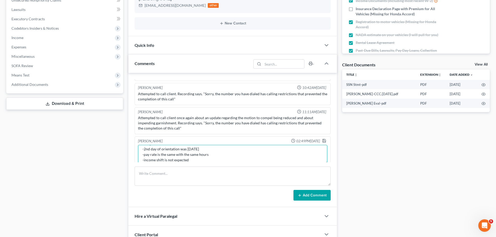
scroll to position [62, 0]
click at [218, 153] on textarea "new phone number 225-828-4372 1432 West Amber Street Gonzales, LA 70737 -moved …" at bounding box center [232, 154] width 189 height 19
click at [205, 149] on textarea "new phone number 225-828-4372 1432 West Amber Street Gonzales, LA 70737 -moved …" at bounding box center [232, 154] width 189 height 19
type textarea "new phone number 225-828-4372 1432 West Amber Street Gonzales, LA 70737 -moved …"
click at [323, 141] on polyline "button" at bounding box center [324, 141] width 2 height 1
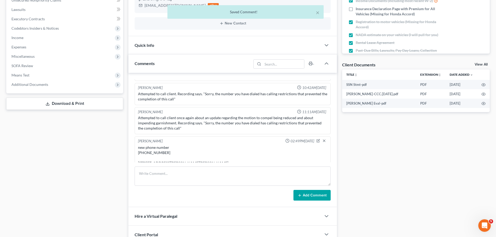
scroll to position [1338, 0]
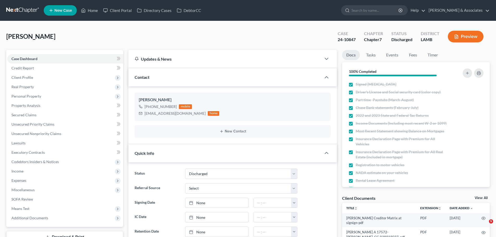
select select "4"
select select "0"
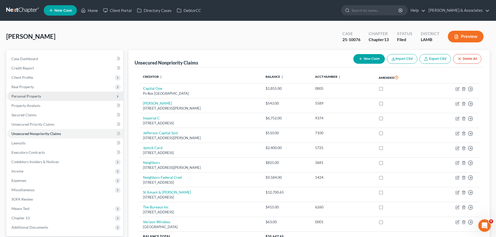
click at [24, 97] on span "Personal Property" at bounding box center [26, 96] width 30 height 4
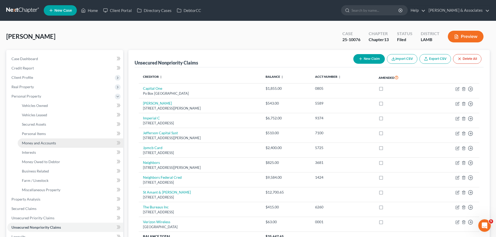
click at [42, 142] on span "Money and Accounts" at bounding box center [39, 143] width 34 height 4
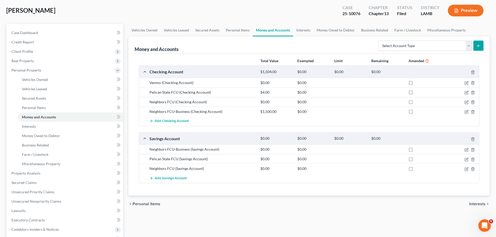
scroll to position [52, 0]
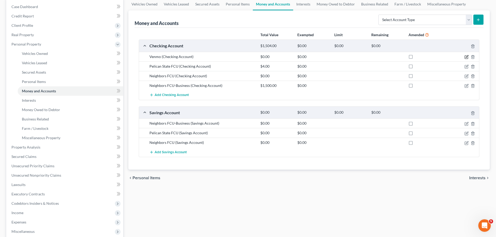
click at [465, 57] on icon "button" at bounding box center [466, 57] width 4 height 4
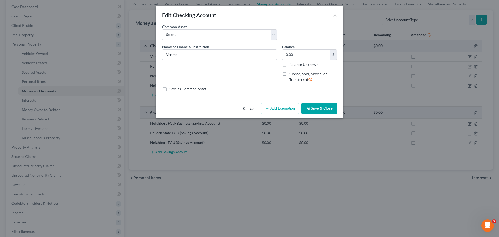
click at [328, 111] on button "Save & Close" at bounding box center [319, 108] width 35 height 11
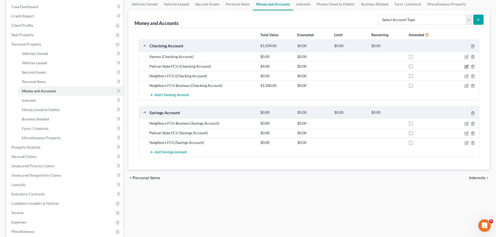
click at [465, 66] on icon "button" at bounding box center [466, 67] width 4 height 4
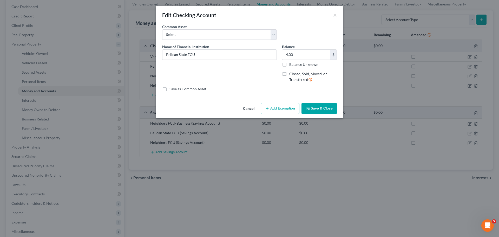
click at [325, 107] on button "Save & Close" at bounding box center [319, 108] width 35 height 11
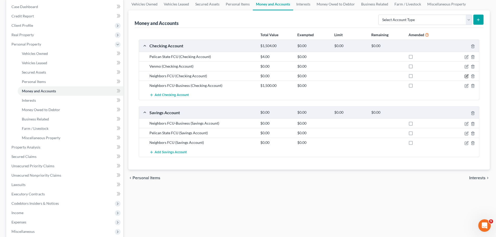
click at [466, 76] on icon "button" at bounding box center [466, 75] width 2 height 2
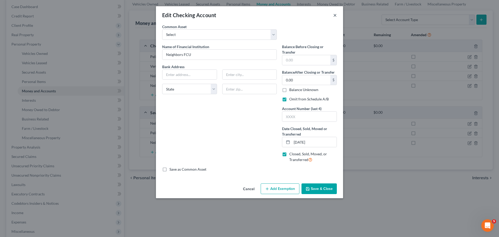
drag, startPoint x: 336, startPoint y: 15, endPoint x: 332, endPoint y: 14, distance: 4.0
click at [336, 15] on button "×" at bounding box center [335, 15] width 4 height 6
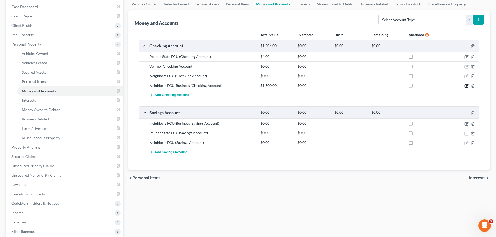
click at [467, 85] on icon "button" at bounding box center [466, 86] width 4 height 4
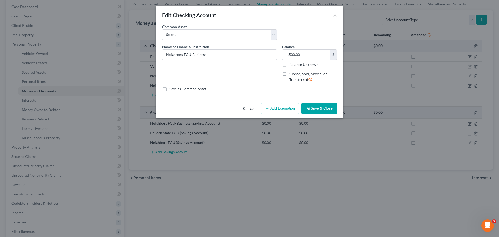
click at [333, 15] on div "Edit Checking Account ×" at bounding box center [249, 15] width 187 height 18
click at [335, 15] on button "×" at bounding box center [335, 15] width 4 height 6
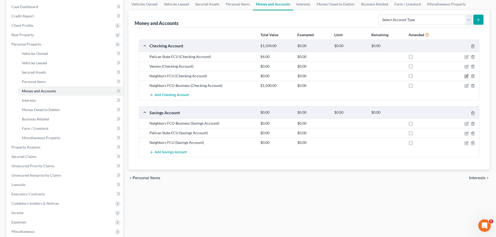
click at [467, 77] on icon "button" at bounding box center [466, 76] width 4 height 4
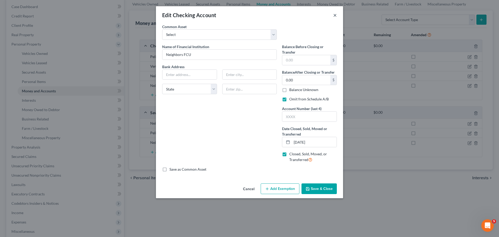
click at [336, 17] on button "×" at bounding box center [335, 15] width 4 height 6
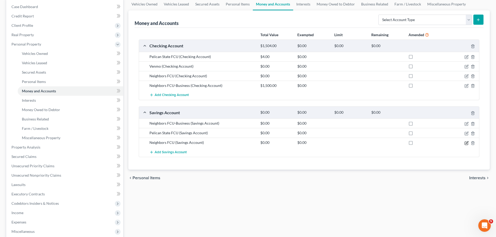
click at [465, 143] on icon "button" at bounding box center [466, 143] width 4 height 4
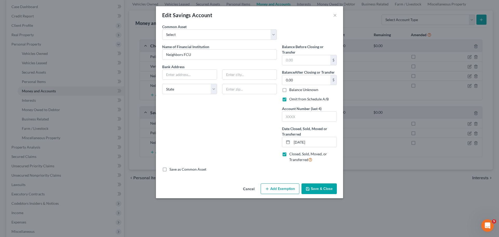
click at [325, 188] on button "Save & Close" at bounding box center [319, 188] width 35 height 11
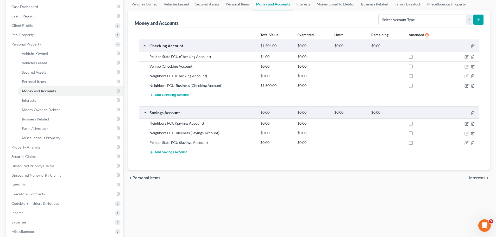
click at [464, 134] on icon "button" at bounding box center [466, 133] width 4 height 4
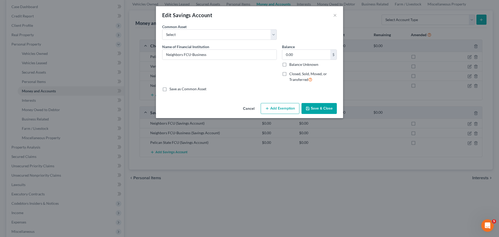
click at [320, 109] on button "Save & Close" at bounding box center [319, 108] width 35 height 11
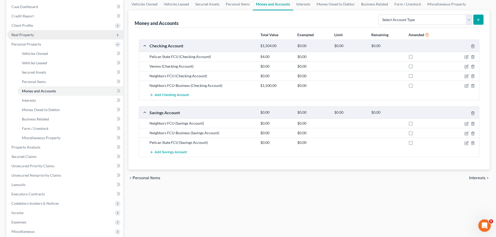
scroll to position [0, 0]
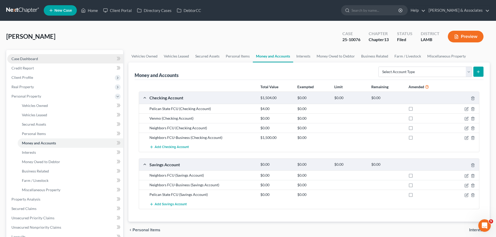
click at [33, 60] on span "Case Dashboard" at bounding box center [24, 58] width 27 height 4
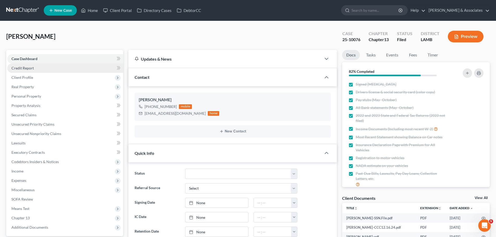
click at [26, 68] on span "Credit Report" at bounding box center [22, 68] width 22 height 4
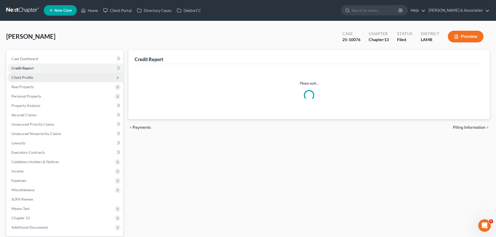
click at [27, 77] on span "Client Profile" at bounding box center [22, 77] width 22 height 4
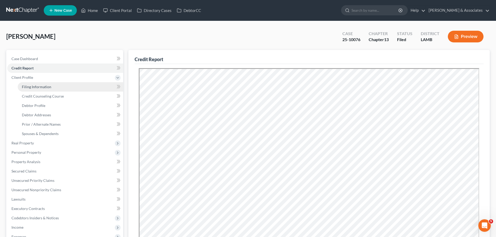
click at [33, 87] on span "Filing Information" at bounding box center [36, 87] width 29 height 4
select select "1"
select select "0"
select select "3"
select select "19"
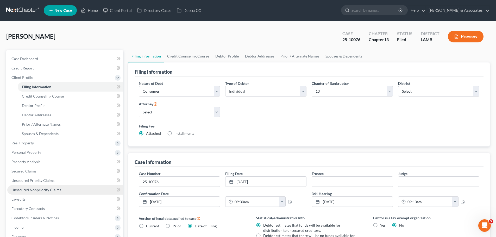
click at [41, 190] on span "Unsecured Nonpriority Claims" at bounding box center [36, 190] width 50 height 4
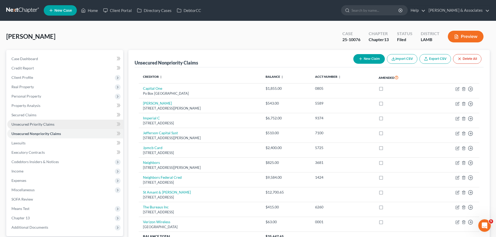
click at [31, 125] on span "Unsecured Priority Claims" at bounding box center [32, 124] width 43 height 4
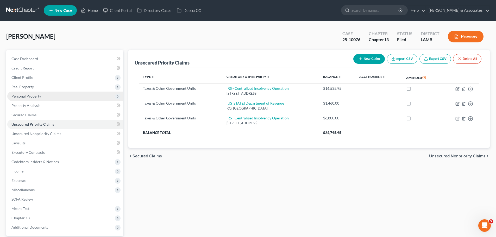
click at [27, 95] on span "Personal Property" at bounding box center [26, 96] width 30 height 4
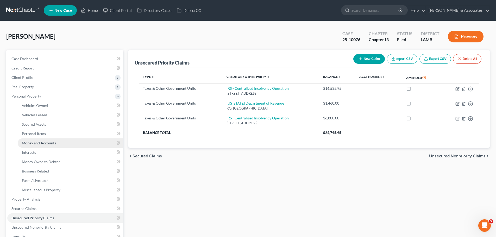
click at [27, 143] on span "Money and Accounts" at bounding box center [39, 143] width 34 height 4
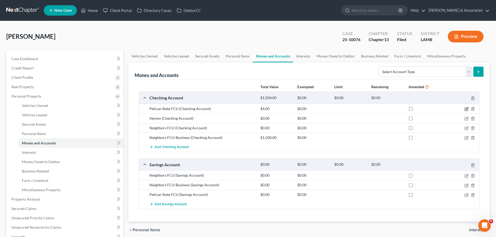
click at [465, 110] on icon "button" at bounding box center [466, 109] width 4 height 4
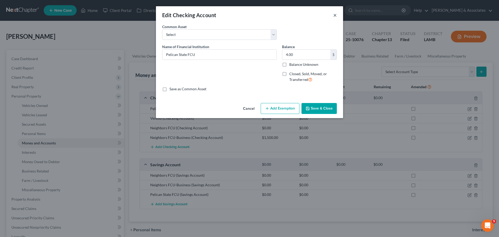
click at [336, 17] on button "×" at bounding box center [335, 15] width 4 height 6
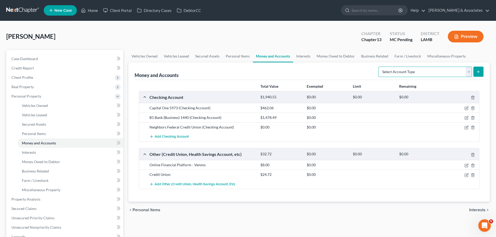
click at [414, 70] on select "Select Account Type Brokerage Cash on Hand Certificates of Deposit Checking Acc…" at bounding box center [425, 72] width 94 height 10
select select "savings"
click at [379, 67] on select "Select Account Type Brokerage Cash on Hand Certificates of Deposit Checking Acc…" at bounding box center [425, 72] width 94 height 10
click at [475, 68] on button "submit" at bounding box center [478, 72] width 10 height 10
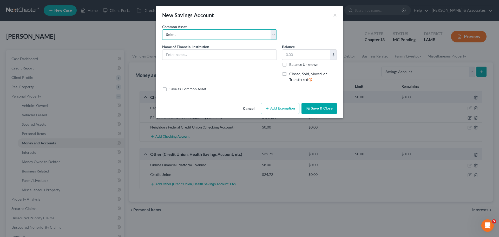
click at [199, 30] on select "Select Essential Federal Credit Union LA Federal Credit Union Regions Bank Chas…" at bounding box center [219, 34] width 115 height 10
select select "8"
click at [162, 29] on select "Select Essential Federal Credit Union LA Federal Credit Union Regions Bank Chas…" at bounding box center [219, 34] width 115 height 10
type input "Neighbors Federal Credit Union"
type input "0"
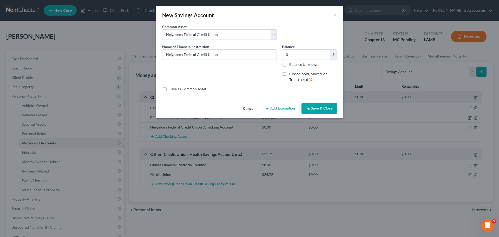
click at [306, 76] on label "Closed, Sold, Moved, or Transferred" at bounding box center [314, 76] width 48 height 11
click at [295, 75] on input "Closed, Sold, Moved, or Transferred" at bounding box center [293, 72] width 3 height 3
checkbox input "true"
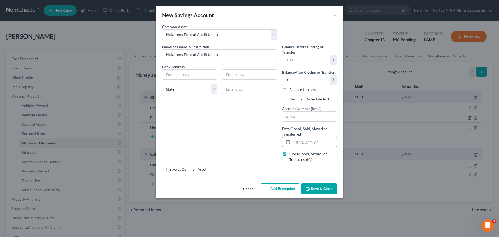
click at [308, 143] on input "text" at bounding box center [314, 142] width 45 height 10
type input "[DATE]"
click at [303, 103] on div "Balance Before Closing or Transfer $ Balance After Closing or Transfer 0 $ Bala…" at bounding box center [310, 105] width 60 height 123
click at [302, 100] on label "Omit from Schedule A/B" at bounding box center [310, 99] width 40 height 5
click at [295, 100] on input "Omit from Schedule A/B" at bounding box center [293, 98] width 3 height 3
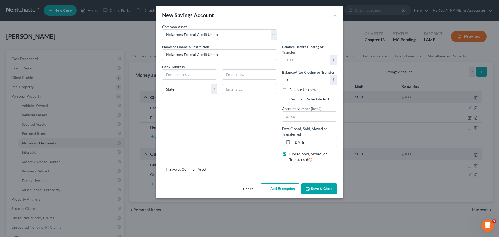
checkbox input "true"
click at [316, 190] on button "Save & Close" at bounding box center [319, 188] width 35 height 11
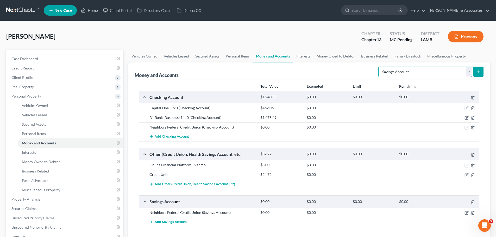
click at [416, 67] on select "Select Account Type Brokerage Cash on Hand Certificates of Deposit Checking Acc…" at bounding box center [425, 72] width 94 height 10
select select "checking"
click at [379, 67] on select "Select Account Type Brokerage Cash on Hand Certificates of Deposit Checking Acc…" at bounding box center [425, 72] width 94 height 10
click at [479, 68] on button "submit" at bounding box center [478, 72] width 10 height 10
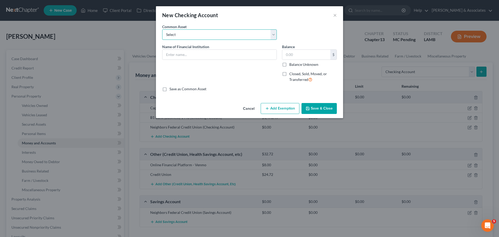
drag, startPoint x: 216, startPoint y: 36, endPoint x: 215, endPoint y: 39, distance: 3.8
click at [216, 36] on select "Select Essential Federal Credit Union USAA Federal Savings Bank Neighbors Feder…" at bounding box center [219, 34] width 115 height 10
select select "2"
click at [162, 29] on select "Select Essential Federal Credit Union USAA Federal Savings Bank Neighbors Feder…" at bounding box center [219, 34] width 115 height 10
type input "Neighbors Federal Credit Union"
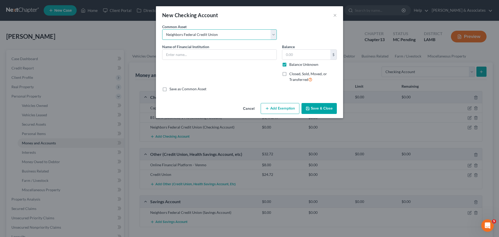
type input "0.00"
checkbox input "true"
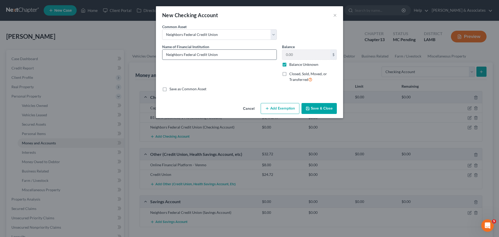
click at [229, 55] on input "Neighbors Federal Credit Union" at bounding box center [220, 55] width 114 height 10
type input "Neighbors Federal Credit Union - Business"
drag, startPoint x: 300, startPoint y: 75, endPoint x: 298, endPoint y: 69, distance: 6.3
click at [300, 75] on span "Closed, Sold, Moved, or Transferred" at bounding box center [309, 77] width 38 height 10
click at [295, 75] on input "Closed, Sold, Moved, or Transferred" at bounding box center [293, 72] width 3 height 3
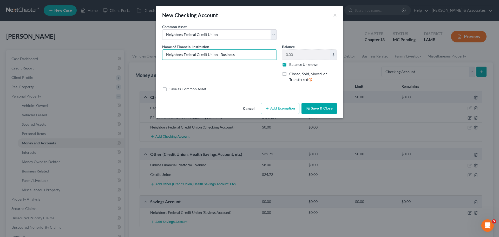
checkbox input "true"
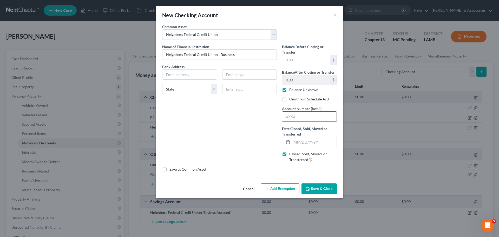
click at [296, 116] on input "text" at bounding box center [310, 117] width 54 height 10
type input "2432"
click at [300, 141] on input "text" at bounding box center [314, 142] width 45 height 10
click at [305, 140] on input "text" at bounding box center [314, 142] width 45 height 10
type input "[DATE]"
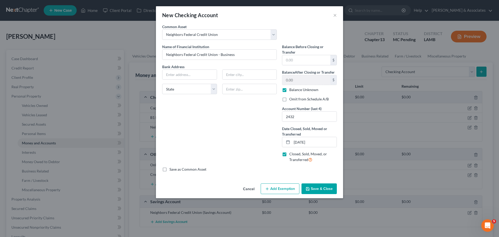
click at [290, 89] on label "Balance Unknown" at bounding box center [304, 89] width 29 height 5
click at [292, 89] on input "Balance Unknown" at bounding box center [293, 88] width 3 height 3
checkbox input "false"
click at [317, 188] on button "Save & Close" at bounding box center [319, 188] width 35 height 11
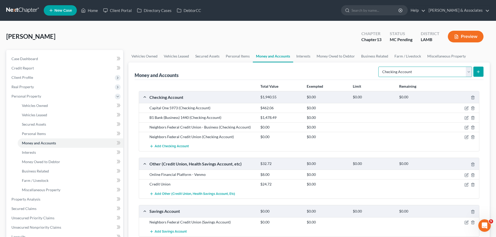
click at [414, 73] on select "Select Account Type Brokerage Cash on Hand Certificates of Deposit Checking Acc…" at bounding box center [425, 72] width 94 height 10
select select "savings"
click at [379, 67] on select "Select Account Type Brokerage Cash on Hand Certificates of Deposit Checking Acc…" at bounding box center [425, 72] width 94 height 10
click at [479, 71] on icon "submit" at bounding box center [478, 72] width 4 height 4
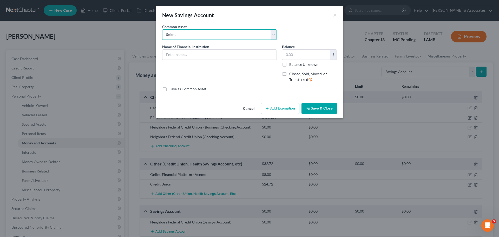
click at [225, 37] on select "Select Essential Federal Credit Union LA Federal Credit Union Regions Bank Chas…" at bounding box center [219, 34] width 115 height 10
select select "8"
click at [162, 29] on select "Select Essential Federal Credit Union LA Federal Credit Union Regions Bank Chas…" at bounding box center [219, 34] width 115 height 10
type input "Neighbors Federal Credit Union"
type input "0"
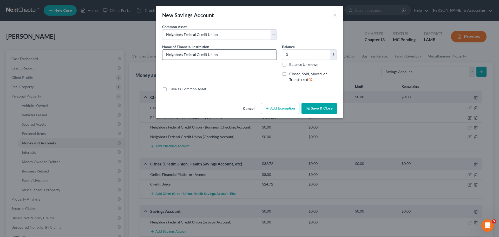
click at [241, 54] on input "Neighbors Federal Credit Union" at bounding box center [220, 55] width 114 height 10
type input "Neighbors Federal Credit Union - Business"
click at [299, 74] on span "Closed, Sold, Moved, or Transferred" at bounding box center [309, 77] width 38 height 10
click at [295, 74] on input "Closed, Sold, Moved, or Transferred" at bounding box center [293, 72] width 3 height 3
checkbox input "true"
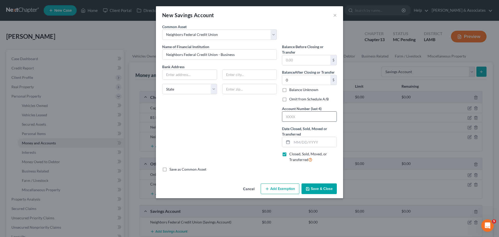
click at [306, 114] on input "text" at bounding box center [310, 117] width 54 height 10
click at [312, 116] on input "text" at bounding box center [310, 117] width 54 height 10
type input "2423"
drag, startPoint x: 322, startPoint y: 143, endPoint x: 325, endPoint y: 141, distance: 4.2
click at [323, 143] on input "text" at bounding box center [314, 142] width 45 height 10
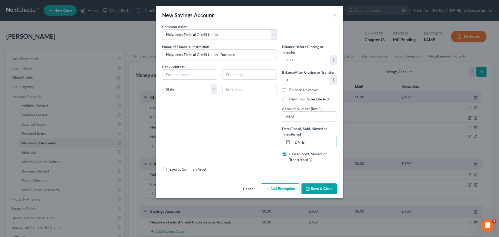
type input "[DATE]"
click at [322, 189] on button "Save & Close" at bounding box center [319, 188] width 35 height 11
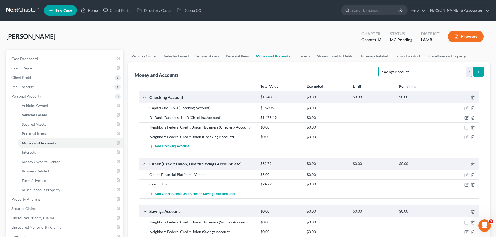
click at [384, 72] on select "Select Account Type Brokerage Cash on Hand Certificates of Deposit Checking Acc…" at bounding box center [425, 72] width 94 height 10
select select "checking"
click at [379, 67] on select "Select Account Type Brokerage Cash on Hand Certificates of Deposit Checking Acc…" at bounding box center [425, 72] width 94 height 10
click at [476, 70] on icon "submit" at bounding box center [478, 72] width 4 height 4
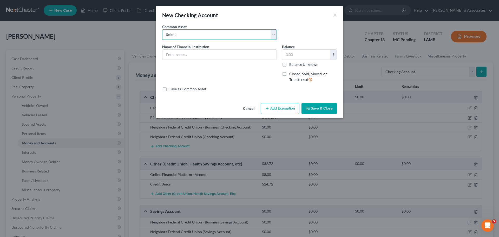
click at [182, 38] on select "Select Essential Federal Credit Union USAA Federal Savings Bank Neighbors Feder…" at bounding box center [219, 34] width 115 height 10
select select "27"
click at [162, 29] on select "Select Essential Federal Credit Union USAA Federal Savings Bank Neighbors Feder…" at bounding box center [219, 34] width 115 height 10
type input "Pelican State Credit Union"
type input "0"
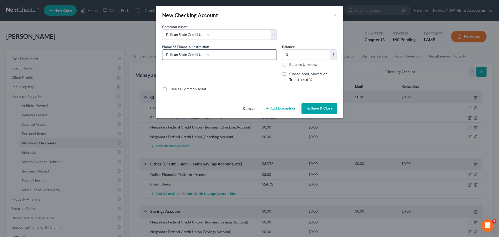
click at [231, 55] on input "Pelican State Credit Union" at bounding box center [220, 55] width 114 height 10
type input "Pelican State Credit Union"
click at [294, 63] on label "Balance Unknown" at bounding box center [304, 64] width 29 height 5
click at [294, 63] on input "Balance Unknown" at bounding box center [293, 63] width 3 height 3
checkbox input "true"
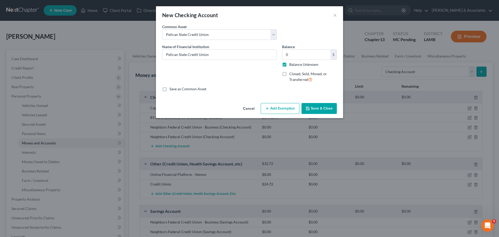
type input "0.00"
click at [293, 66] on label "Balance Unknown" at bounding box center [304, 64] width 29 height 5
click at [293, 65] on input "Balance Unknown" at bounding box center [293, 63] width 3 height 3
checkbox input "false"
click at [317, 53] on input "0.00" at bounding box center [307, 55] width 48 height 10
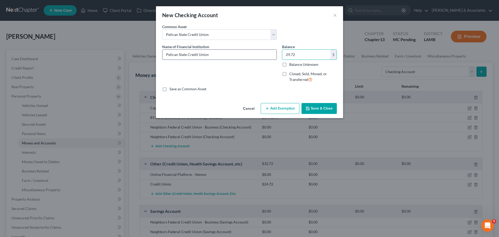
type input "29.72"
click at [224, 56] on input "Pelican State Credit Union" at bounding box center [220, 55] width 114 height 10
click at [236, 52] on input "Pelican State Credit Union" at bounding box center [220, 55] width 114 height 10
click at [208, 56] on input "Pelican State Credit Union 756" at bounding box center [220, 55] width 114 height 10
type input "Pelican State Credit Union 756"
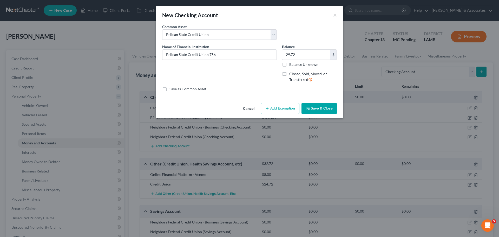
click at [322, 107] on button "Save & Close" at bounding box center [319, 108] width 35 height 11
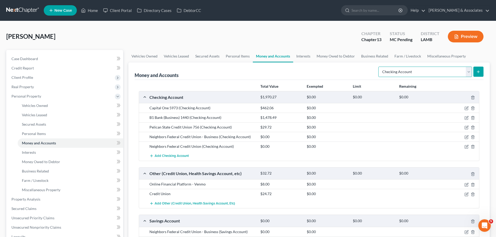
click at [409, 77] on select "Select Account Type Brokerage Cash on Hand Certificates of Deposit Checking Acc…" at bounding box center [425, 72] width 94 height 10
click at [379, 67] on select "Select Account Type Brokerage Cash on Hand Certificates of Deposit Checking Acc…" at bounding box center [425, 72] width 94 height 10
click at [470, 194] on div at bounding box center [460, 193] width 37 height 5
click at [472, 194] on icon "button" at bounding box center [472, 194] width 4 height 4
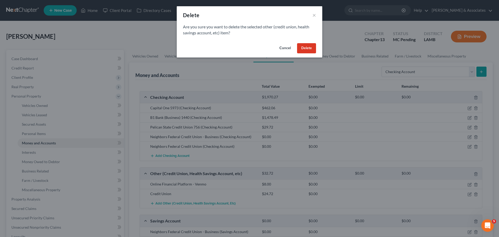
click at [312, 49] on button "Delete" at bounding box center [306, 48] width 19 height 10
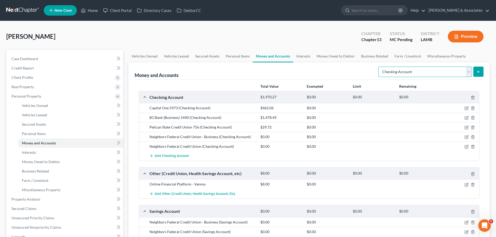
click at [411, 67] on select "Select Account Type Brokerage Cash on Hand Certificates of Deposit Checking Acc…" at bounding box center [425, 72] width 94 height 10
click at [379, 67] on select "Select Account Type Brokerage Cash on Hand Certificates of Deposit Checking Acc…" at bounding box center [425, 72] width 94 height 10
click at [476, 70] on icon "submit" at bounding box center [478, 72] width 4 height 4
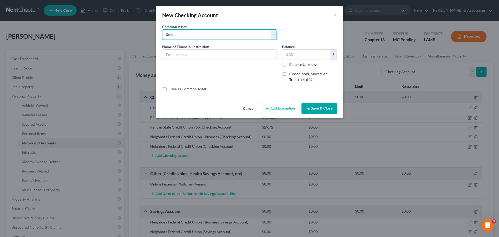
click at [210, 34] on select "Select Essential Federal Credit Union USAA Federal Savings Bank Neighbors Feder…" at bounding box center [219, 34] width 115 height 10
select select "27"
click at [162, 29] on select "Select Essential Federal Credit Union USAA Federal Savings Bank Neighbors Feder…" at bounding box center [219, 34] width 115 height 10
type input "Pelican State Credit Union"
type input "0"
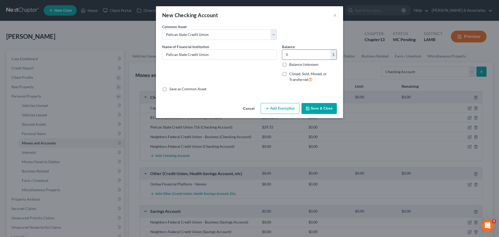
drag, startPoint x: 298, startPoint y: 75, endPoint x: 295, endPoint y: 75, distance: 3.1
click at [298, 75] on span "Closed, Sold, Moved, or Transferred" at bounding box center [309, 77] width 38 height 10
click at [295, 75] on input "Closed, Sold, Moved, or Transferred" at bounding box center [293, 72] width 3 height 3
checkbox input "true"
select select "19"
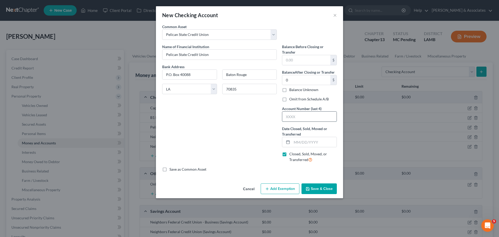
click at [307, 119] on input "text" at bounding box center [310, 117] width 54 height 10
click at [299, 142] on input "text" at bounding box center [314, 142] width 45 height 10
type input "[DATE]"
click at [313, 99] on label "Omit from Schedule A/B" at bounding box center [310, 99] width 40 height 5
click at [295, 99] on input "Omit from Schedule A/B" at bounding box center [293, 98] width 3 height 3
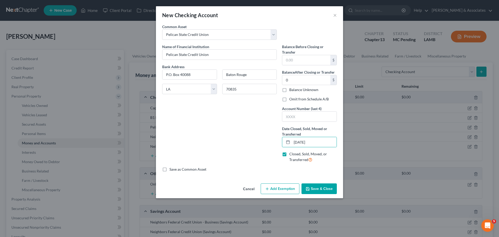
checkbox input "true"
click at [325, 190] on button "Save & Close" at bounding box center [319, 188] width 35 height 11
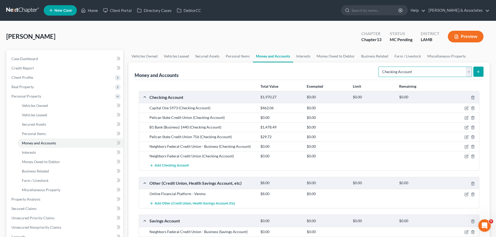
click at [452, 75] on select "Select Account Type Brokerage Cash on Hand Certificates of Deposit Checking Acc…" at bounding box center [425, 72] width 94 height 10
select select "savings"
click at [379, 67] on select "Select Account Type Brokerage Cash on Hand Certificates of Deposit Checking Acc…" at bounding box center [425, 72] width 94 height 10
click at [479, 71] on icon "submit" at bounding box center [478, 72] width 4 height 4
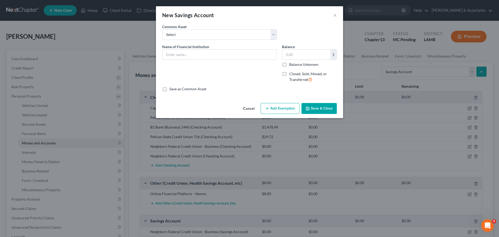
click at [197, 48] on span "Name of Financial Institution" at bounding box center [185, 46] width 47 height 4
drag, startPoint x: 208, startPoint y: 29, endPoint x: 206, endPoint y: 38, distance: 9.3
click at [208, 29] on div "Common Asset Select Essential Federal Credit Union LA Federal Credit Union Regi…" at bounding box center [220, 32] width 120 height 16
click at [205, 36] on select "Select Essential Federal Credit Union LA Federal Credit Union Regions Bank Chas…" at bounding box center [219, 34] width 115 height 10
select select "10"
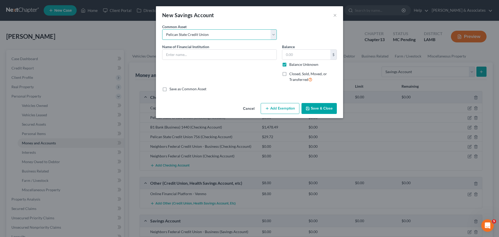
click at [162, 29] on select "Select Essential Federal Credit Union LA Federal Credit Union Regions Bank Chas…" at bounding box center [219, 34] width 115 height 10
type input "Pelican State Credit Union"
type input "0.00"
checkbox input "true"
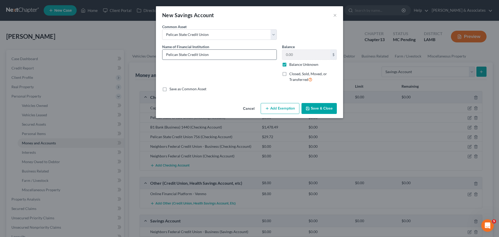
click at [228, 51] on input "Pelican State Credit Union" at bounding box center [220, 55] width 114 height 10
click at [304, 76] on label "Closed, Sold, Moved, or Transferred" at bounding box center [314, 76] width 48 height 11
click at [295, 75] on input "Closed, Sold, Moved, or Transferred" at bounding box center [293, 72] width 3 height 3
checkbox input "true"
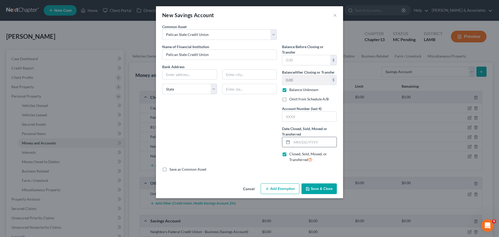
click at [307, 143] on input "text" at bounding box center [314, 142] width 45 height 10
type input "[DATE]"
click at [321, 103] on div "Balance Before Closing or Transfer $ Balance After Closing or Transfer 0.00 $ B…" at bounding box center [310, 105] width 60 height 123
click at [325, 102] on div "Balance Before Closing or Transfer $ Balance After Closing or Transfer 0.00 $ B…" at bounding box center [310, 105] width 60 height 123
click at [308, 87] on label "Balance Unknown" at bounding box center [304, 89] width 29 height 5
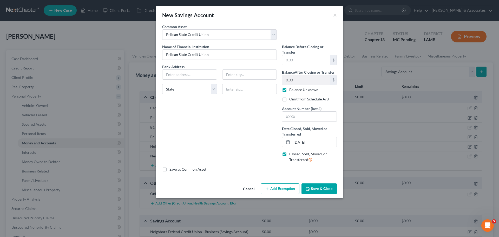
click at [295, 87] on input "Balance Unknown" at bounding box center [293, 88] width 3 height 3
checkbox input "false"
click at [304, 100] on label "Omit from Schedule A/B" at bounding box center [310, 99] width 40 height 5
click at [295, 100] on input "Omit from Schedule A/B" at bounding box center [293, 98] width 3 height 3
checkbox input "true"
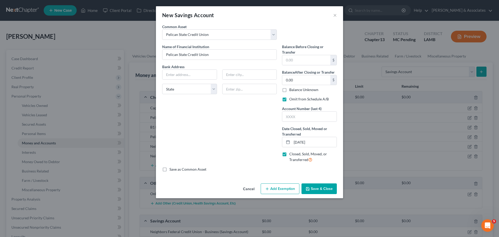
click at [240, 159] on div "Name of Financial Institution * Pelican State Credit Union Bank Address State […" at bounding box center [220, 105] width 120 height 123
click at [322, 188] on button "Save & Close" at bounding box center [319, 188] width 35 height 11
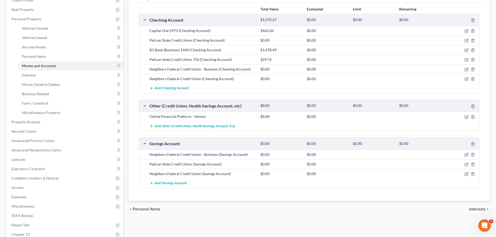
scroll to position [77, 0]
click at [466, 42] on icon "button" at bounding box center [466, 41] width 4 height 4
select select "19"
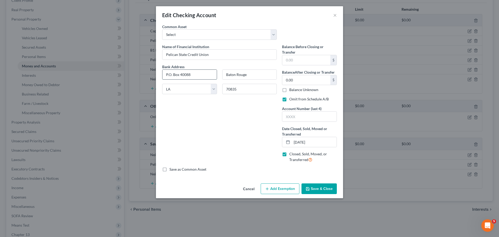
drag, startPoint x: 202, startPoint y: 75, endPoint x: 163, endPoint y: 73, distance: 39.9
click at [163, 73] on input "P.O. Box 40088" at bounding box center [190, 75] width 54 height 10
click at [316, 187] on button "Save & Close" at bounding box center [319, 188] width 35 height 11
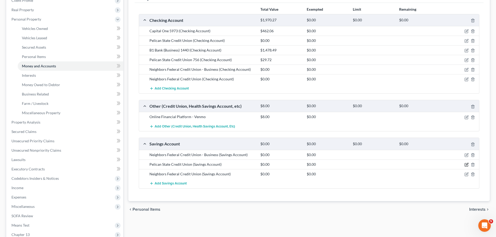
click at [466, 165] on icon "button" at bounding box center [466, 165] width 4 height 4
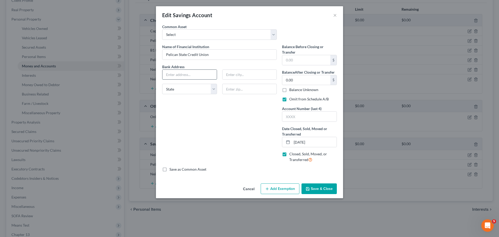
click at [174, 76] on input "text" at bounding box center [190, 75] width 54 height 10
paste input "P.O. Box 40088"
type input "P.O. Box 40088"
click at [236, 88] on input "text" at bounding box center [249, 89] width 55 height 10
type input "70835"
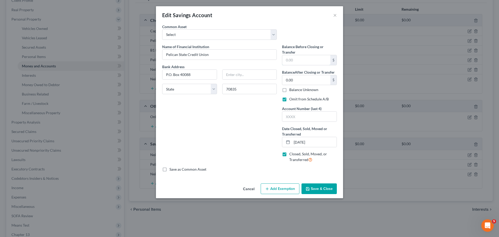
type input "Baton Rouge"
select select "19"
click at [320, 188] on button "Save & Close" at bounding box center [319, 188] width 35 height 11
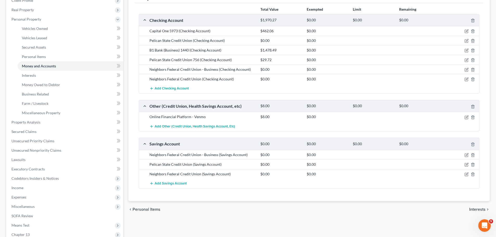
click at [331, 220] on div "Vehicles Owned Vehicles Leased Secured Assets Personal Items Money and Accounts…" at bounding box center [309, 121] width 366 height 296
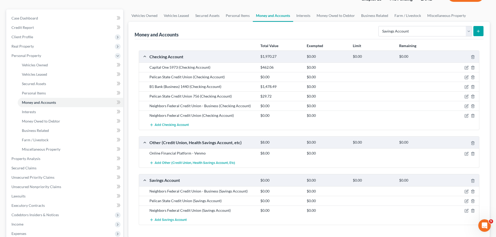
scroll to position [25, 0]
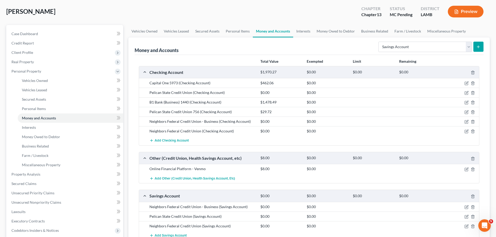
click at [468, 11] on button "Preview" at bounding box center [465, 12] width 36 height 12
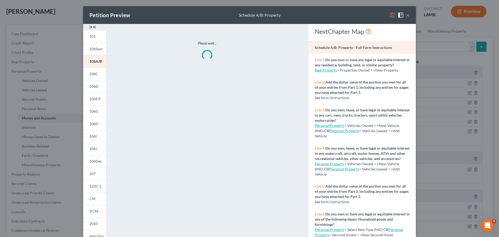
click at [407, 15] on button "×" at bounding box center [408, 15] width 4 height 6
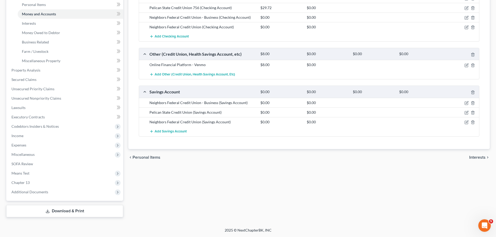
drag, startPoint x: 36, startPoint y: 208, endPoint x: 66, endPoint y: 205, distance: 30.1
click at [36, 208] on link "Download & Print" at bounding box center [64, 211] width 117 height 12
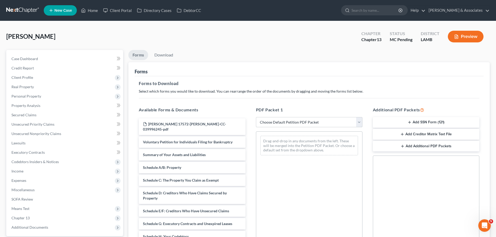
click at [296, 122] on select "Choose Default Petition PDF Packet Complete Bankruptcy Petition (all forms and …" at bounding box center [309, 122] width 106 height 10
select select "0"
click at [256, 117] on select "Choose Default Petition PDF Packet Complete Bankruptcy Petition (all forms and …" at bounding box center [309, 122] width 106 height 10
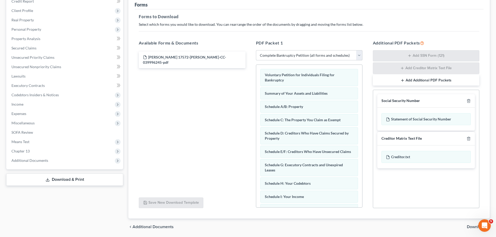
scroll to position [78, 0]
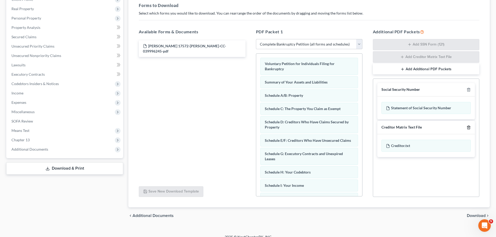
click at [469, 127] on icon "button" at bounding box center [468, 127] width 4 height 4
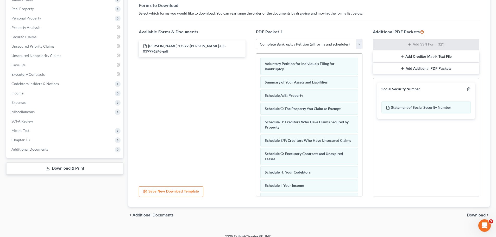
drag, startPoint x: 474, startPoint y: 219, endPoint x: 474, endPoint y: 215, distance: 4.2
click at [474, 219] on div "chevron_left Additional Documents Download chevron_right" at bounding box center [308, 215] width 361 height 17
click at [474, 215] on span "Download" at bounding box center [475, 215] width 19 height 4
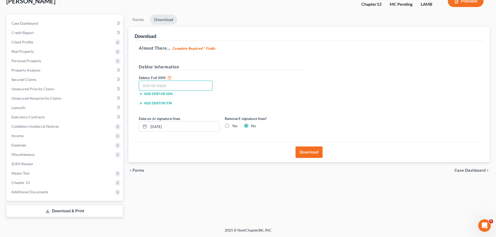
click at [174, 90] on input "text" at bounding box center [176, 86] width 74 height 10
type input "436-33-9618"
click at [239, 129] on div "Remove E-signature lines? Yes No" at bounding box center [265, 124] width 86 height 16
click at [236, 127] on label "Yes" at bounding box center [234, 125] width 5 height 5
click at [236, 127] on input "Yes" at bounding box center [235, 124] width 3 height 3
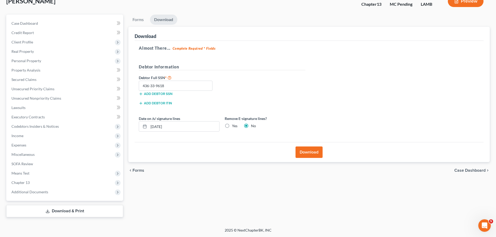
radio input "true"
radio input "false"
click at [316, 150] on button "Download" at bounding box center [308, 151] width 27 height 11
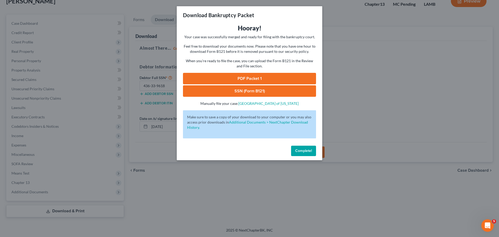
click at [243, 89] on link "SSN (Form B121)" at bounding box center [249, 90] width 133 height 11
click at [247, 80] on link "PDF Packet 1" at bounding box center [249, 78] width 133 height 11
click at [309, 150] on span "Complete!" at bounding box center [304, 151] width 17 height 4
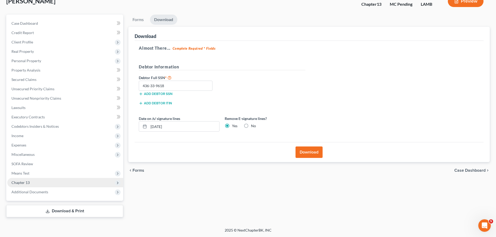
click at [53, 184] on span "Chapter 13" at bounding box center [65, 182] width 116 height 9
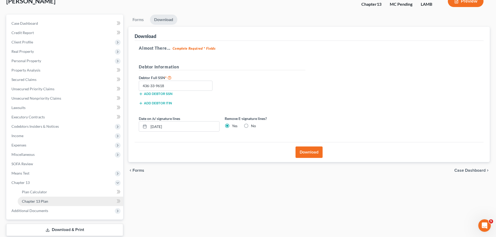
drag, startPoint x: 48, startPoint y: 202, endPoint x: 50, endPoint y: 196, distance: 6.6
click at [48, 202] on link "Chapter 13 Plan" at bounding box center [70, 201] width 105 height 9
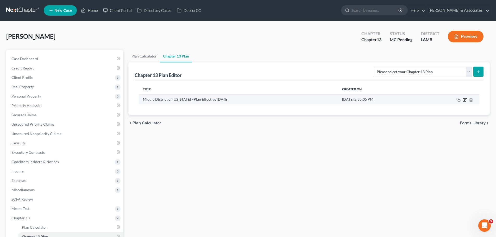
click at [464, 101] on icon "button" at bounding box center [464, 100] width 4 height 4
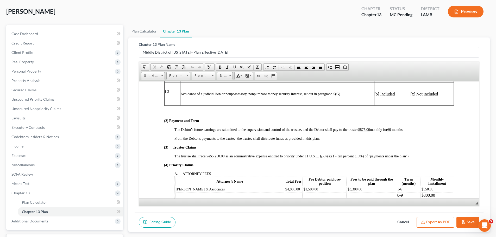
scroll to position [56, 0]
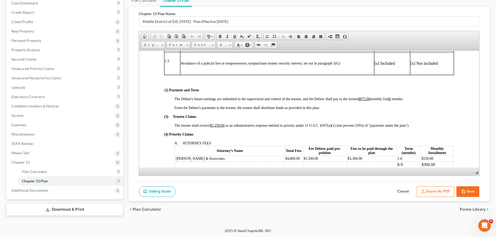
click at [430, 191] on button "Export as PDF" at bounding box center [435, 191] width 38 height 11
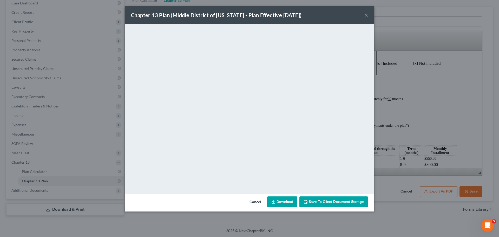
click at [366, 16] on button "×" at bounding box center [367, 15] width 4 height 6
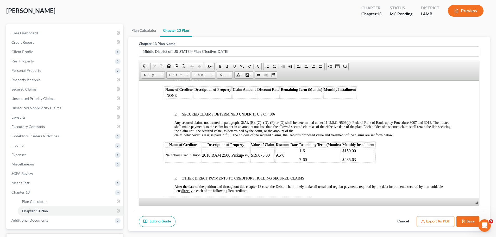
scroll to position [0, 0]
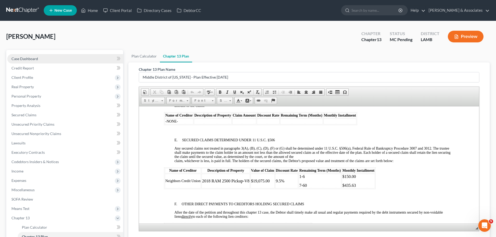
click at [32, 57] on span "Case Dashboard" at bounding box center [24, 58] width 27 height 4
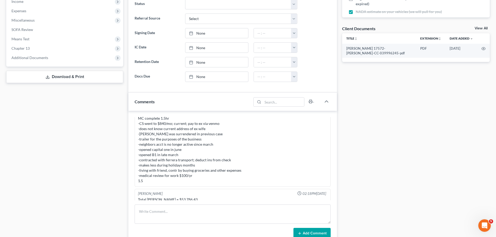
scroll to position [182, 0]
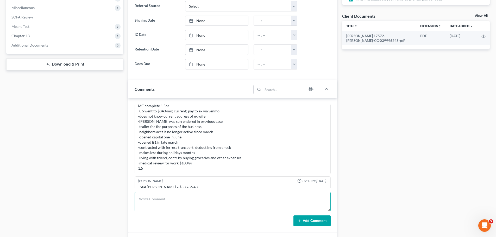
click at [217, 202] on textarea at bounding box center [232, 201] width 196 height 19
type textarea "printed and prepared signing docs .1"
click at [313, 223] on button "Add Comment" at bounding box center [311, 220] width 37 height 11
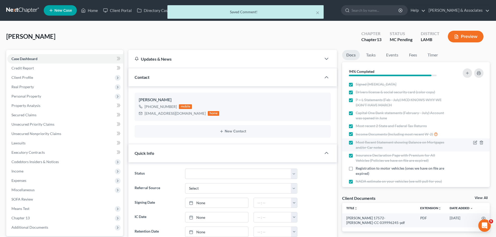
scroll to position [181, 0]
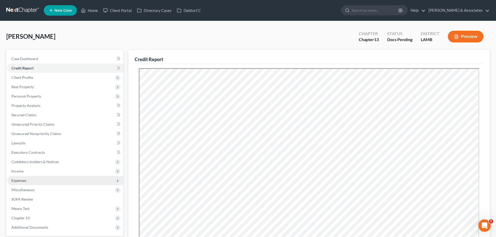
click at [17, 179] on span "Expenses" at bounding box center [18, 180] width 15 height 4
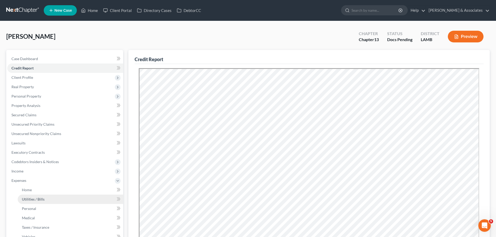
click at [22, 199] on span "Utilities / Bills" at bounding box center [33, 199] width 23 height 4
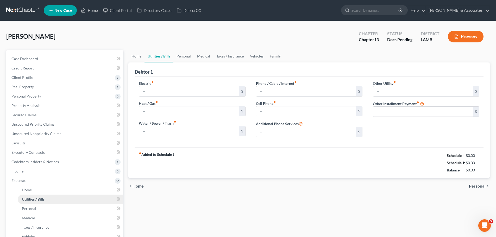
type input "200.00"
type input "0.00"
type input "140.00"
type input "80.00"
type input "0.00"
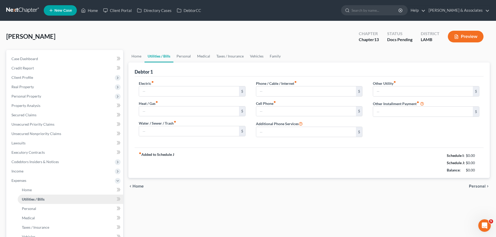
type input "0.00"
type input "8.00"
type input "Netflix"
type input "0.00"
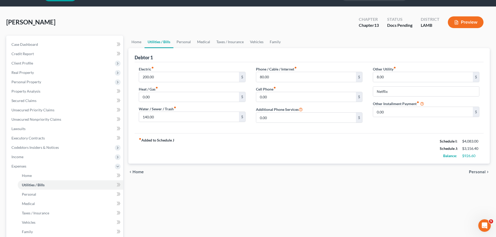
scroll to position [26, 0]
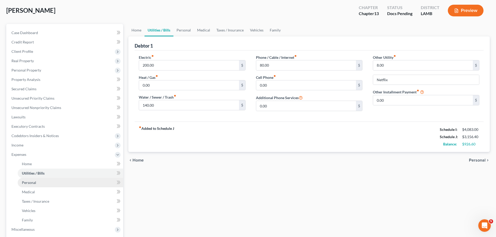
click at [51, 184] on link "Personal" at bounding box center [70, 182] width 105 height 9
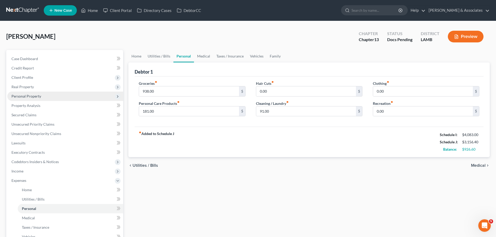
click at [18, 94] on span "Personal Property" at bounding box center [26, 96] width 30 height 4
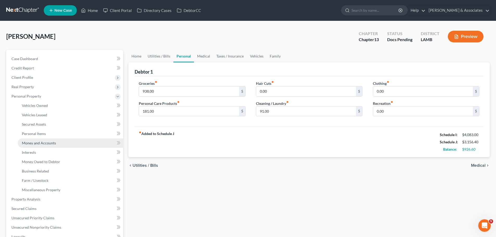
click at [41, 144] on span "Money and Accounts" at bounding box center [39, 143] width 34 height 4
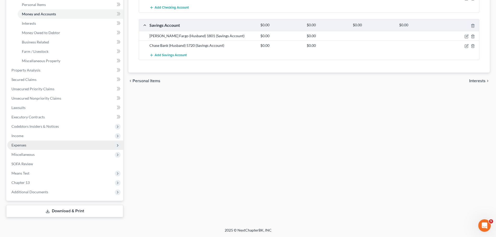
click at [34, 147] on span "Expenses" at bounding box center [65, 144] width 116 height 9
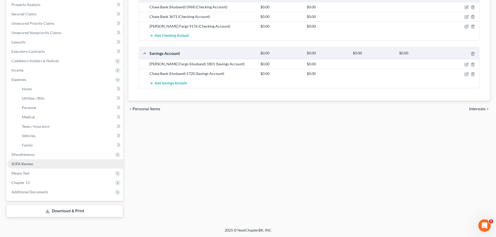
scroll to position [101, 0]
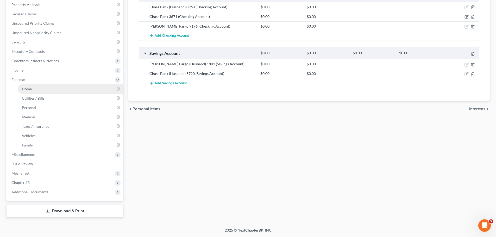
click at [33, 91] on link "Home" at bounding box center [70, 88] width 105 height 9
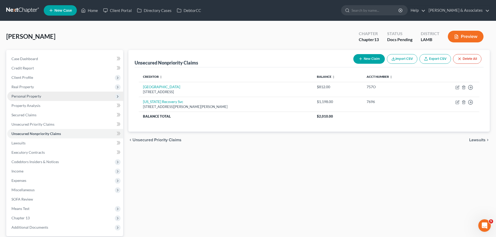
click at [24, 96] on span "Personal Property" at bounding box center [26, 96] width 30 height 4
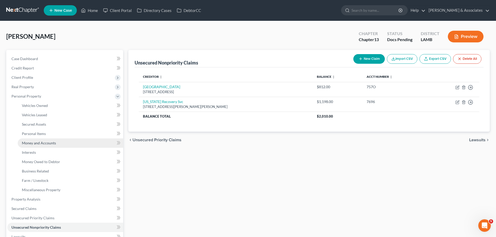
click at [30, 142] on span "Money and Accounts" at bounding box center [39, 143] width 34 height 4
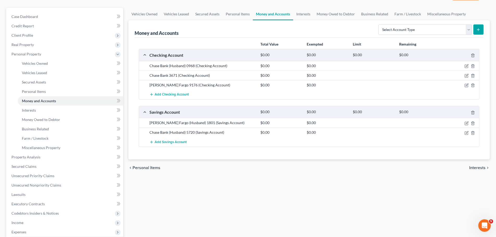
scroll to position [104, 0]
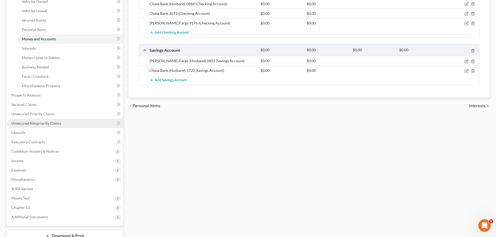
click at [46, 121] on span "Unsecured Nonpriority Claims" at bounding box center [36, 123] width 50 height 4
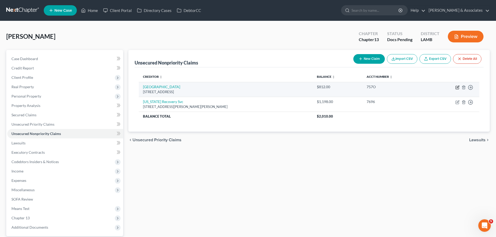
click at [457, 85] on icon "button" at bounding box center [457, 87] width 4 height 4
select select "4"
select select "2"
select select "0"
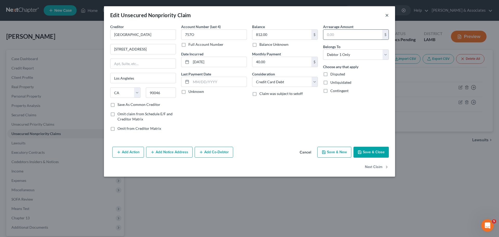
drag, startPoint x: 388, startPoint y: 17, endPoint x: 376, endPoint y: 35, distance: 22.4
click at [388, 17] on button "×" at bounding box center [388, 15] width 4 height 6
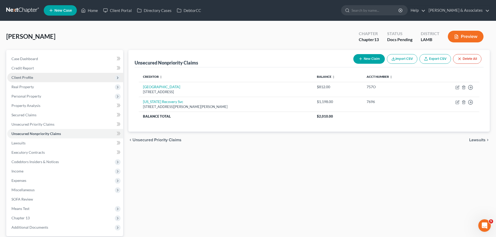
click at [37, 75] on span "Client Profile" at bounding box center [65, 77] width 116 height 9
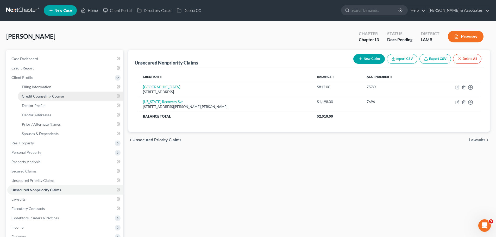
click at [44, 99] on link "Credit Counseling Course" at bounding box center [70, 96] width 105 height 9
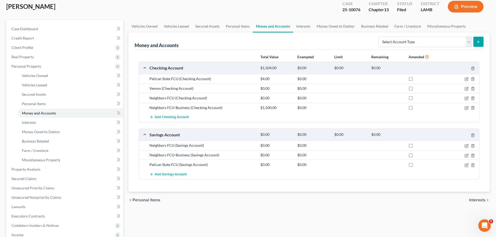
scroll to position [25, 0]
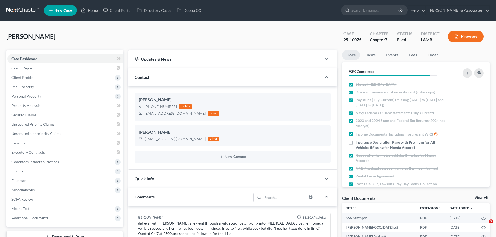
select select "0"
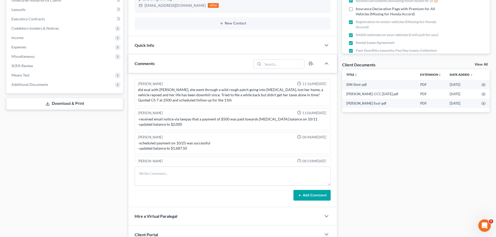
scroll to position [721, 0]
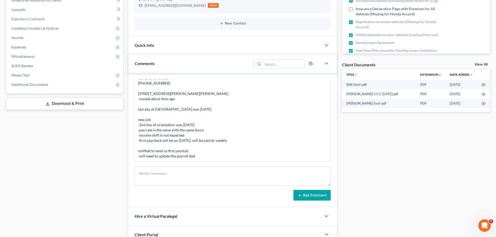
click at [61, 167] on div "Case Dashboard Payments Invoices Payments Payments Credit Report Client Profile" at bounding box center [65, 156] width 122 height 480
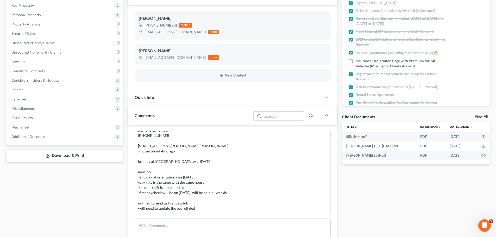
scroll to position [1312, 0]
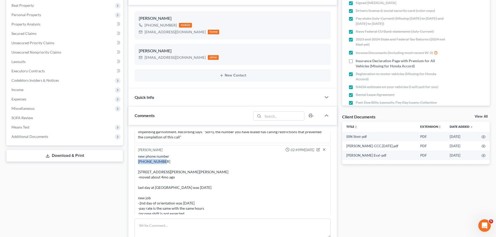
drag, startPoint x: 166, startPoint y: 158, endPoint x: 138, endPoint y: 156, distance: 28.2
click at [138, 156] on div "new phone number [PHONE_NUMBER] [STREET_ADDRESS][PERSON_NAME][PERSON_NAME] -mov…" at bounding box center [232, 195] width 189 height 83
copy div "[PHONE_NUMBER]"
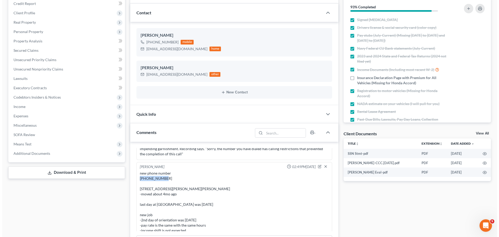
scroll to position [55, 0]
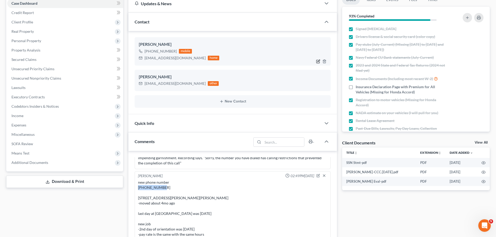
click at [317, 61] on icon "button" at bounding box center [318, 61] width 2 height 2
select select "0"
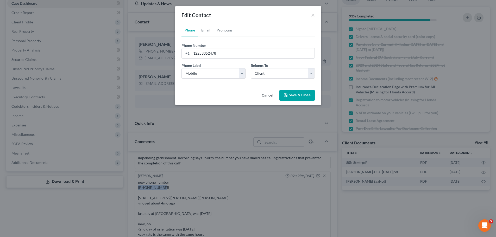
scroll to position [1306, 0]
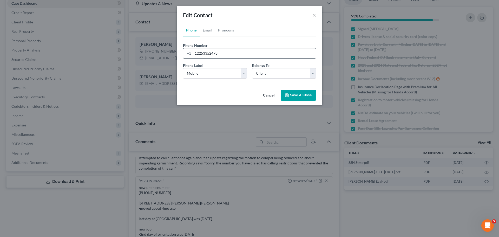
drag, startPoint x: 253, startPoint y: 53, endPoint x: 188, endPoint y: 50, distance: 64.8
click at [188, 50] on div "[PHONE_NUMBER]" at bounding box center [249, 53] width 133 height 10
paste input "[PHONE_NUMBER]"
click at [203, 54] on input "[PHONE_NUMBER]" at bounding box center [254, 53] width 123 height 10
click at [209, 53] on input "225828-4372" at bounding box center [254, 53] width 123 height 10
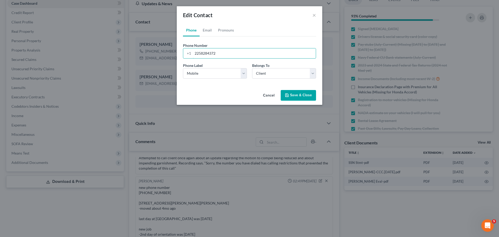
type input "2258284372"
click at [296, 98] on button "Save & Close" at bounding box center [298, 95] width 35 height 11
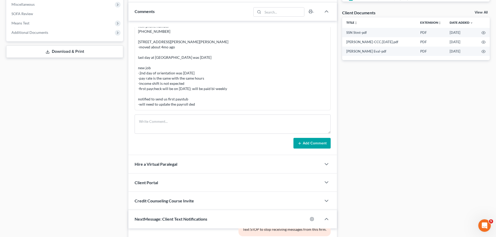
scroll to position [1312, 0]
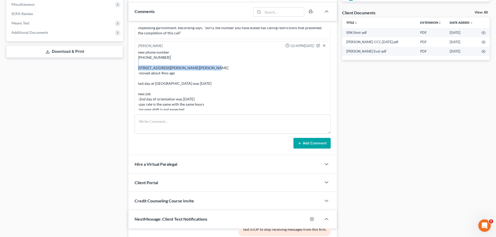
drag, startPoint x: 171, startPoint y: 67, endPoint x: 139, endPoint y: 62, distance: 32.8
click at [139, 62] on div "new phone number [PHONE_NUMBER] [STREET_ADDRESS][PERSON_NAME][PERSON_NAME] -mov…" at bounding box center [232, 91] width 189 height 83
copy div "[STREET_ADDRESS][PERSON_NAME][PERSON_NAME]"
